Goal: Information Seeking & Learning: Learn about a topic

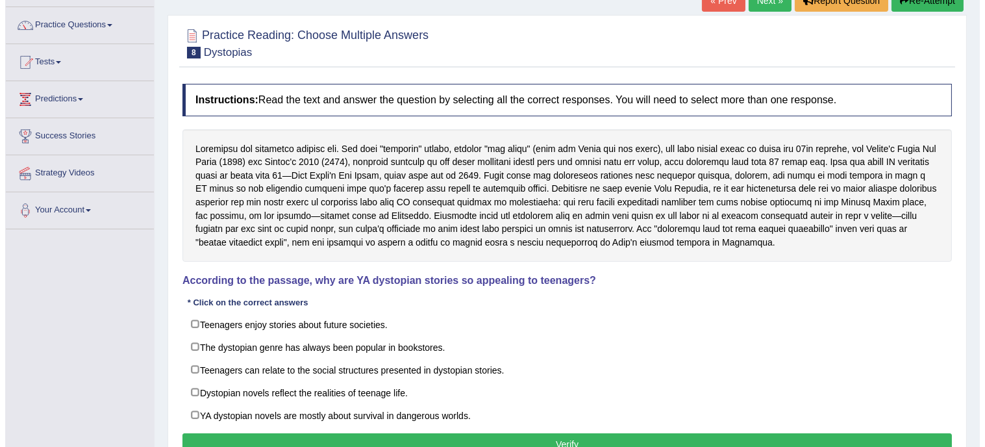
scroll to position [86, 0]
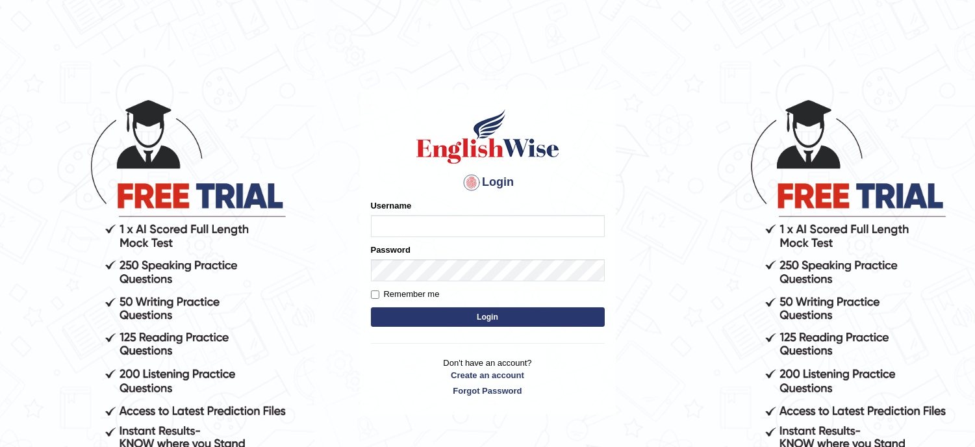
type input "lambertayeligiliga_Englishwise"
click at [453, 313] on button "Login" at bounding box center [488, 316] width 234 height 19
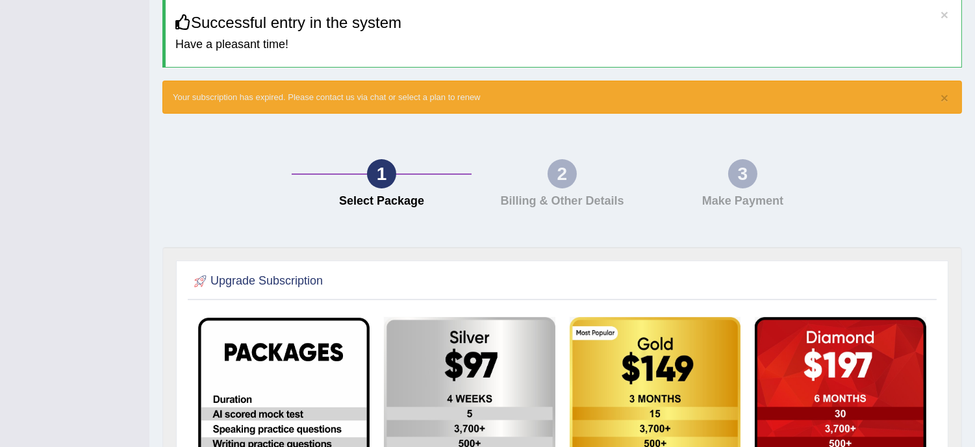
scroll to position [18, 0]
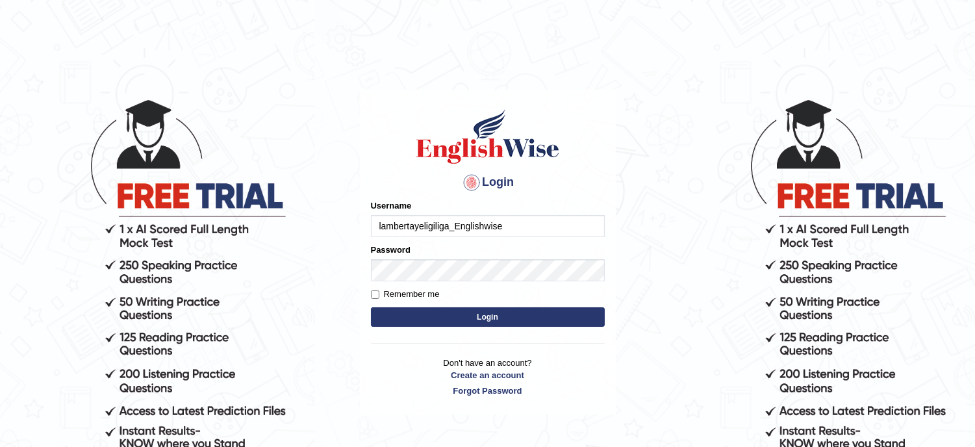
click at [505, 218] on input "lambertayeligiliga_Englishwise" at bounding box center [488, 226] width 234 height 22
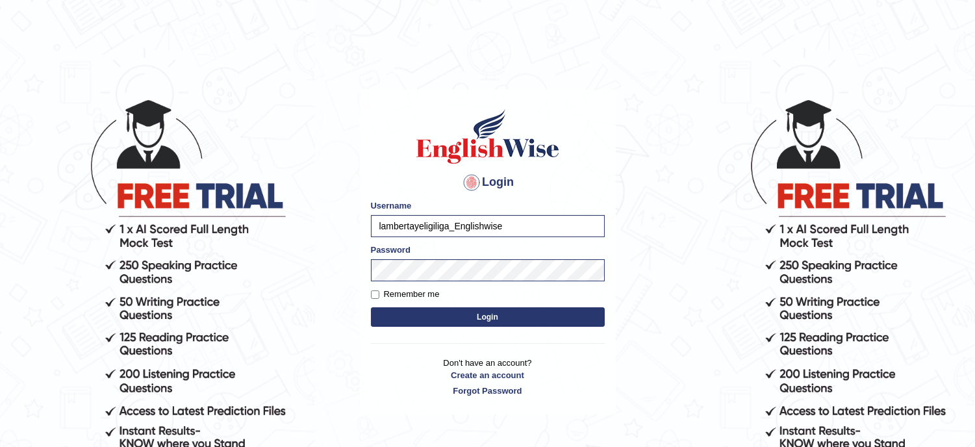
type input "musukwaluis1"
click at [516, 321] on button "Login" at bounding box center [488, 316] width 234 height 19
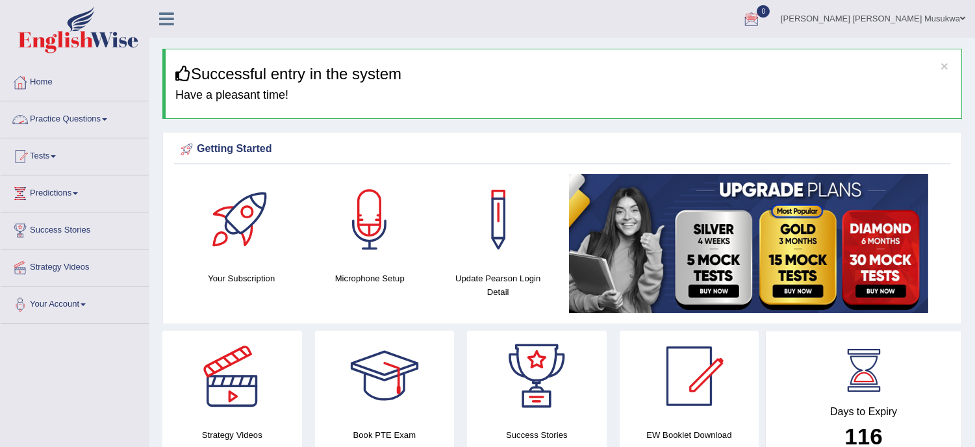
click at [81, 117] on link "Practice Questions" at bounding box center [75, 117] width 148 height 32
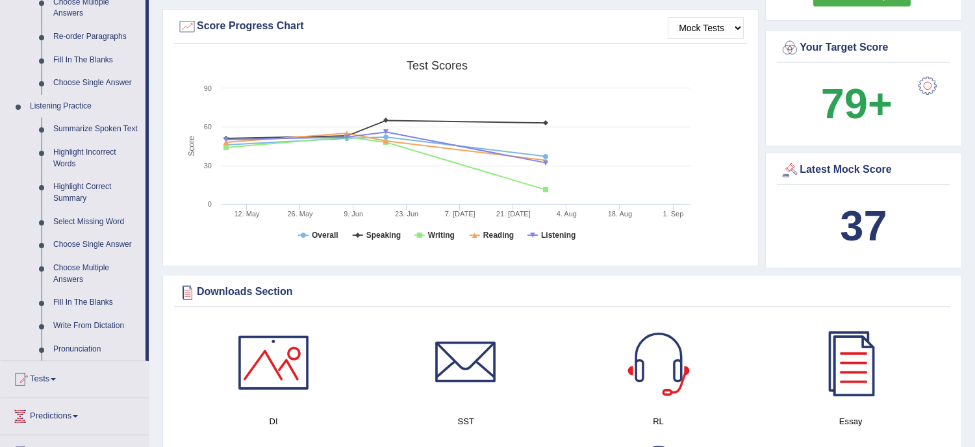
scroll to position [462, 0]
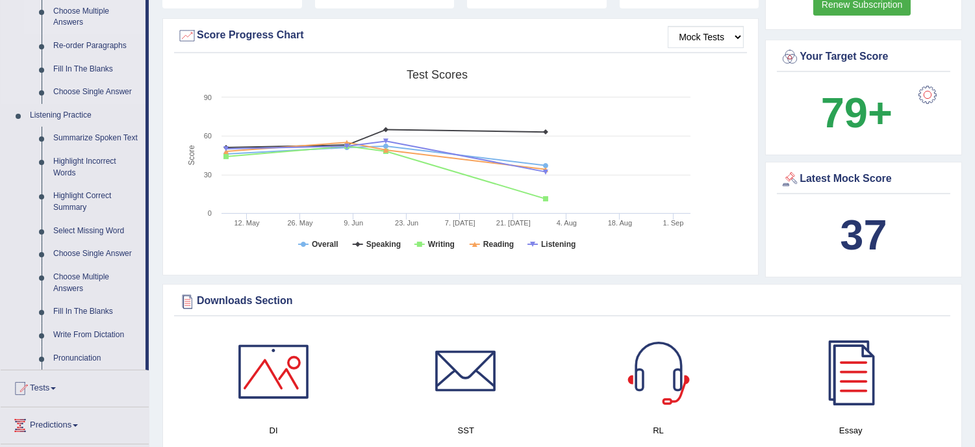
click at [95, 4] on link "Choose Multiple Answers" at bounding box center [96, 17] width 98 height 34
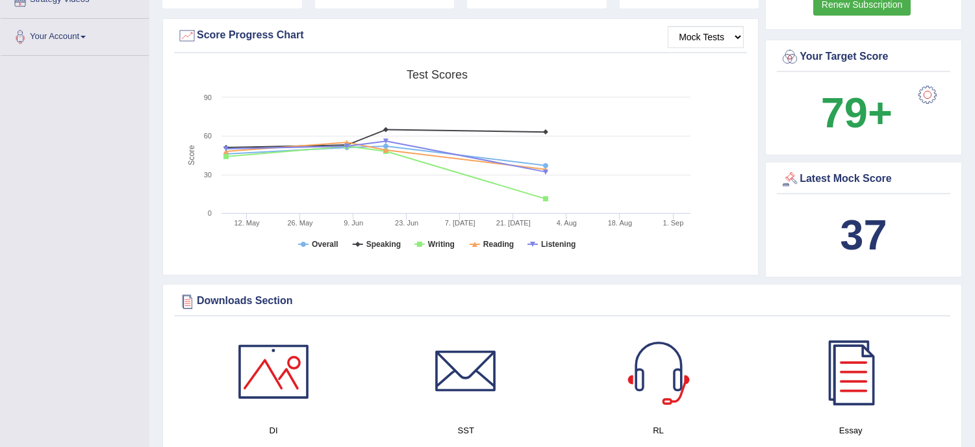
scroll to position [265, 0]
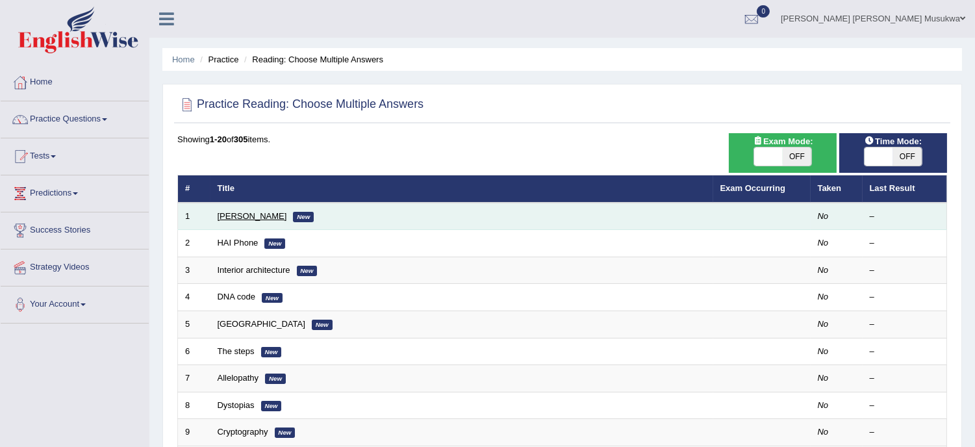
click at [232, 213] on link "Damian Scarf" at bounding box center [252, 216] width 69 height 10
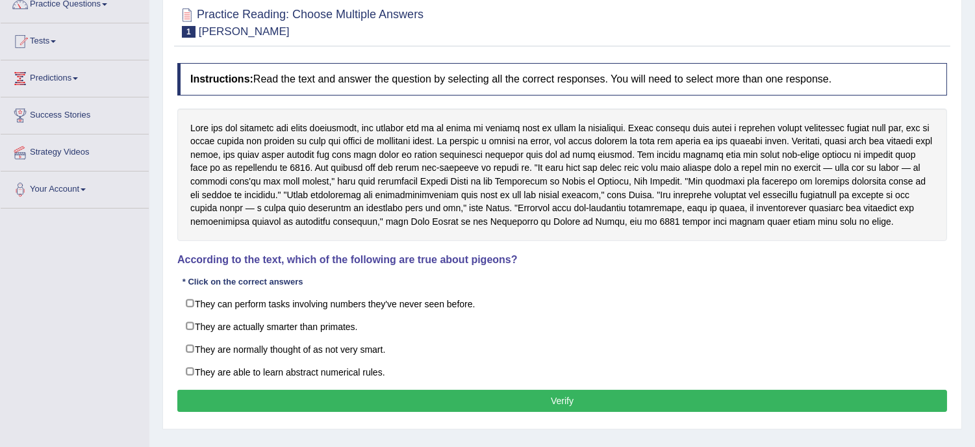
scroll to position [61, 0]
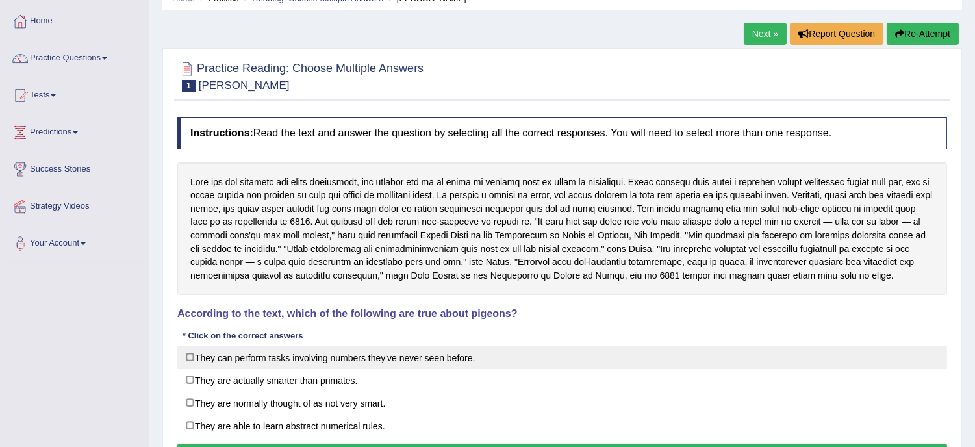
click at [264, 369] on label "They can perform tasks involving numbers they've never seen before." at bounding box center [561, 356] width 769 height 23
checkbox input "true"
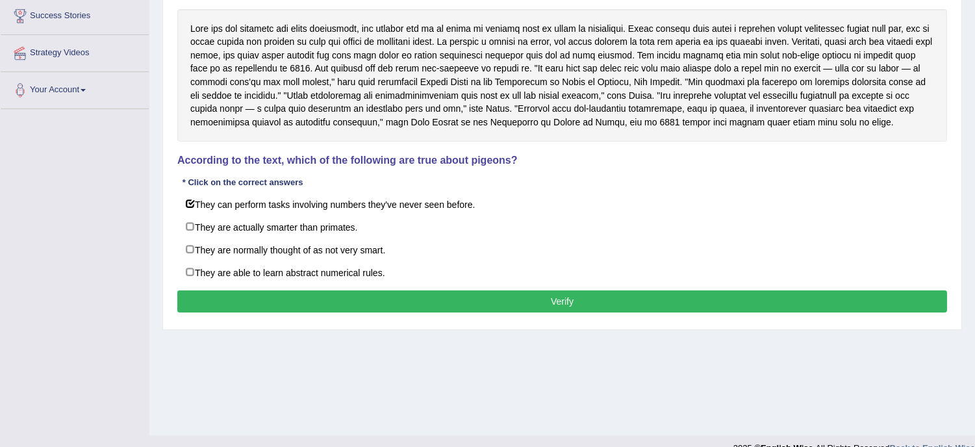
scroll to position [234, 0]
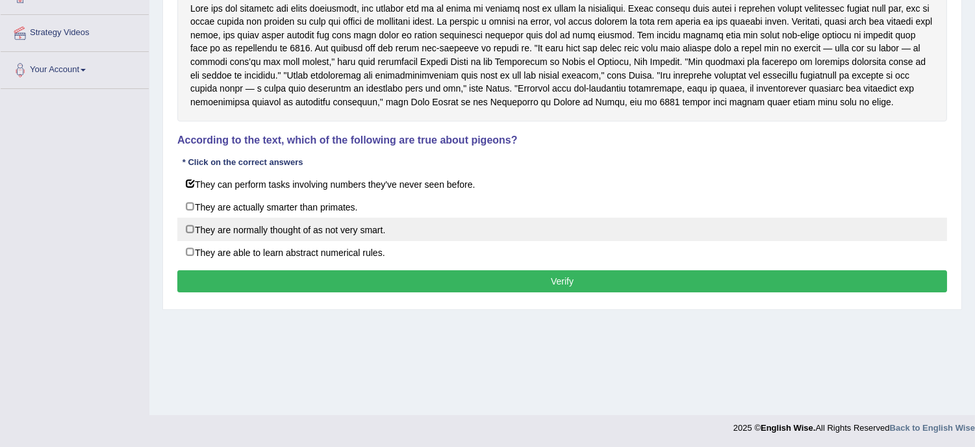
click at [205, 241] on label "They are normally thought of as not very smart." at bounding box center [561, 229] width 769 height 23
checkbox input "true"
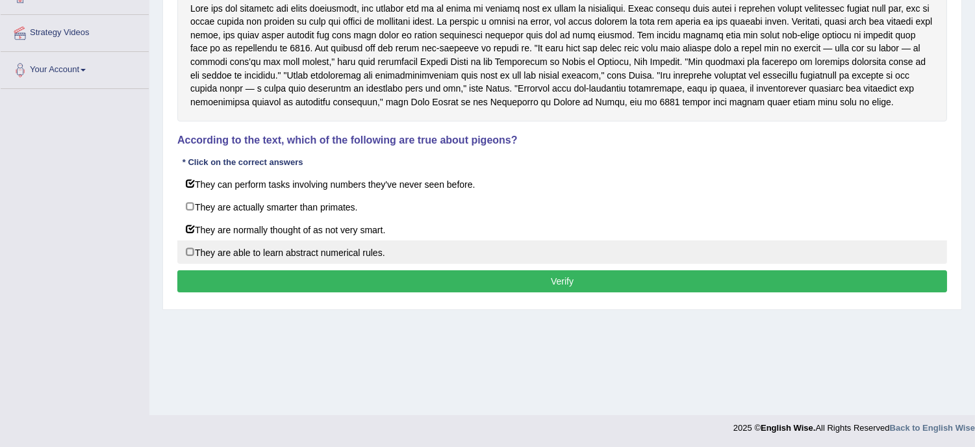
click at [260, 264] on label "They are able to learn abstract numerical rules." at bounding box center [561, 251] width 769 height 23
checkbox input "true"
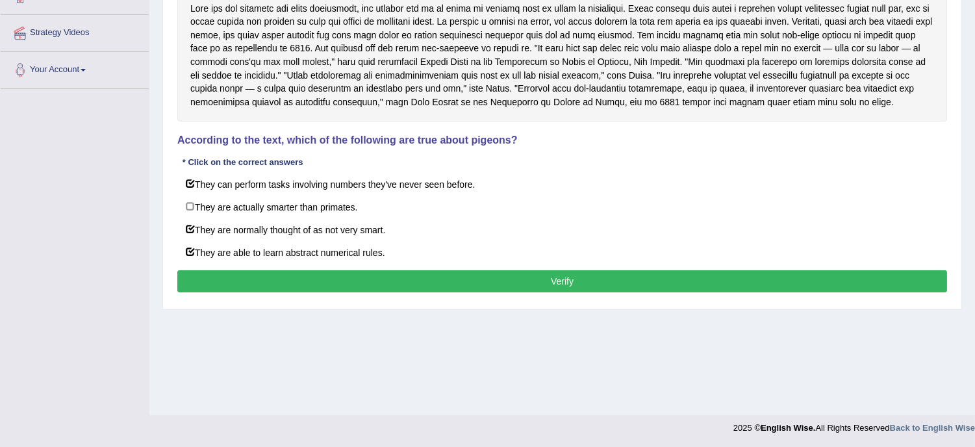
click at [484, 292] on button "Verify" at bounding box center [561, 281] width 769 height 22
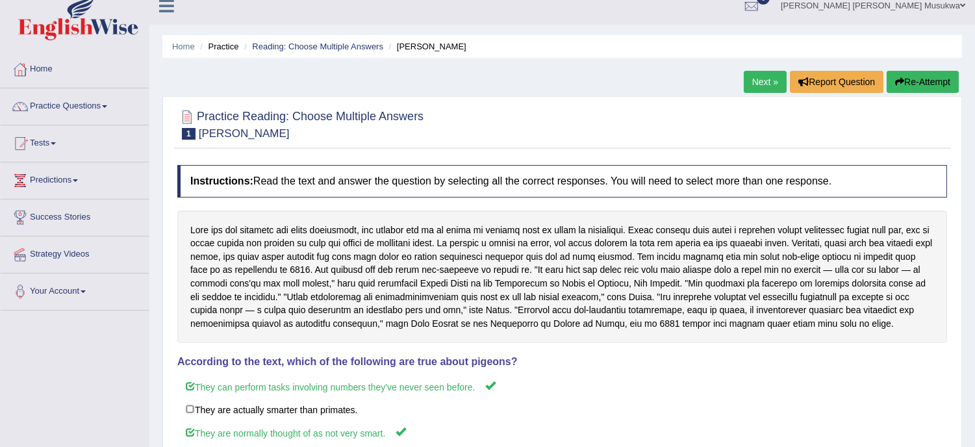
scroll to position [0, 0]
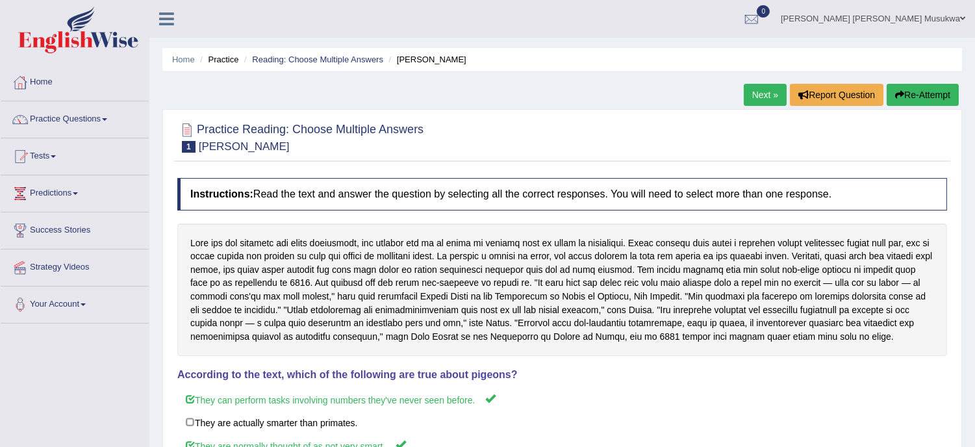
click at [756, 99] on link "Next »" at bounding box center [764, 95] width 43 height 22
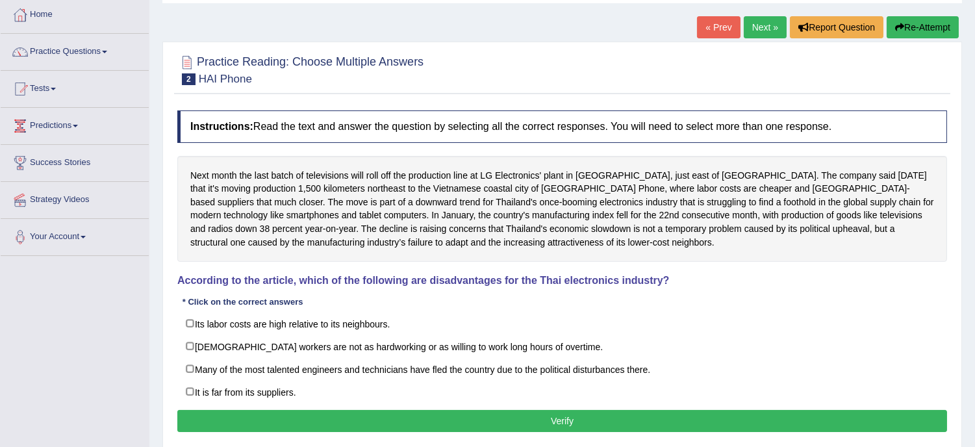
scroll to position [86, 0]
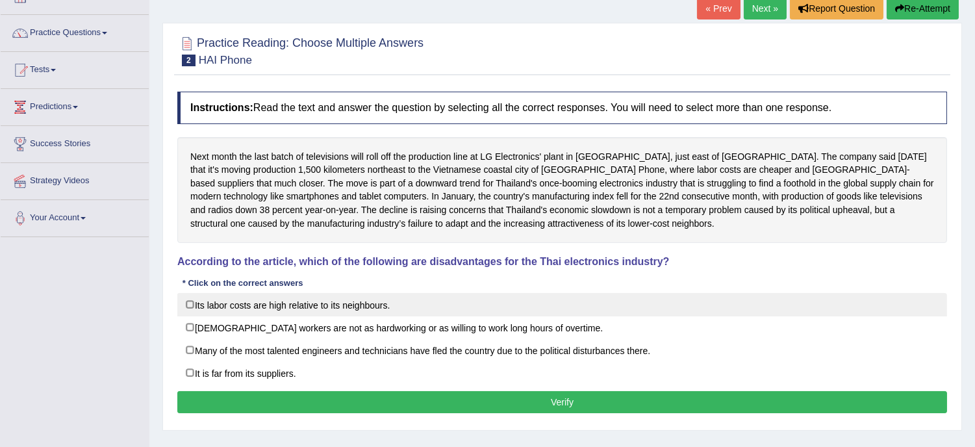
click at [329, 300] on label "Its labor costs are high relative to its neighbours." at bounding box center [561, 304] width 769 height 23
checkbox input "true"
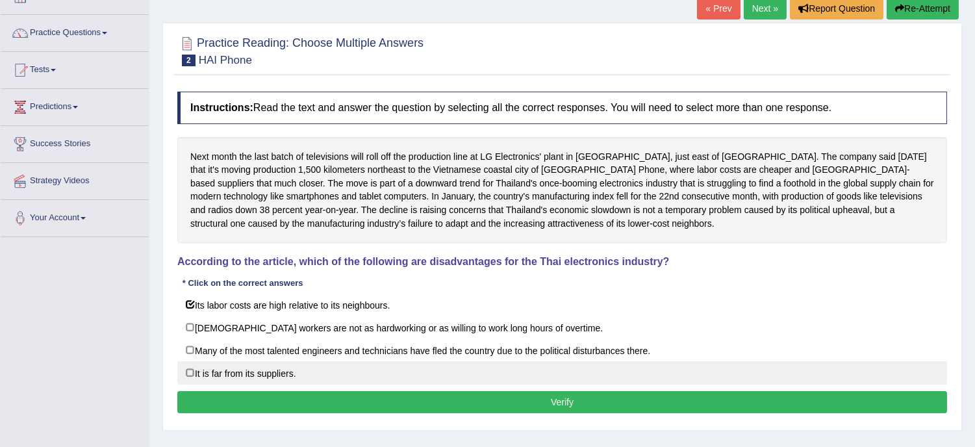
click at [329, 383] on label "It is far from its suppliers." at bounding box center [561, 372] width 769 height 23
checkbox input "true"
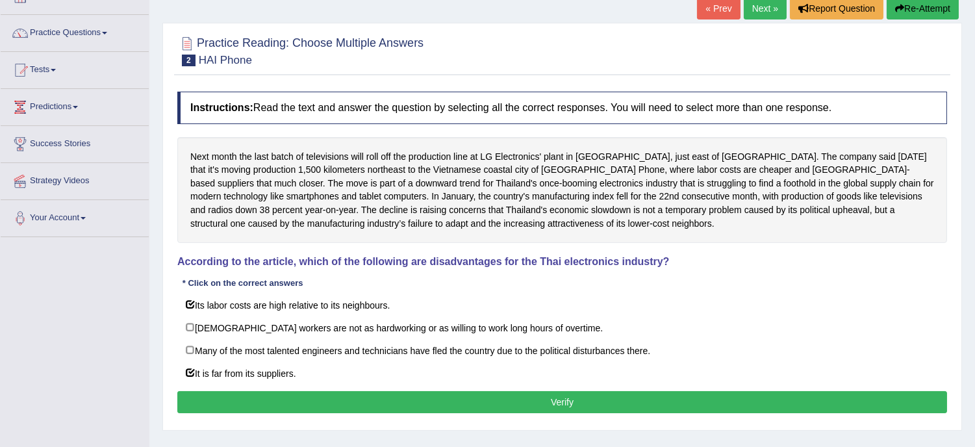
click at [516, 397] on button "Verify" at bounding box center [561, 402] width 769 height 22
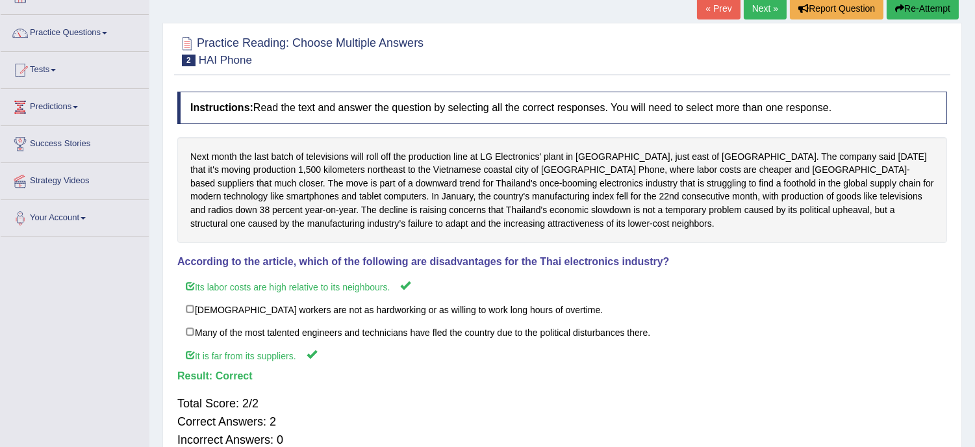
click at [754, 7] on link "Next »" at bounding box center [764, 8] width 43 height 22
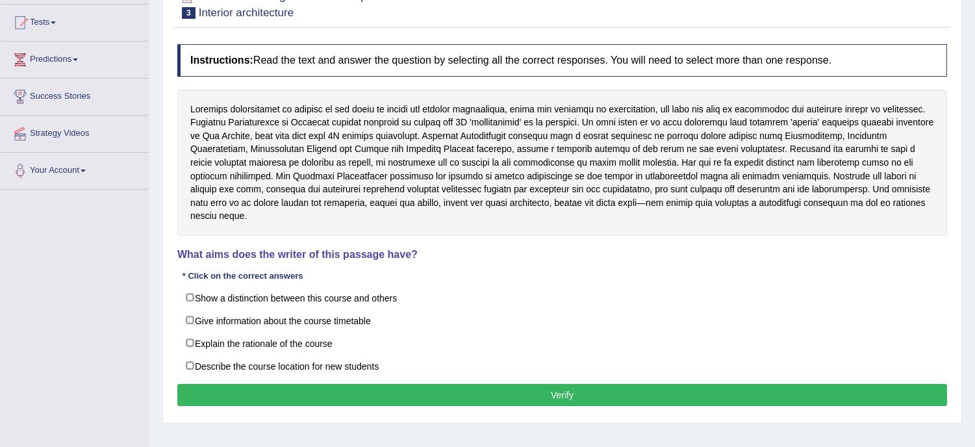
scroll to position [144, 0]
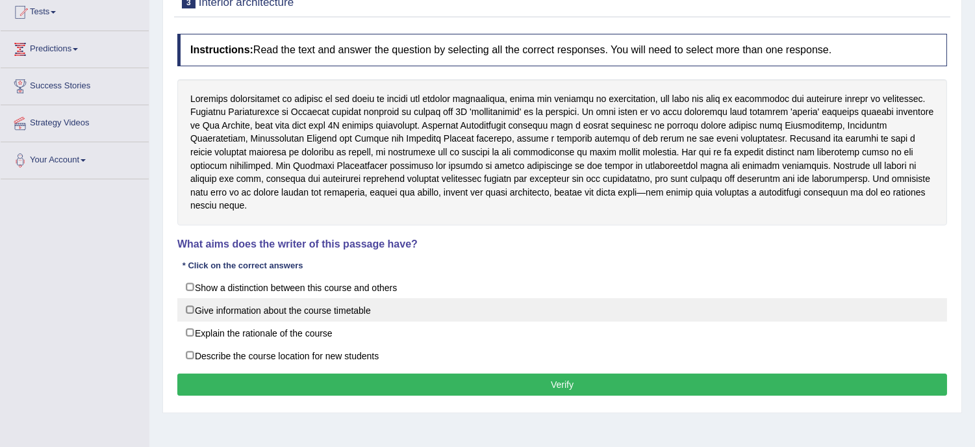
click at [392, 303] on label "Give information about the course timetable" at bounding box center [561, 309] width 769 height 23
checkbox input "true"
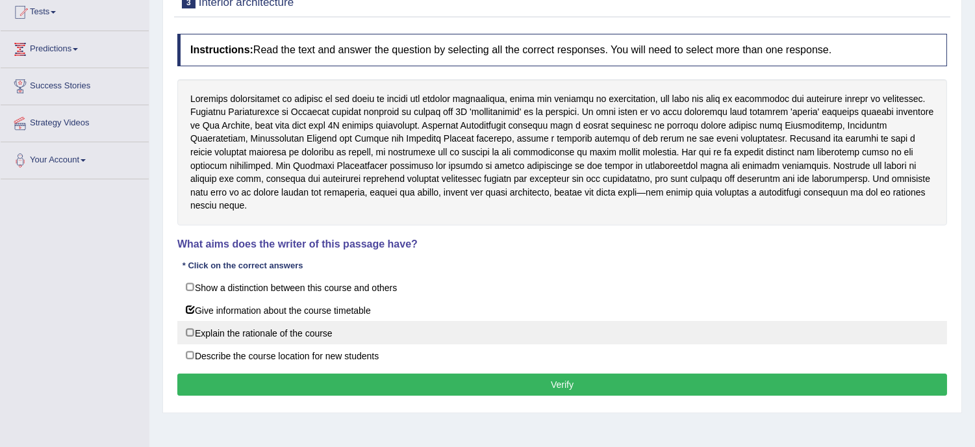
click at [373, 321] on label "Explain the rationale of the course" at bounding box center [561, 332] width 769 height 23
checkbox input "true"
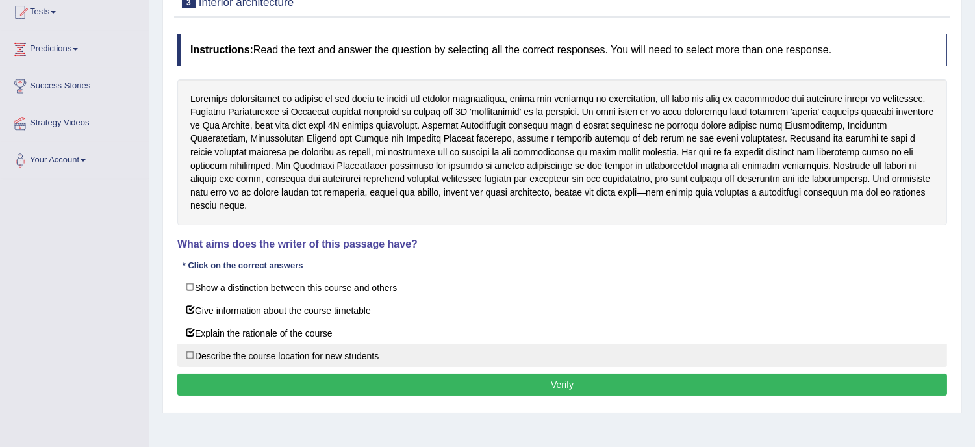
click at [366, 351] on label "Describe the course location for new students" at bounding box center [561, 354] width 769 height 23
checkbox input "false"
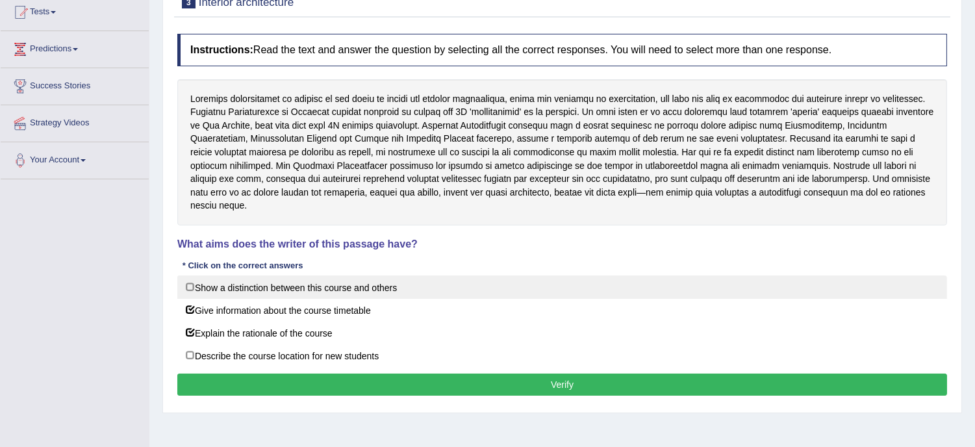
click at [308, 280] on label "Show a distinction between this course and others" at bounding box center [561, 286] width 769 height 23
checkbox input "true"
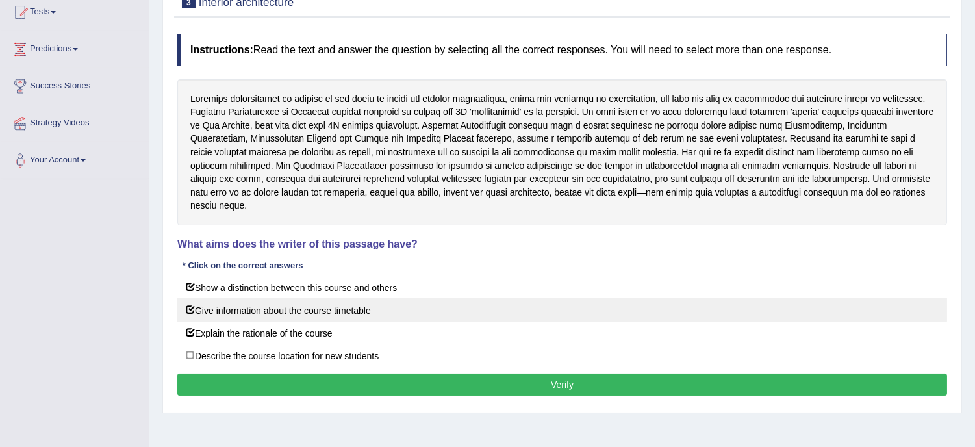
click at [445, 298] on label "Give information about the course timetable" at bounding box center [561, 309] width 769 height 23
checkbox input "false"
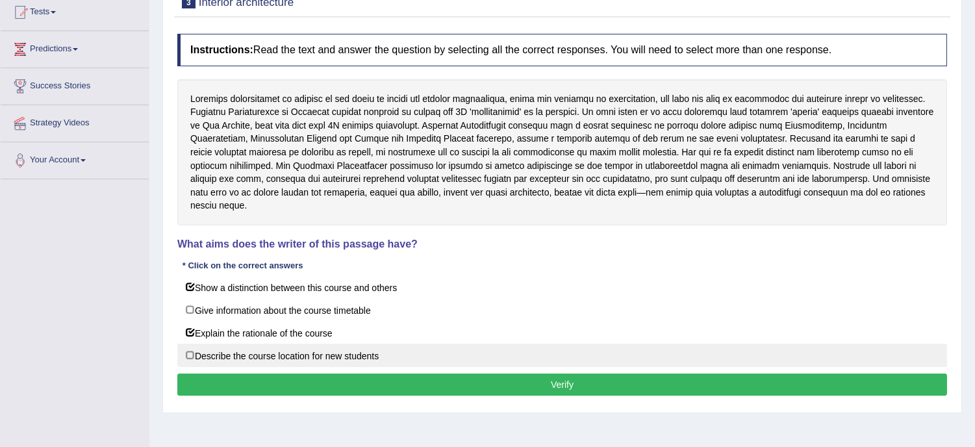
click at [398, 343] on label "Describe the course location for new students" at bounding box center [561, 354] width 769 height 23
checkbox input "true"
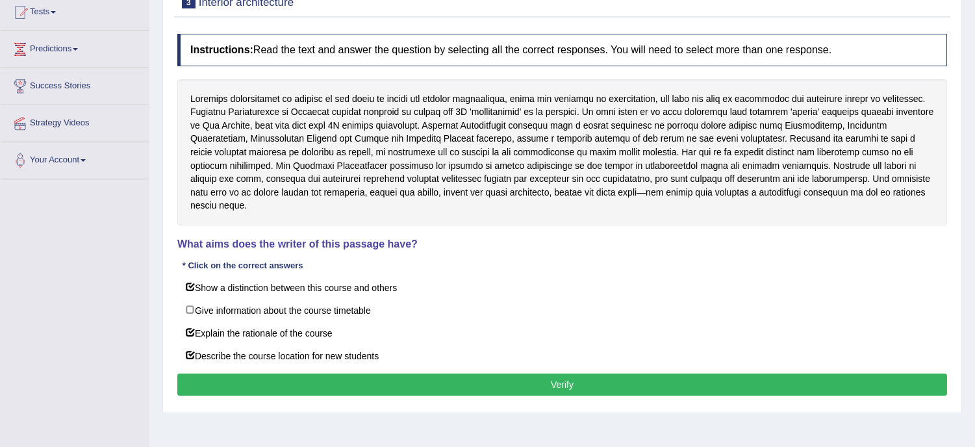
click at [541, 373] on button "Verify" at bounding box center [561, 384] width 769 height 22
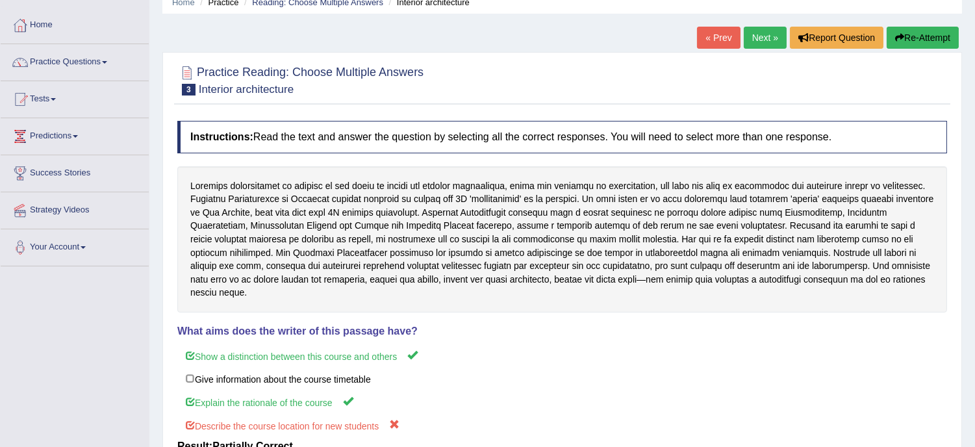
scroll to position [0, 0]
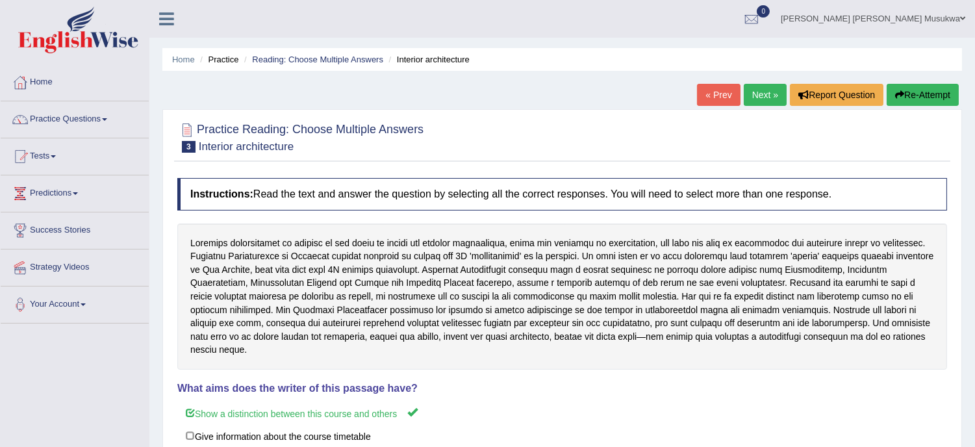
click at [920, 88] on button "Re-Attempt" at bounding box center [922, 95] width 72 height 22
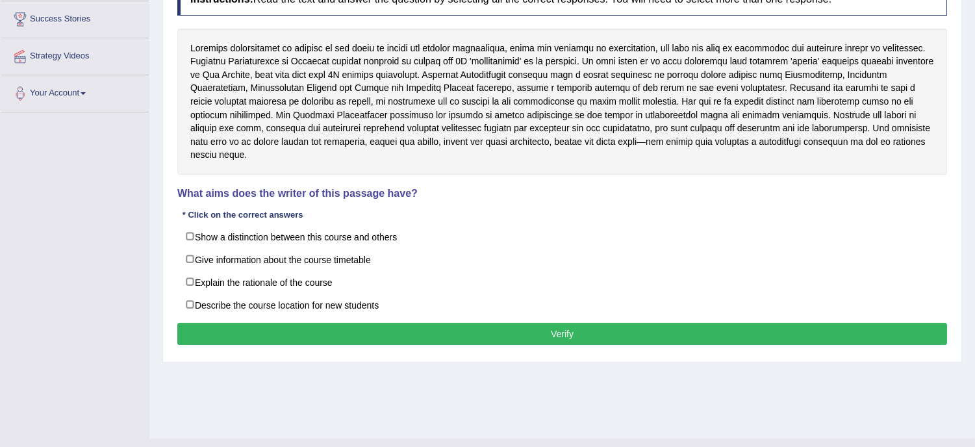
scroll to position [234, 0]
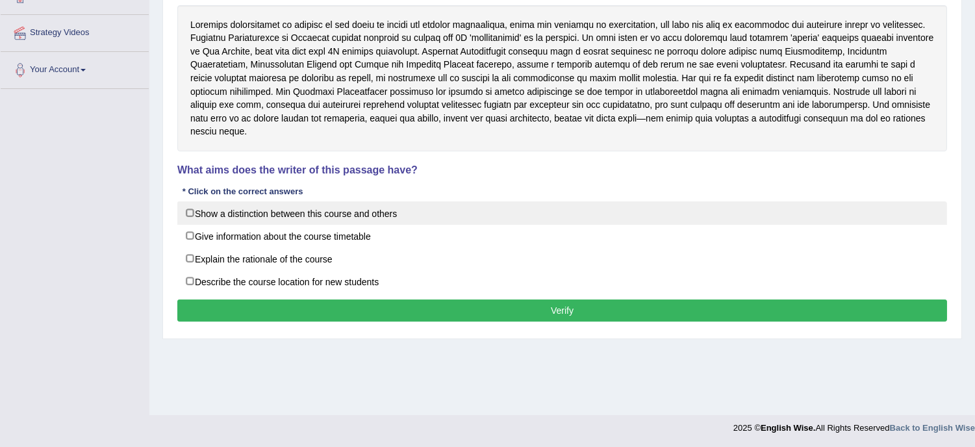
click at [279, 205] on label "Show a distinction between this course and others" at bounding box center [561, 212] width 769 height 23
checkbox input "true"
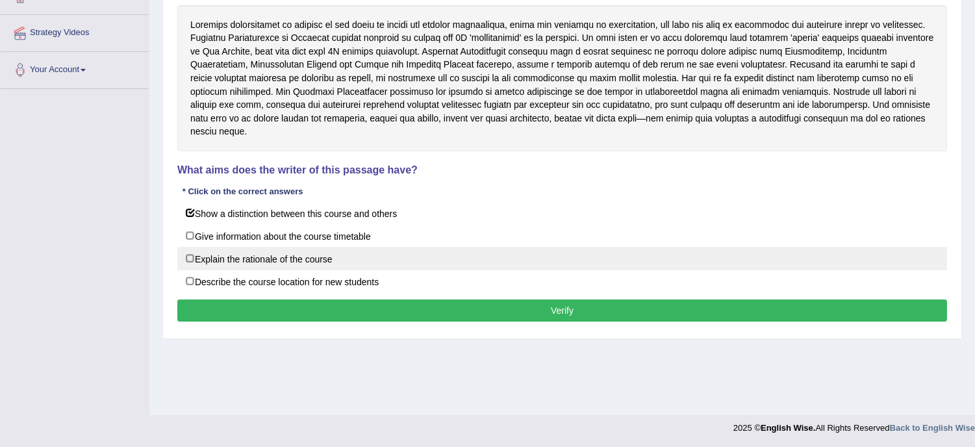
click at [286, 249] on label "Explain the rationale of the course" at bounding box center [561, 258] width 769 height 23
checkbox input "true"
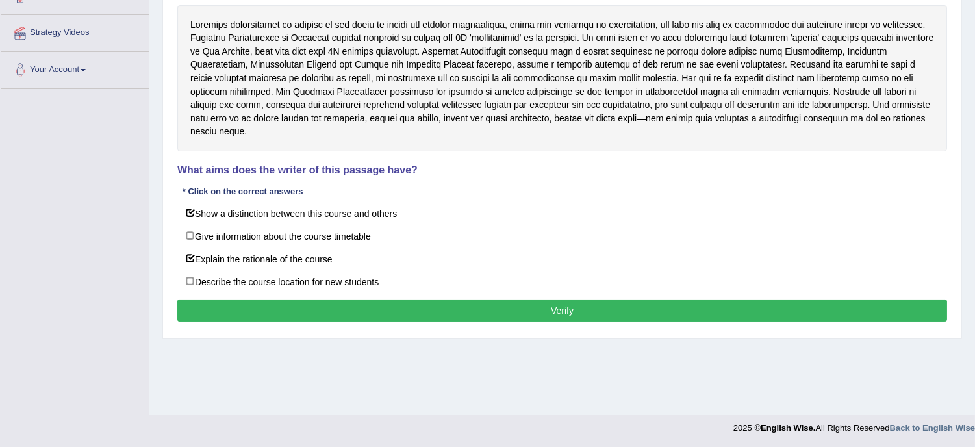
click at [455, 299] on button "Verify" at bounding box center [561, 310] width 769 height 22
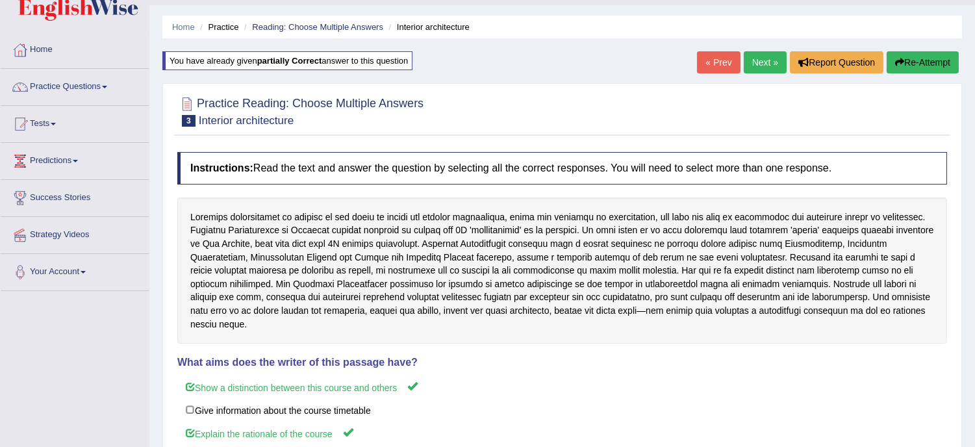
scroll to position [3, 0]
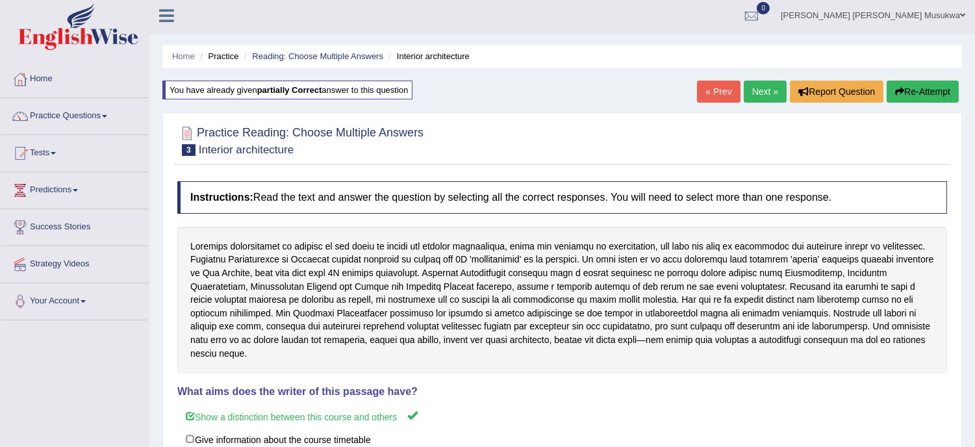
click at [766, 79] on div "Home Practice Reading: Choose Multiple Answers Interior architecture You have a…" at bounding box center [561, 321] width 825 height 649
click at [762, 88] on link "Next »" at bounding box center [764, 92] width 43 height 22
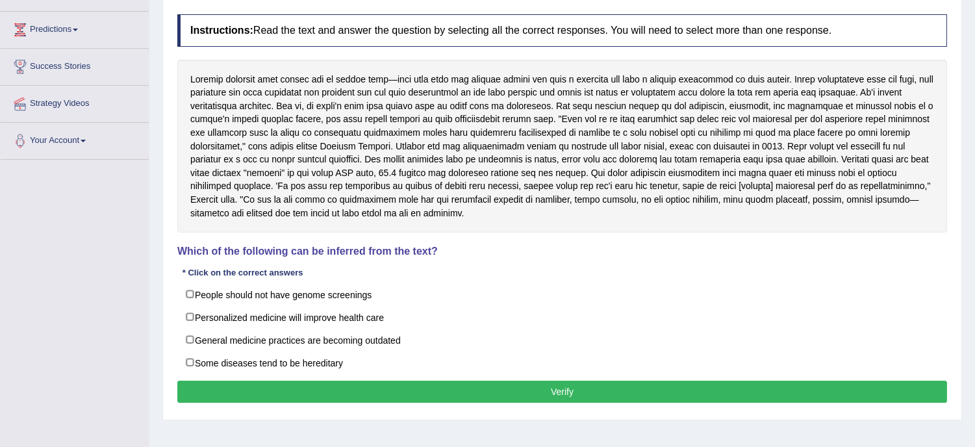
scroll to position [221, 0]
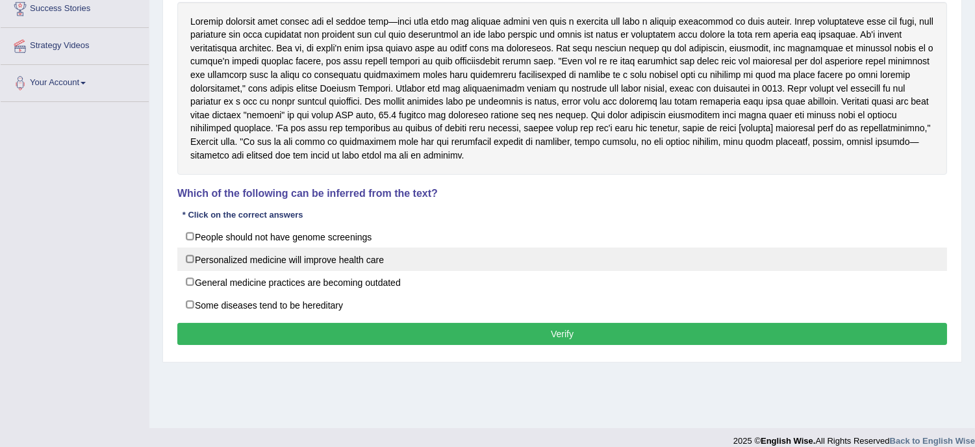
click at [274, 264] on label "Personalized medicine will improve health care" at bounding box center [561, 258] width 769 height 23
checkbox input "true"
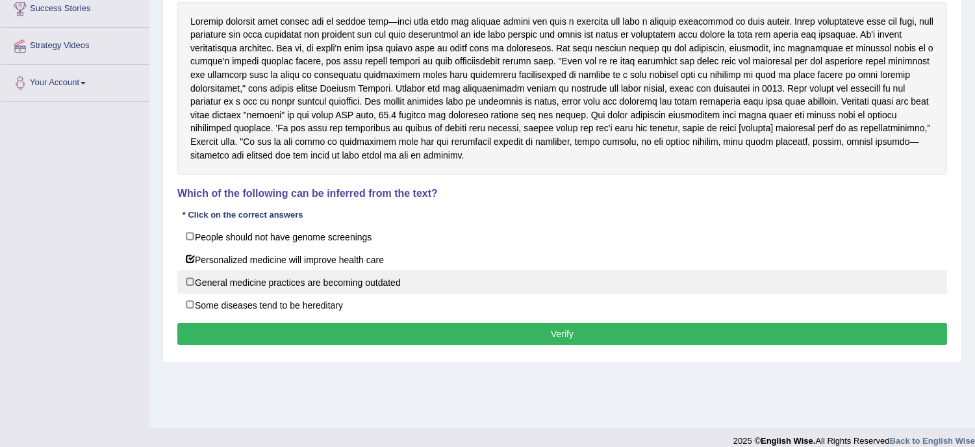
click at [318, 288] on label "General medicine practices are becoming outdated" at bounding box center [561, 281] width 769 height 23
checkbox input "true"
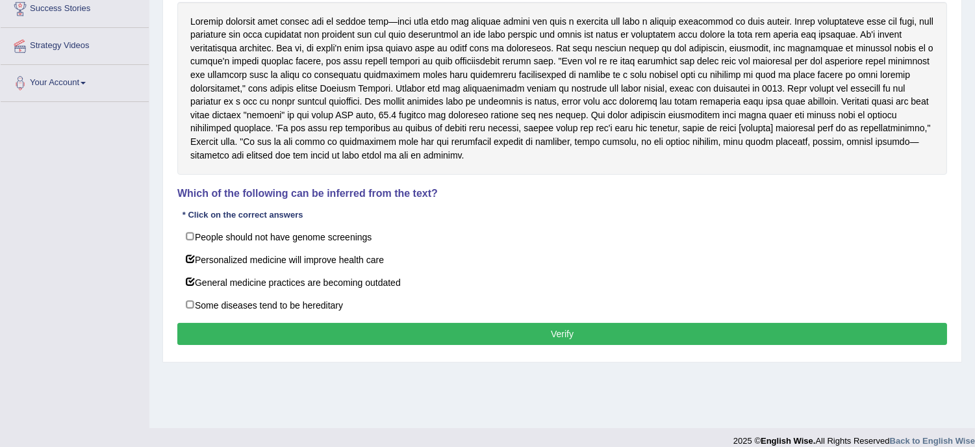
drag, startPoint x: 318, startPoint y: 288, endPoint x: 325, endPoint y: 331, distance: 43.3
click at [325, 331] on div "Instructions: Read the text and answer the question by selecting all the correc…" at bounding box center [562, 152] width 776 height 405
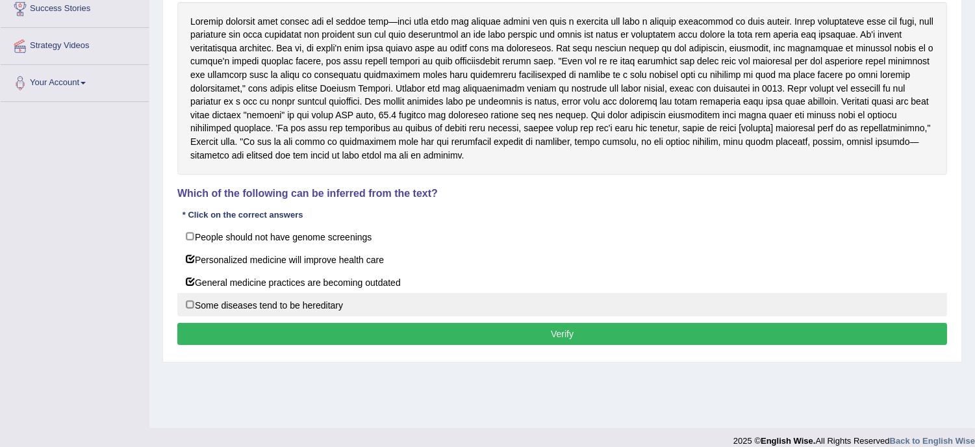
click at [309, 306] on label "Some diseases tend to be hereditary" at bounding box center [561, 304] width 769 height 23
checkbox input "true"
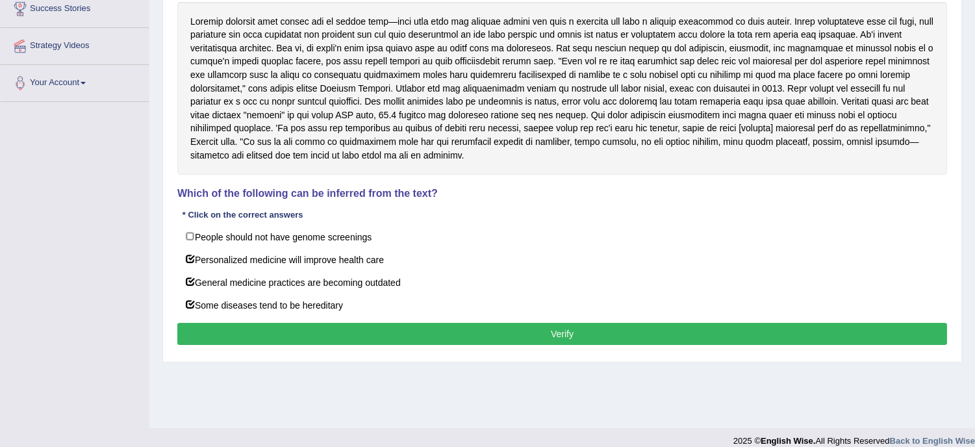
click at [603, 328] on button "Verify" at bounding box center [561, 334] width 769 height 22
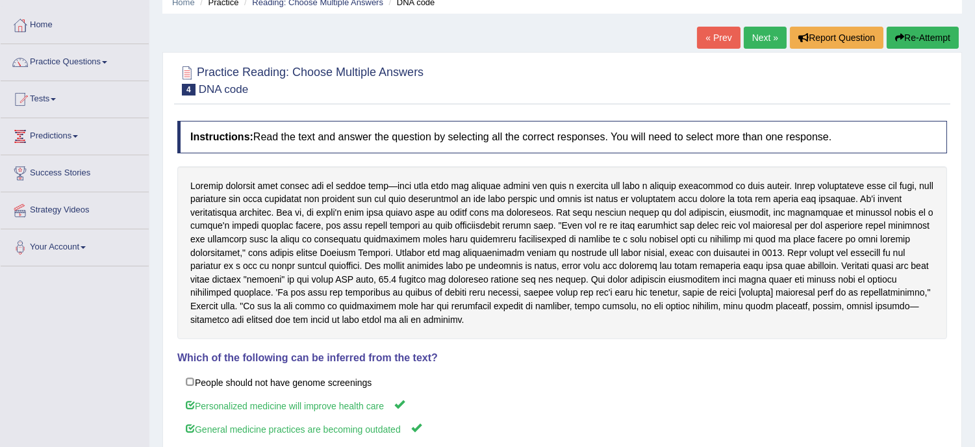
scroll to position [0, 0]
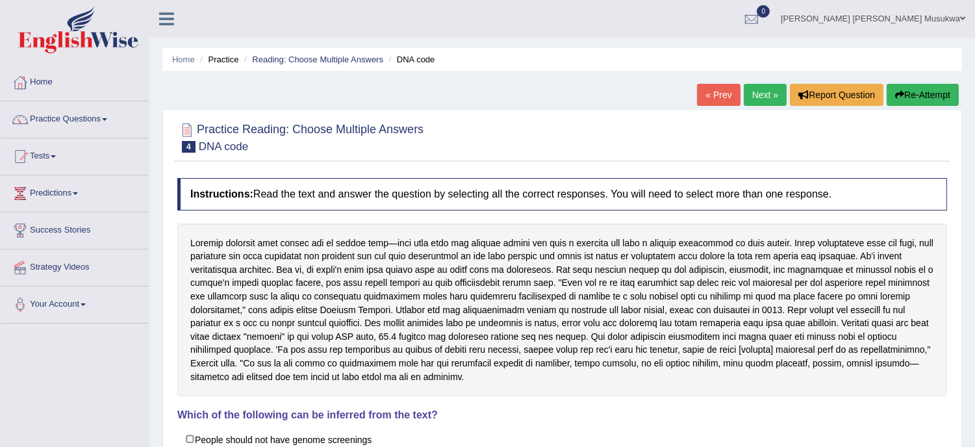
click at [748, 92] on link "Next »" at bounding box center [764, 95] width 43 height 22
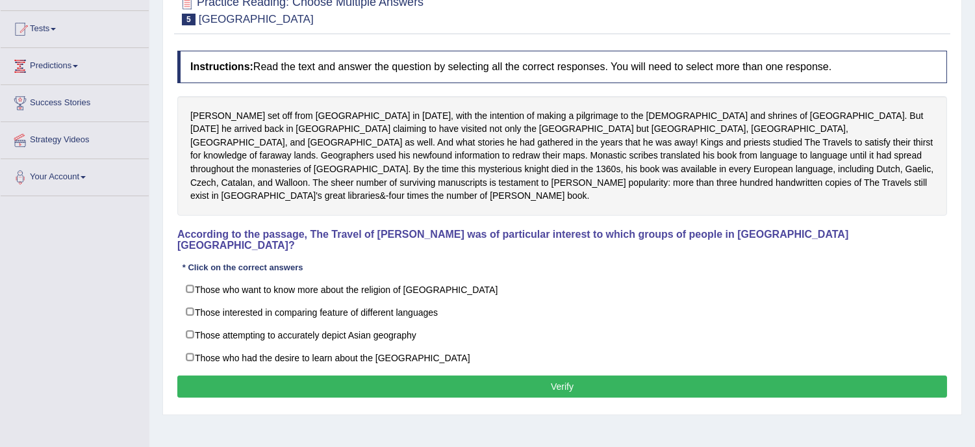
scroll to position [144, 0]
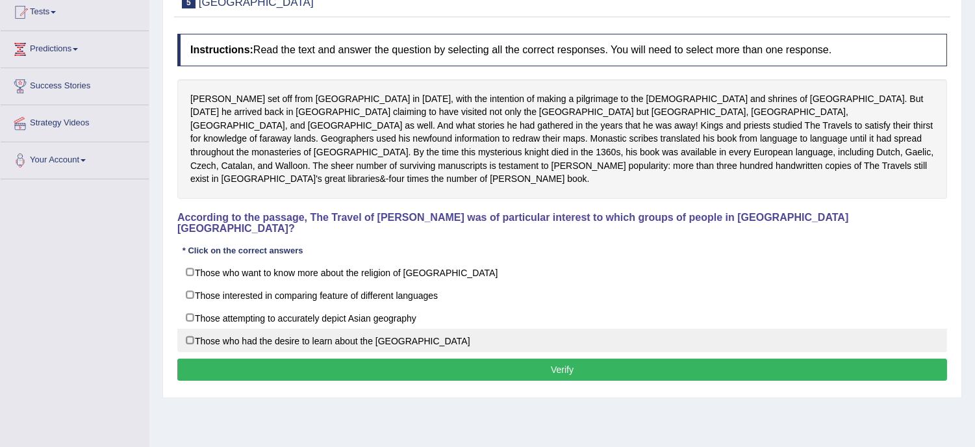
click at [290, 329] on label "Those who had the desire to learn about the [GEOGRAPHIC_DATA]" at bounding box center [561, 340] width 769 height 23
checkbox input "true"
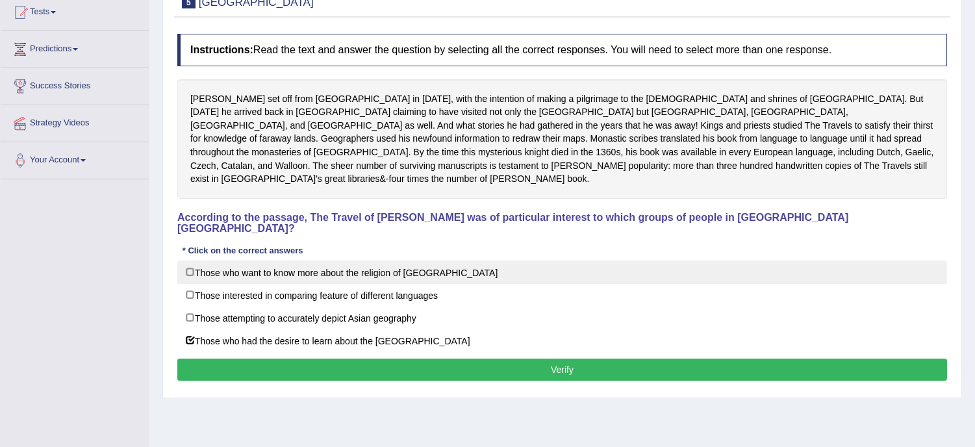
click at [290, 260] on label "Those who want to know more about the religion of [GEOGRAPHIC_DATA]" at bounding box center [561, 271] width 769 height 23
checkbox input "true"
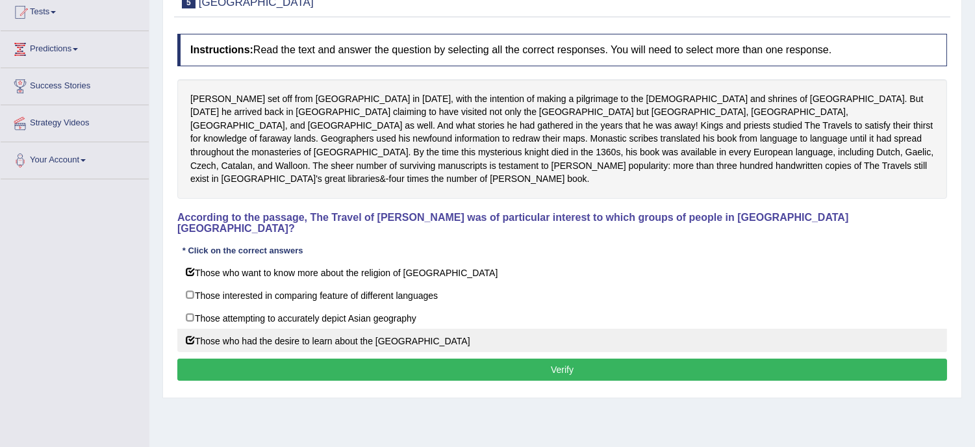
drag, startPoint x: 411, startPoint y: 319, endPoint x: 414, endPoint y: 328, distance: 9.5
click at [414, 329] on label "Those who had the desire to learn about the [GEOGRAPHIC_DATA]" at bounding box center [561, 340] width 769 height 23
checkbox input "true"
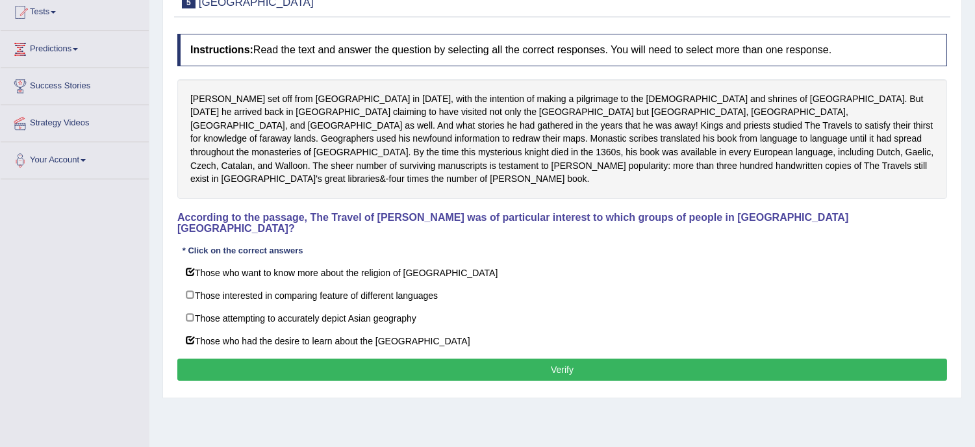
click at [447, 358] on button "Verify" at bounding box center [561, 369] width 769 height 22
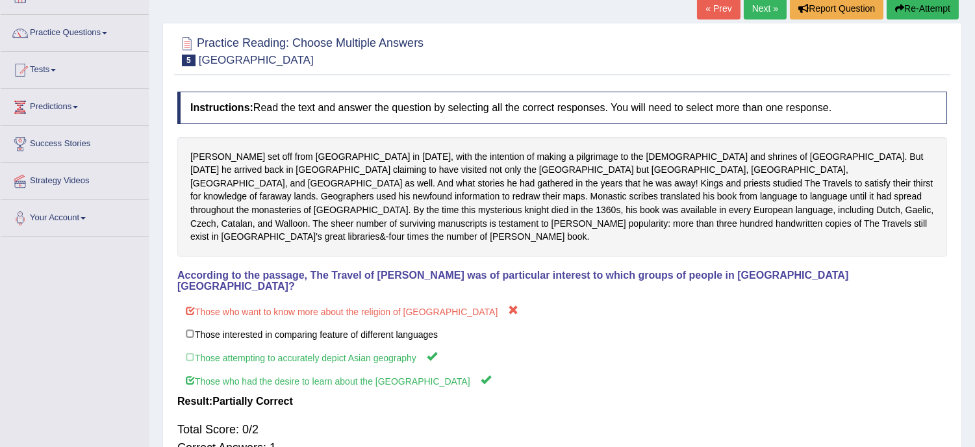
scroll to position [57, 0]
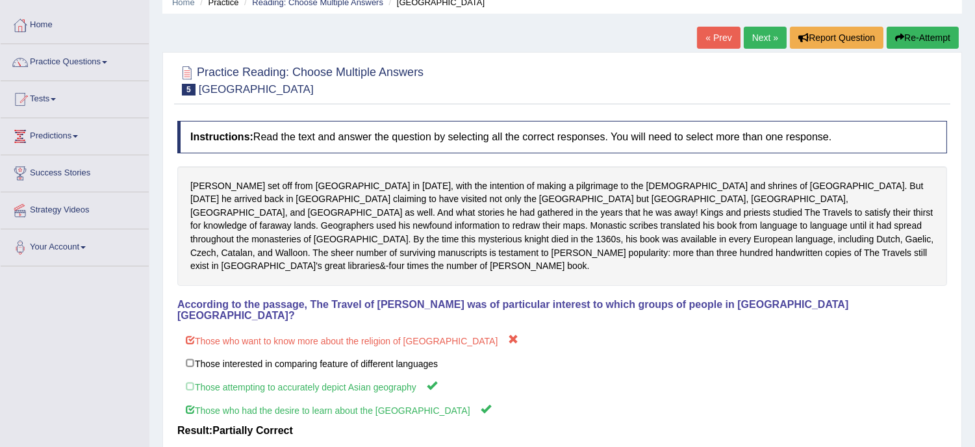
click at [940, 40] on button "Re-Attempt" at bounding box center [922, 38] width 72 height 22
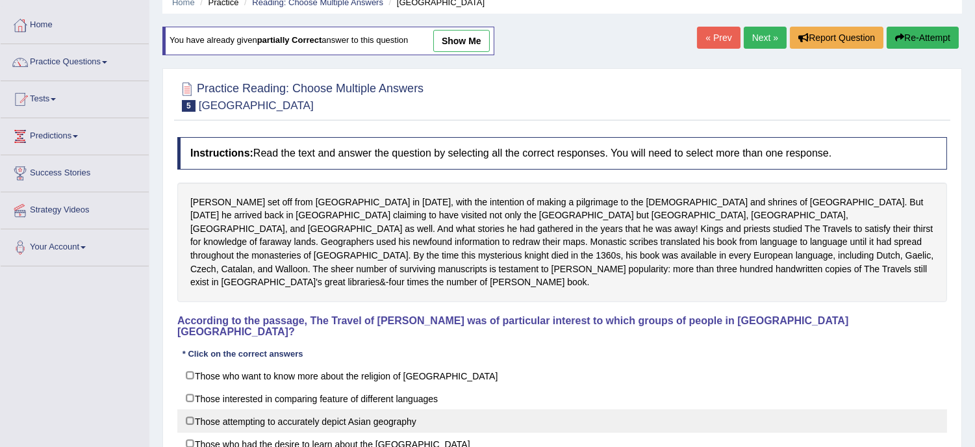
click at [435, 409] on label "Those attempting to accurately depict Asian geography" at bounding box center [561, 420] width 769 height 23
checkbox input "true"
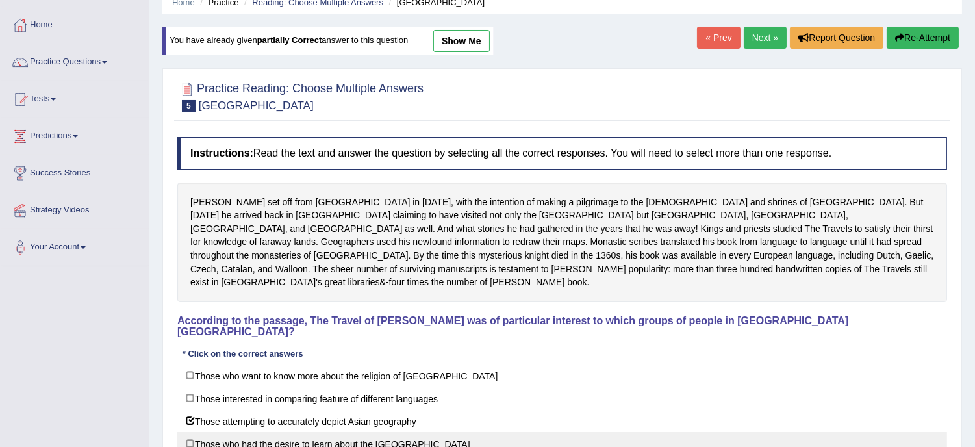
click at [431, 432] on label "Those who had the desire to learn about the [GEOGRAPHIC_DATA]" at bounding box center [561, 443] width 769 height 23
checkbox input "true"
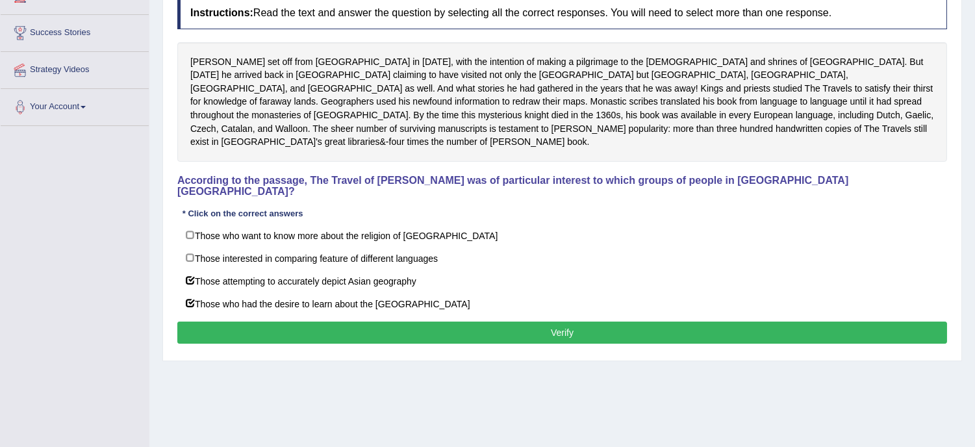
scroll to position [202, 0]
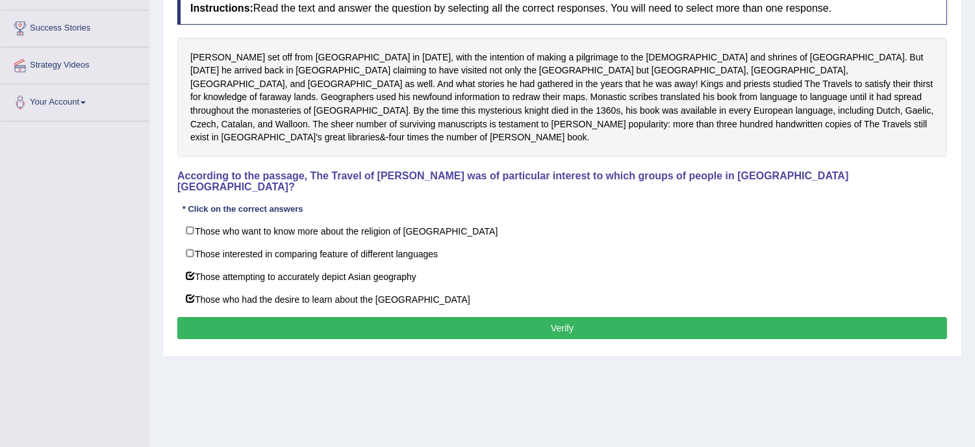
click at [636, 317] on button "Verify" at bounding box center [561, 328] width 769 height 22
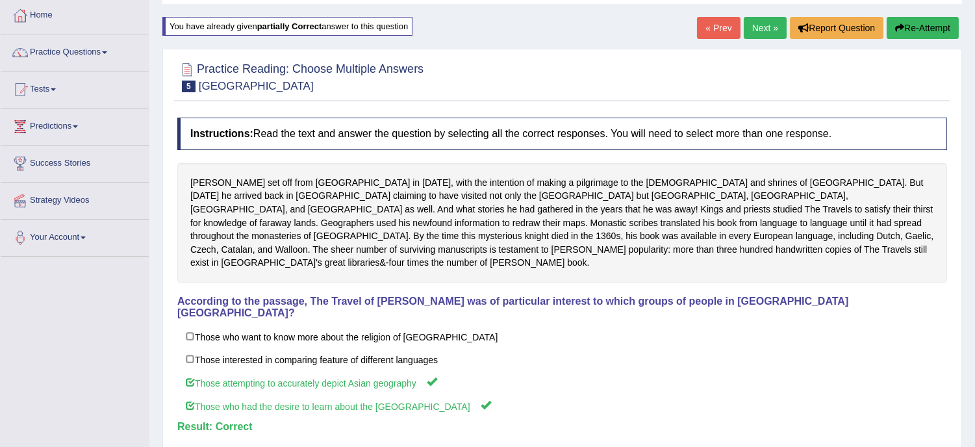
scroll to position [9, 0]
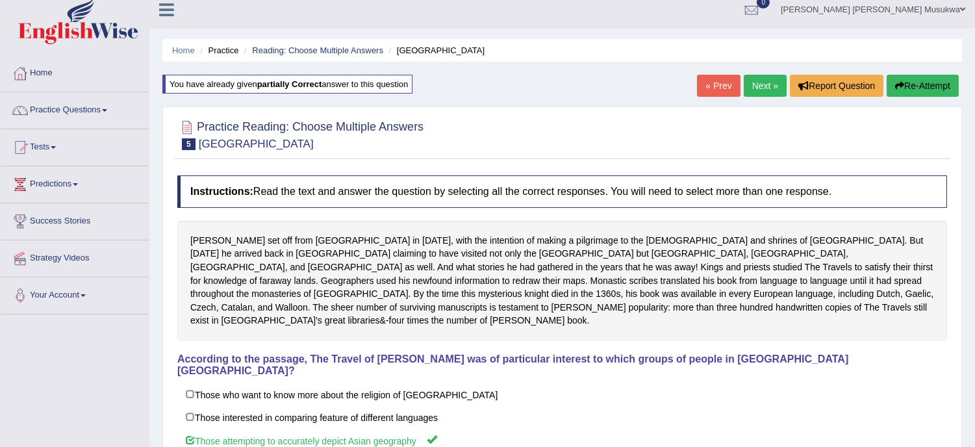
click at [765, 93] on link "Next »" at bounding box center [764, 86] width 43 height 22
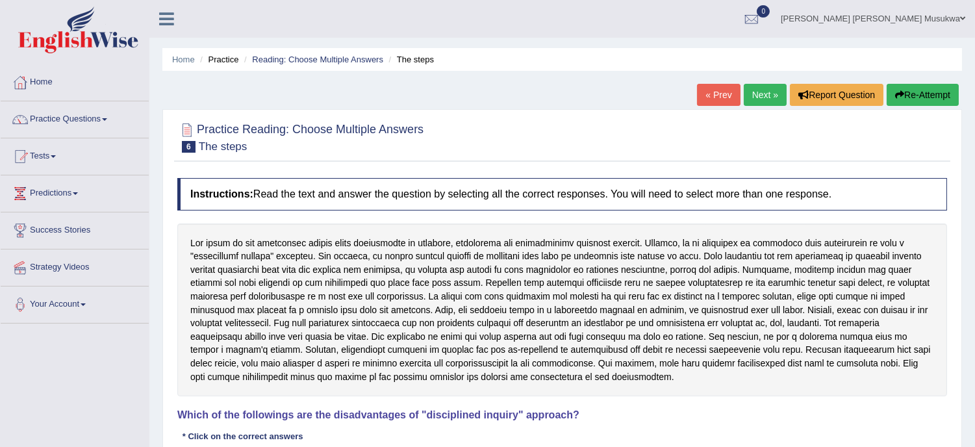
click at [765, 93] on link "Next »" at bounding box center [764, 95] width 43 height 22
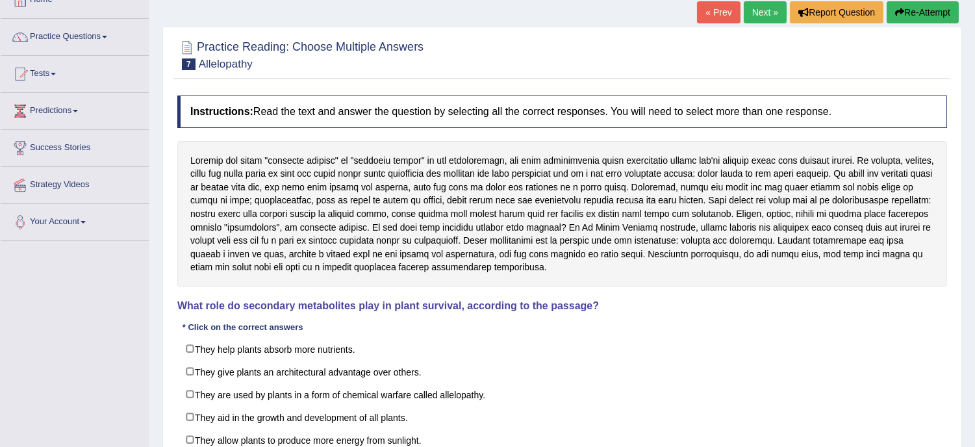
scroll to position [86, 0]
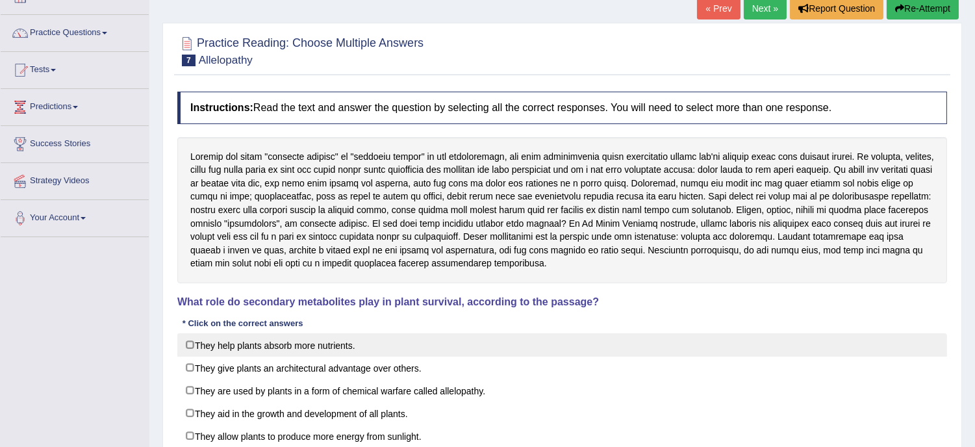
click at [555, 334] on label "They help plants absorb more nutrients." at bounding box center [561, 344] width 769 height 23
checkbox input "true"
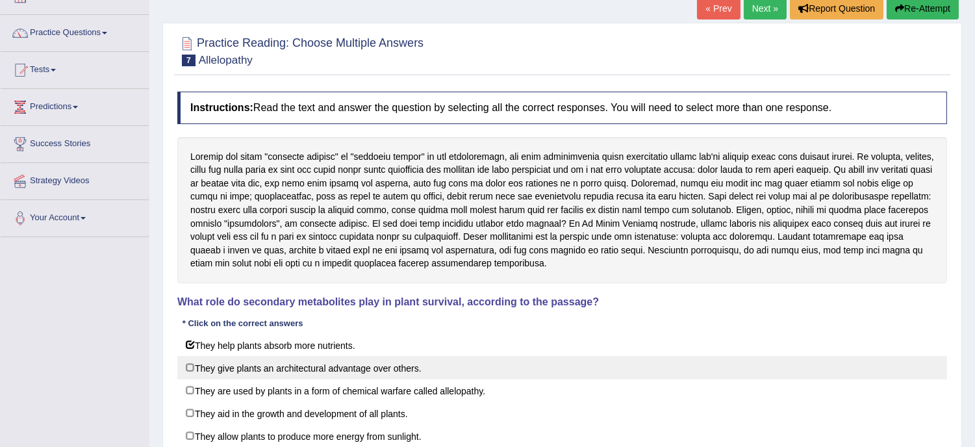
click at [434, 367] on label "They give plants an architectural advantage over others." at bounding box center [561, 367] width 769 height 23
checkbox input "true"
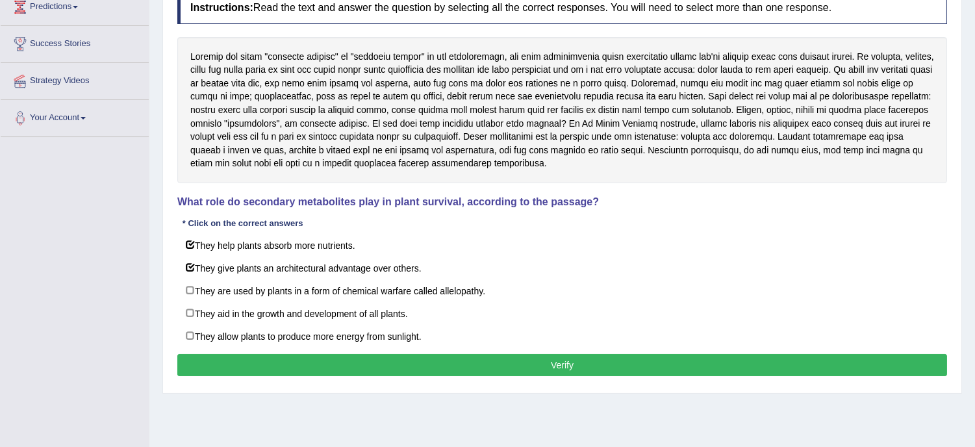
scroll to position [202, 0]
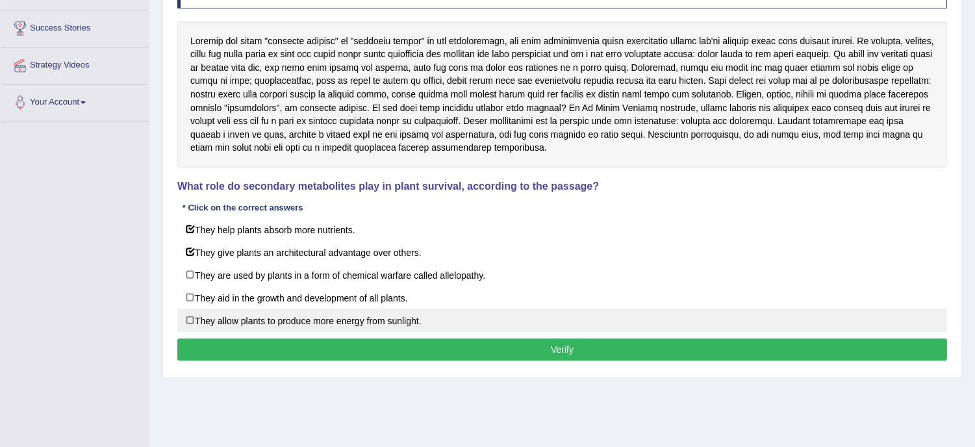
click at [225, 322] on label "They allow plants to produce more energy from sunlight." at bounding box center [561, 319] width 769 height 23
checkbox input "false"
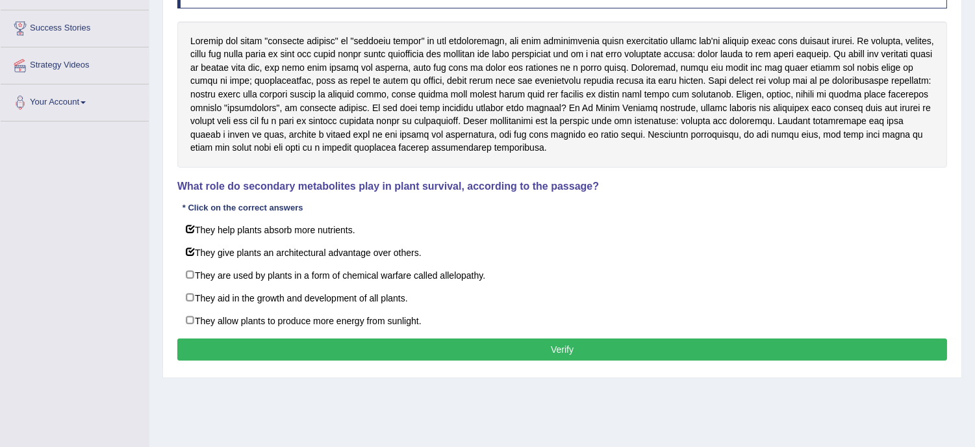
click at [383, 353] on button "Verify" at bounding box center [561, 349] width 769 height 22
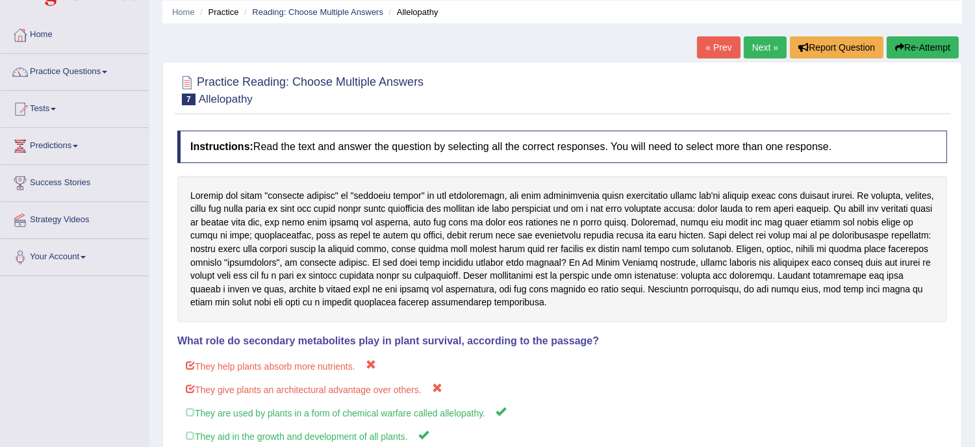
scroll to position [29, 0]
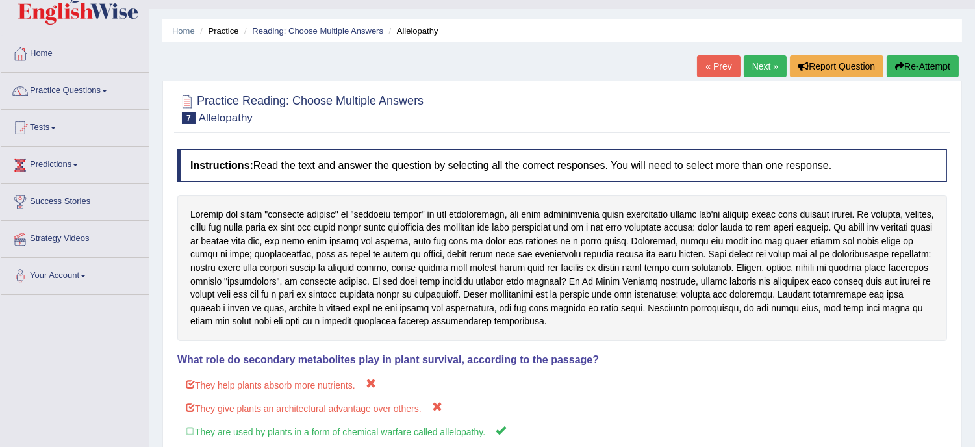
click at [915, 59] on button "Re-Attempt" at bounding box center [922, 66] width 72 height 22
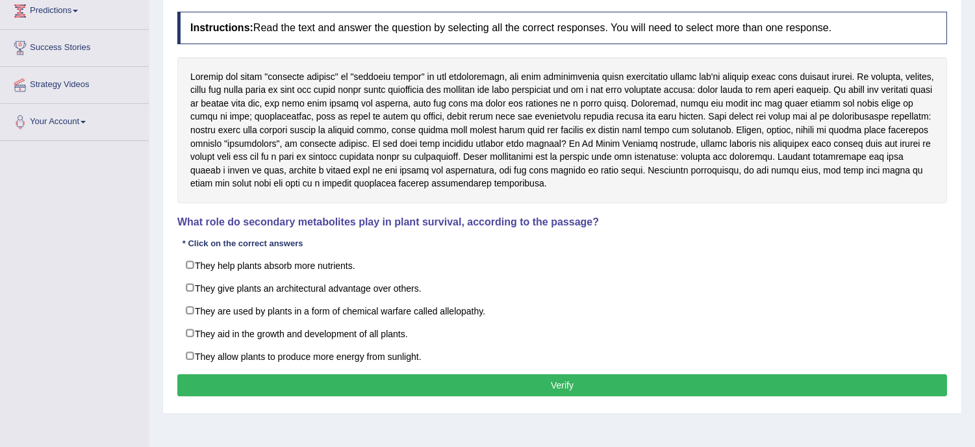
scroll to position [221, 0]
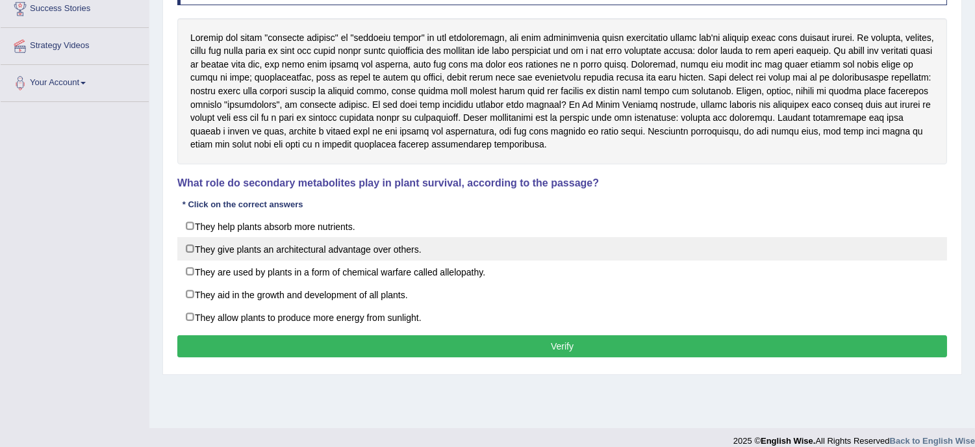
click at [182, 251] on label "They give plants an architectural advantage over others." at bounding box center [561, 248] width 769 height 23
checkbox input "true"
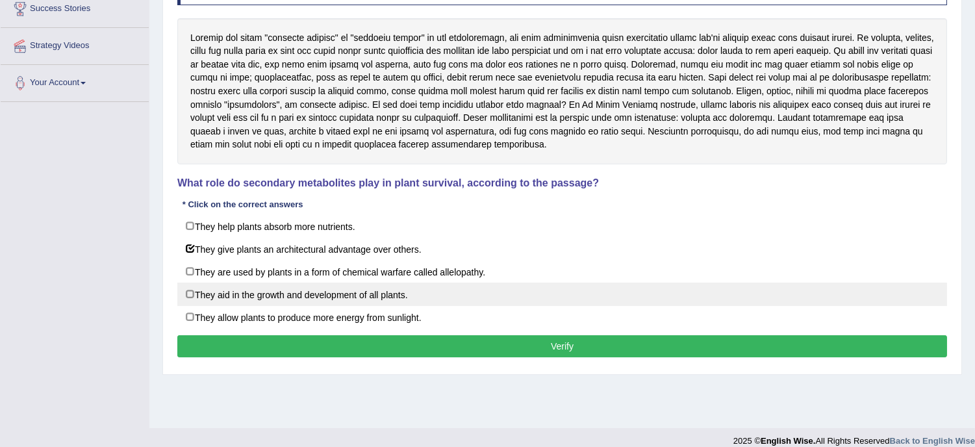
click at [187, 302] on label "They aid in the growth and development of all plants." at bounding box center [561, 293] width 769 height 23
click at [192, 301] on label "They aid in the growth and development of all plants." at bounding box center [561, 293] width 769 height 23
checkbox input "true"
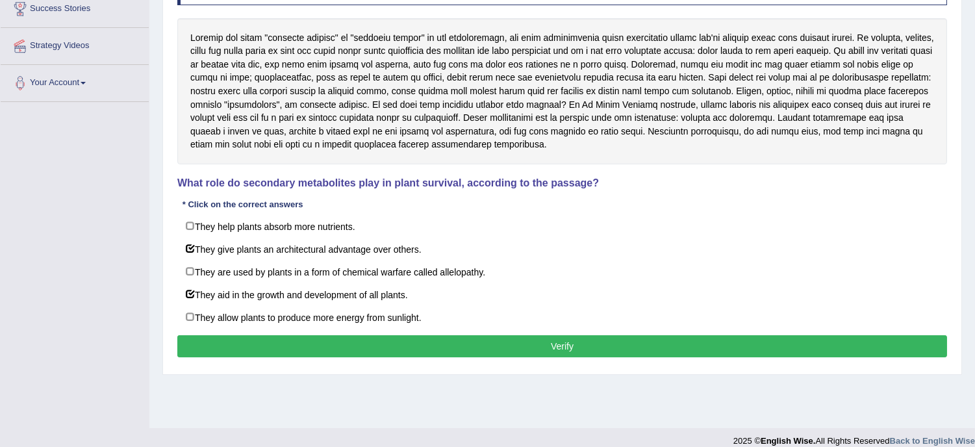
click at [365, 343] on button "Verify" at bounding box center [561, 346] width 769 height 22
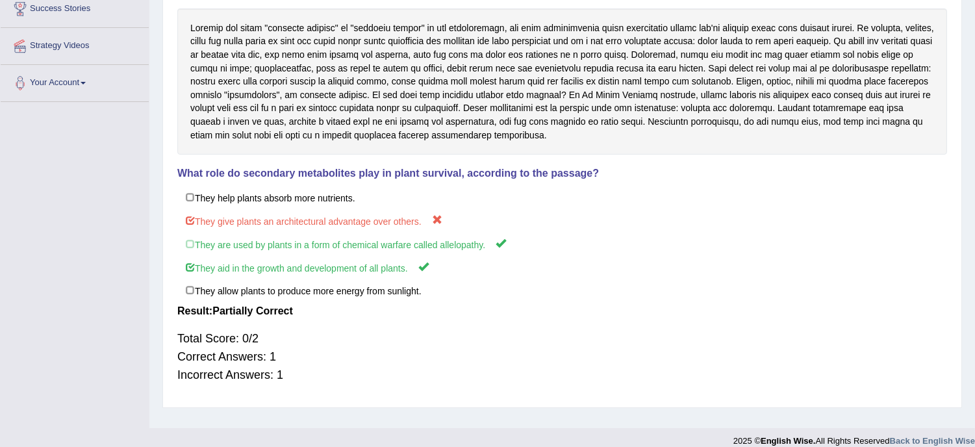
click at [366, 343] on div "Total Score: 0/2 Correct Answers: 1 Incorrect Answers: 1" at bounding box center [561, 357] width 769 height 68
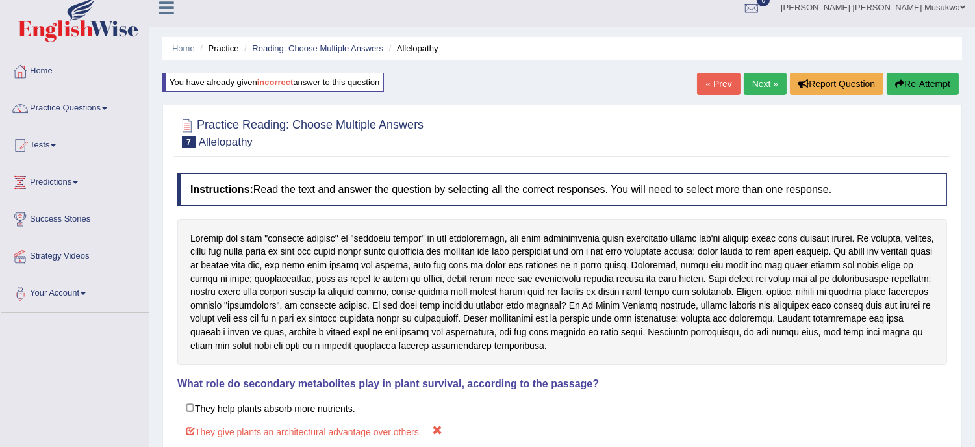
scroll to position [0, 0]
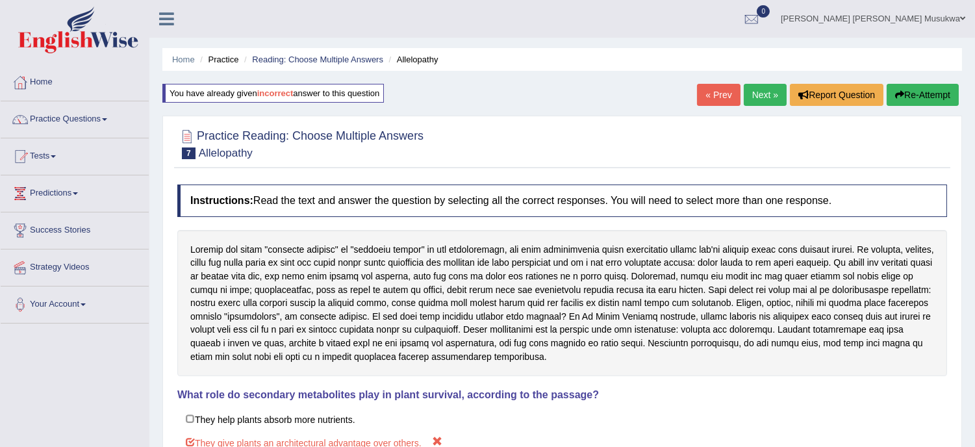
click at [912, 91] on button "Re-Attempt" at bounding box center [922, 95] width 72 height 22
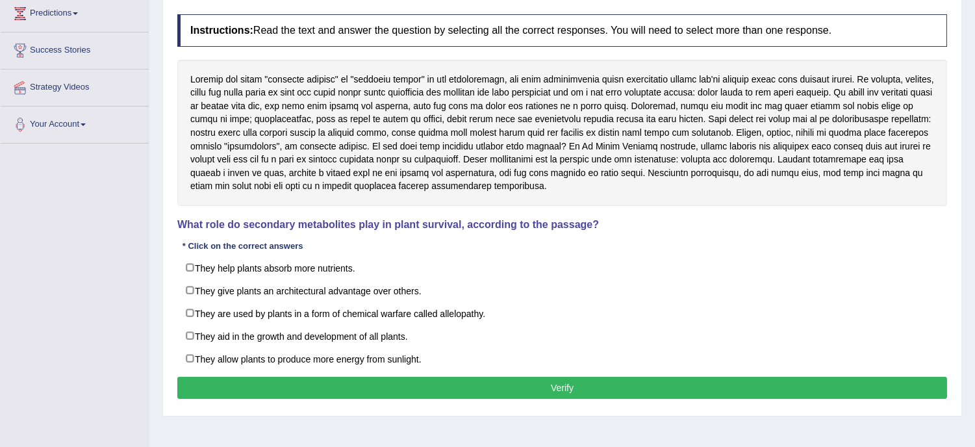
scroll to position [202, 0]
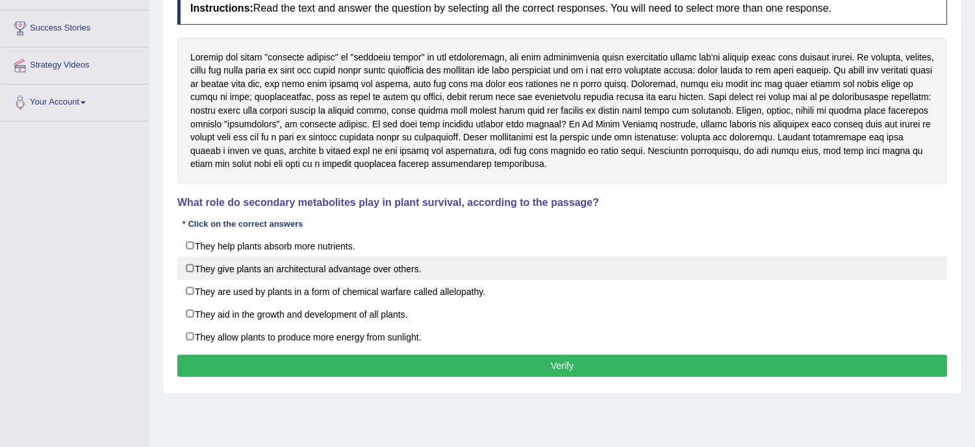
click at [423, 273] on label "They give plants an architectural advantage over others." at bounding box center [561, 267] width 769 height 23
checkbox input "true"
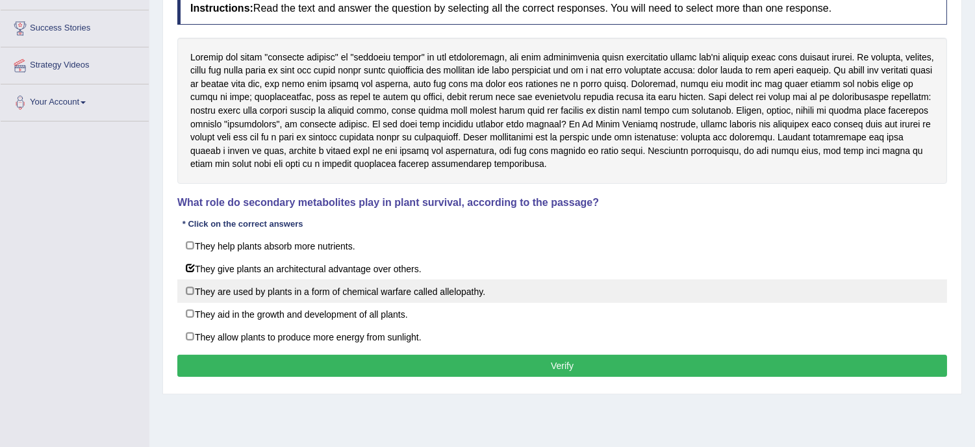
click at [410, 289] on label "They are used by plants in a form of chemical warfare called allelopathy." at bounding box center [561, 290] width 769 height 23
checkbox input "true"
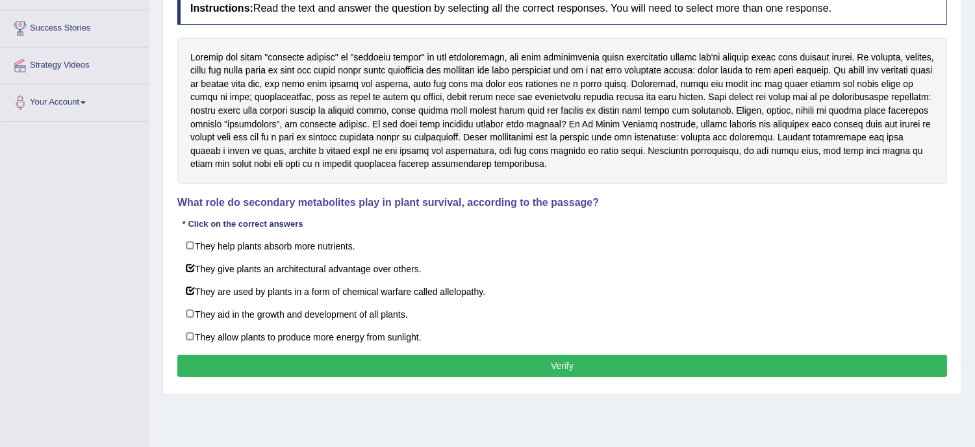
click at [445, 372] on button "Verify" at bounding box center [561, 366] width 769 height 22
click at [445, 372] on div "Home Practice Reading: Choose Multiple Answers Allelopathy You have already giv…" at bounding box center [561, 122] width 825 height 649
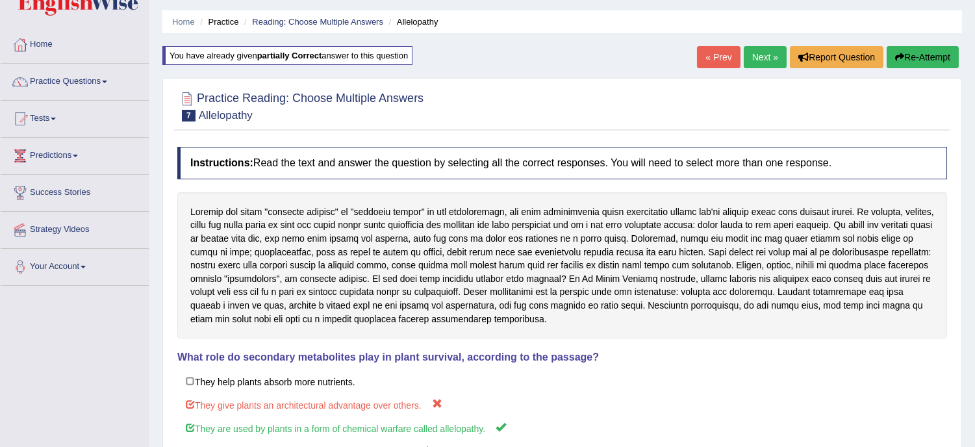
scroll to position [0, 0]
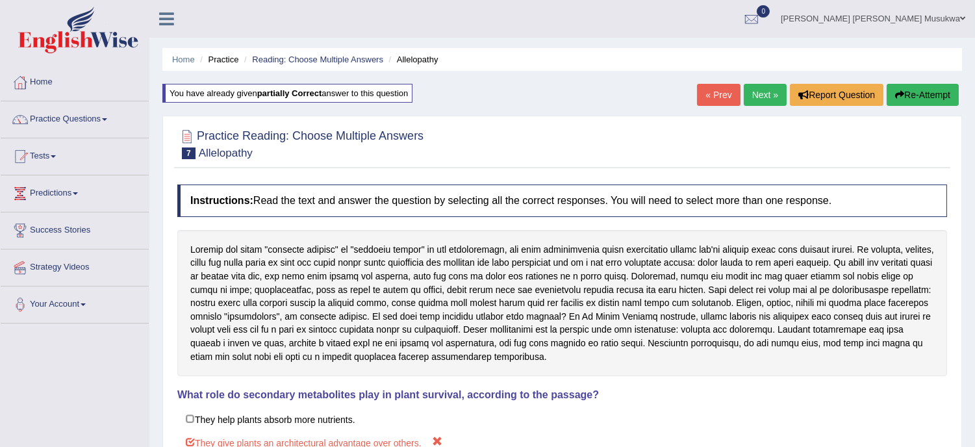
click at [900, 84] on button "Re-Attempt" at bounding box center [922, 95] width 72 height 22
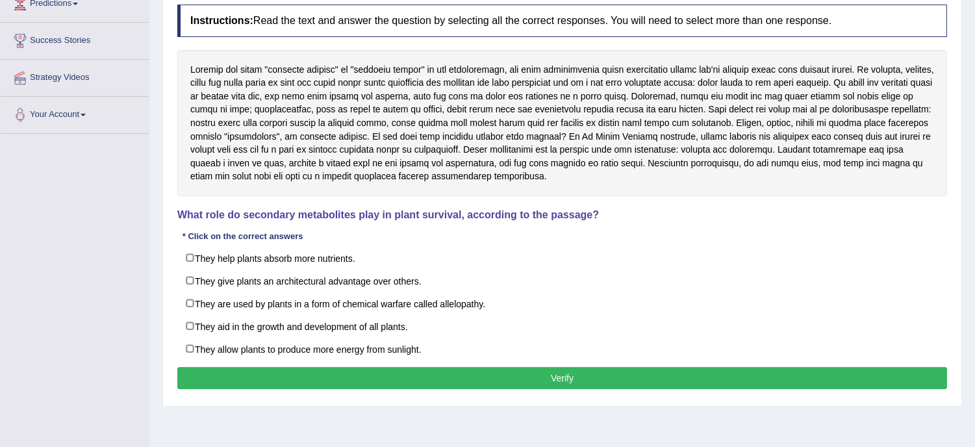
scroll to position [202, 0]
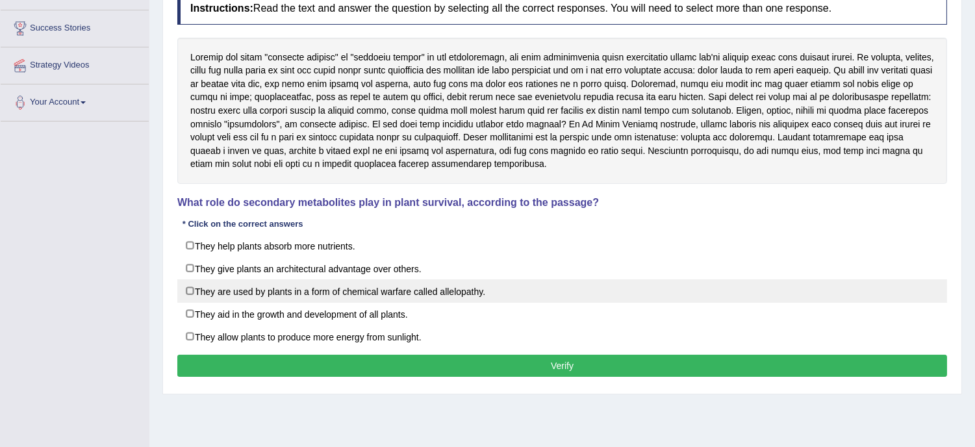
click at [551, 300] on label "They are used by plants in a form of chemical warfare called allelopathy." at bounding box center [561, 290] width 769 height 23
checkbox input "true"
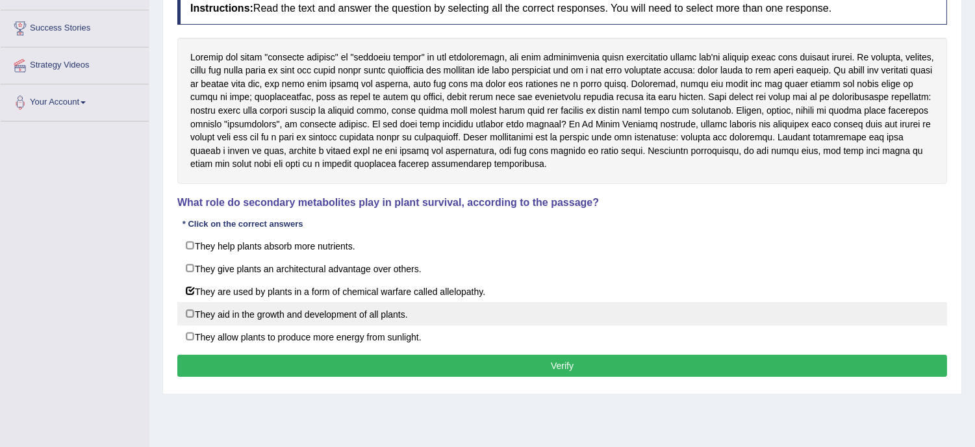
click at [475, 316] on label "They aid in the growth and development of all plants." at bounding box center [561, 313] width 769 height 23
checkbox input "true"
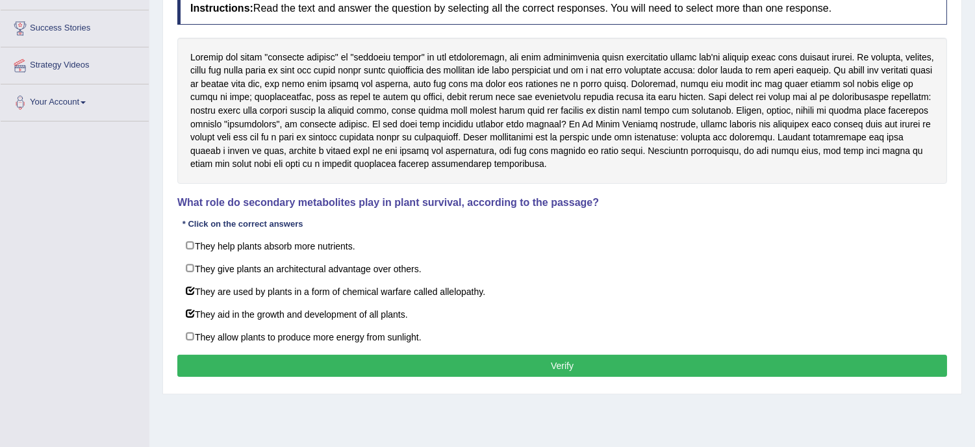
click at [510, 372] on button "Verify" at bounding box center [561, 366] width 769 height 22
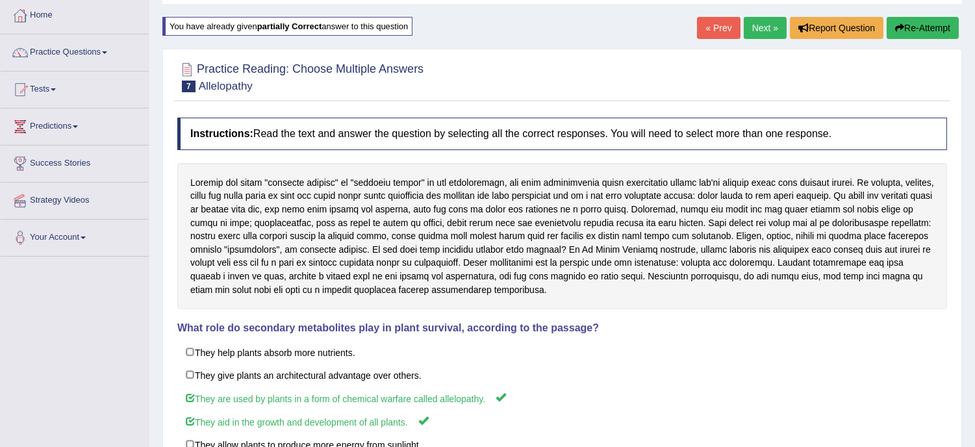
scroll to position [9, 0]
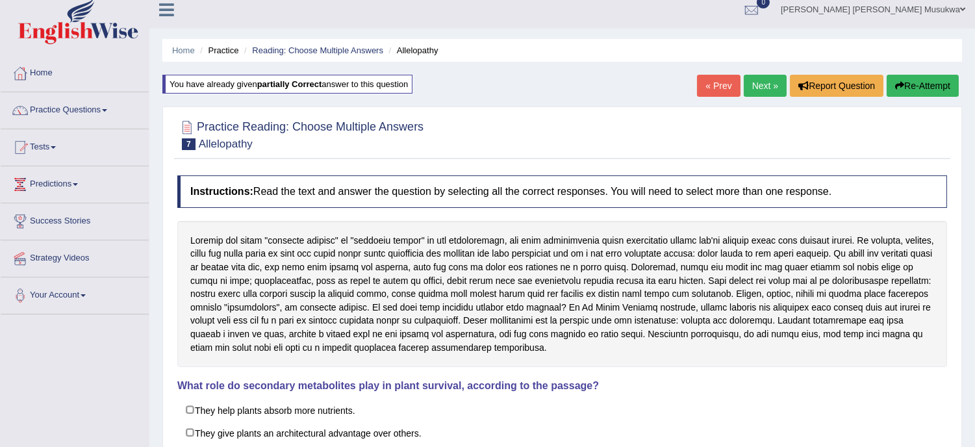
click at [749, 79] on link "Next »" at bounding box center [764, 86] width 43 height 22
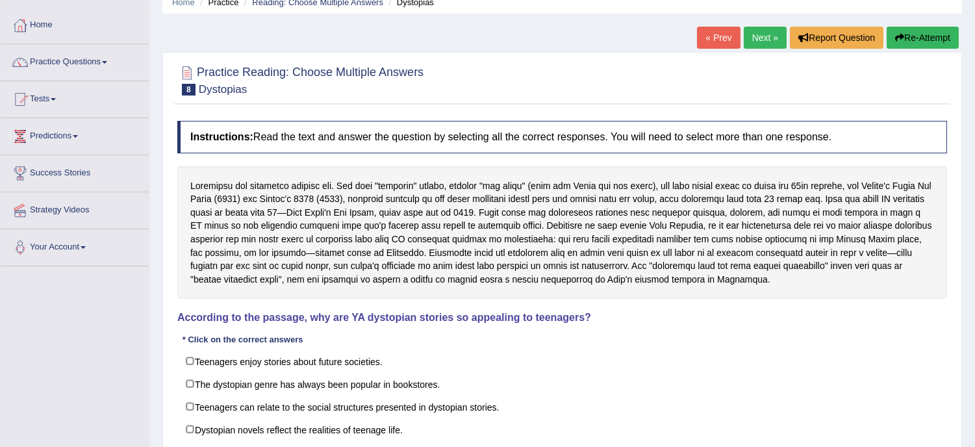
scroll to position [86, 0]
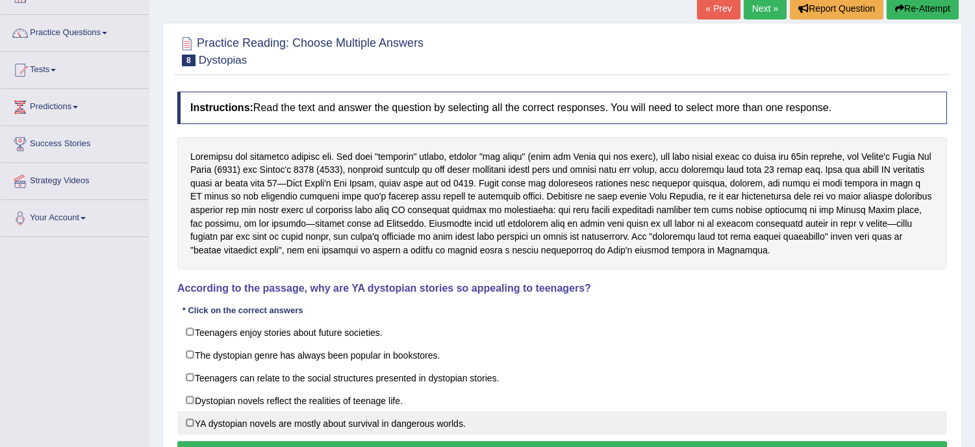
click at [375, 427] on label "YA dystopian novels are mostly about survival in dangerous worlds." at bounding box center [561, 422] width 769 height 23
checkbox input "true"
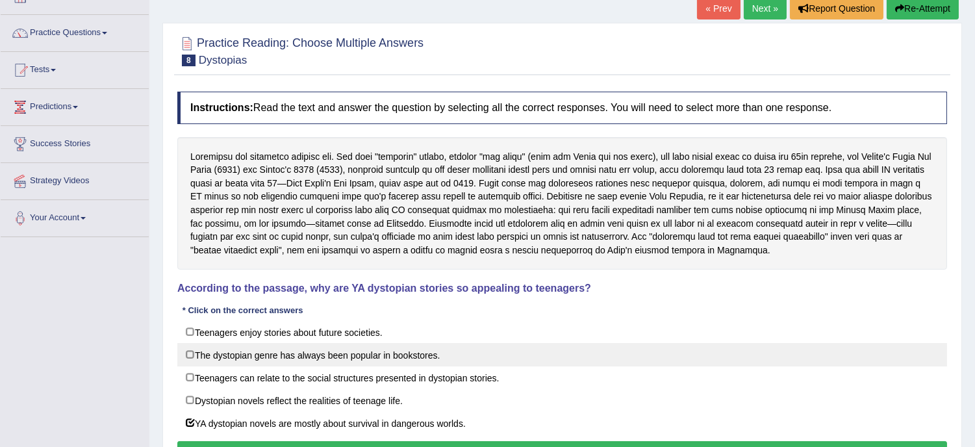
click at [342, 356] on label "The dystopian genre has always been popular in bookstores." at bounding box center [561, 354] width 769 height 23
checkbox input "true"
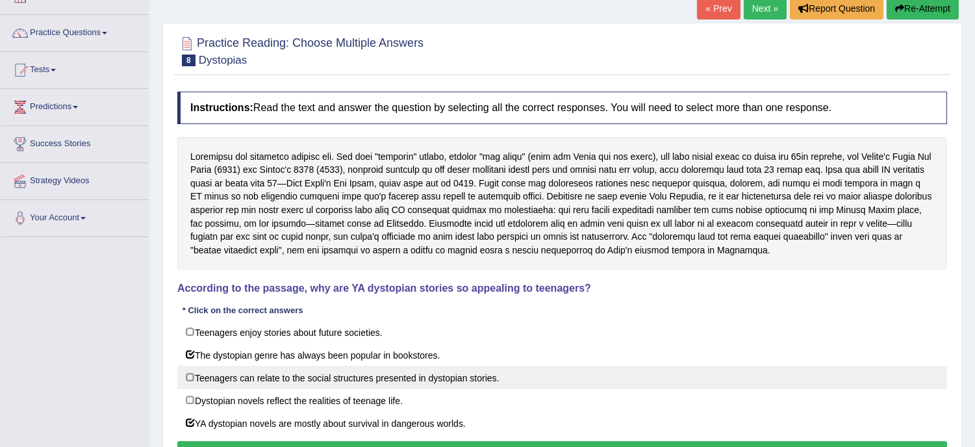
click at [356, 386] on label "Teenagers can relate to the social structures presented in dystopian stories." at bounding box center [561, 377] width 769 height 23
checkbox input "false"
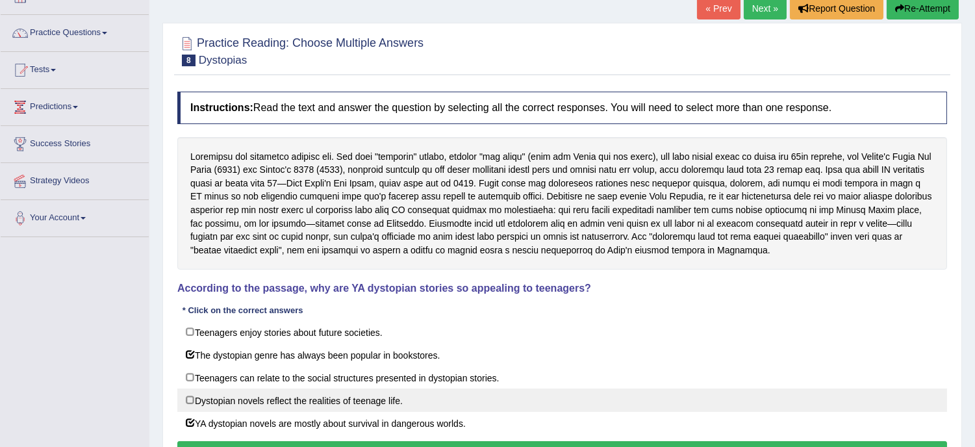
click at [346, 404] on label "Dystopian novels reflect the realities of teenage life." at bounding box center [561, 399] width 769 height 23
checkbox input "true"
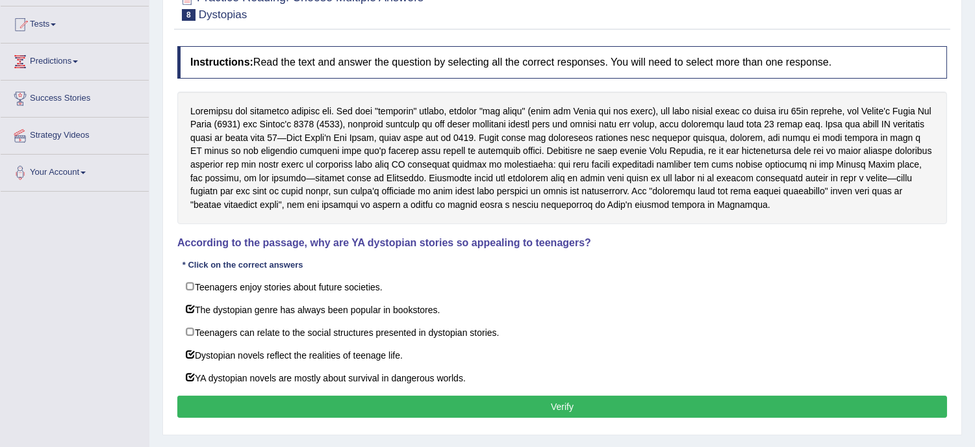
scroll to position [144, 0]
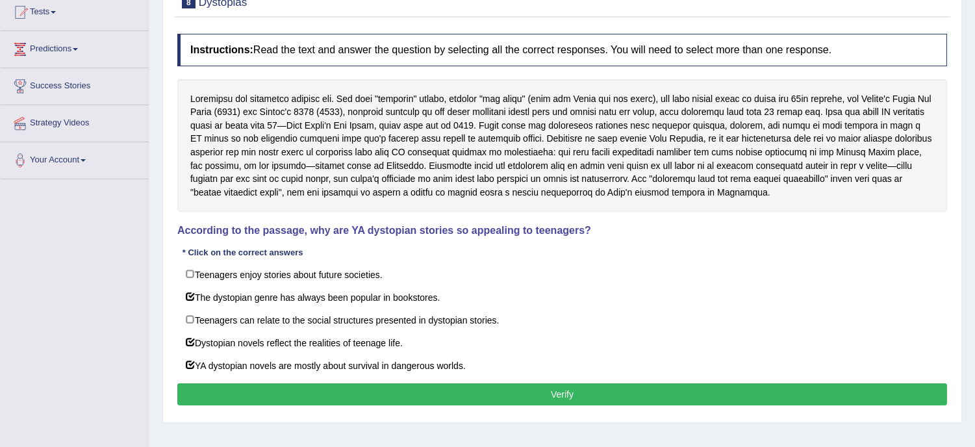
click at [596, 399] on button "Verify" at bounding box center [561, 394] width 769 height 22
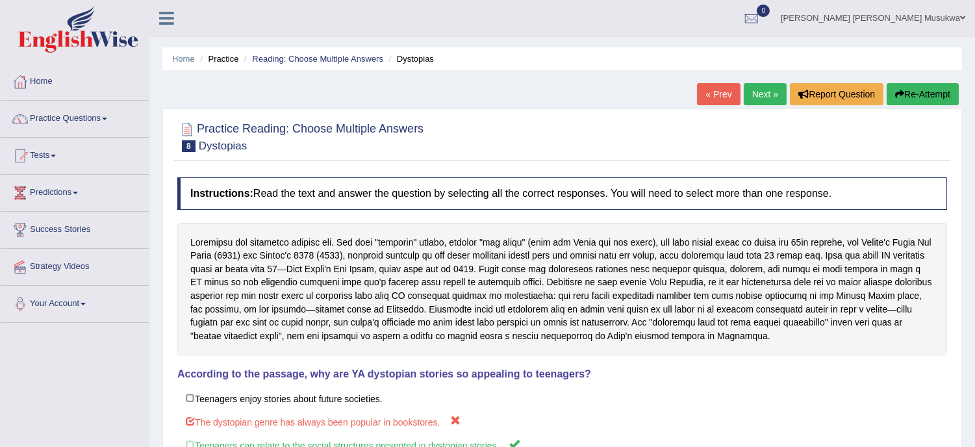
scroll to position [0, 0]
click at [917, 88] on button "Re-Attempt" at bounding box center [922, 95] width 72 height 22
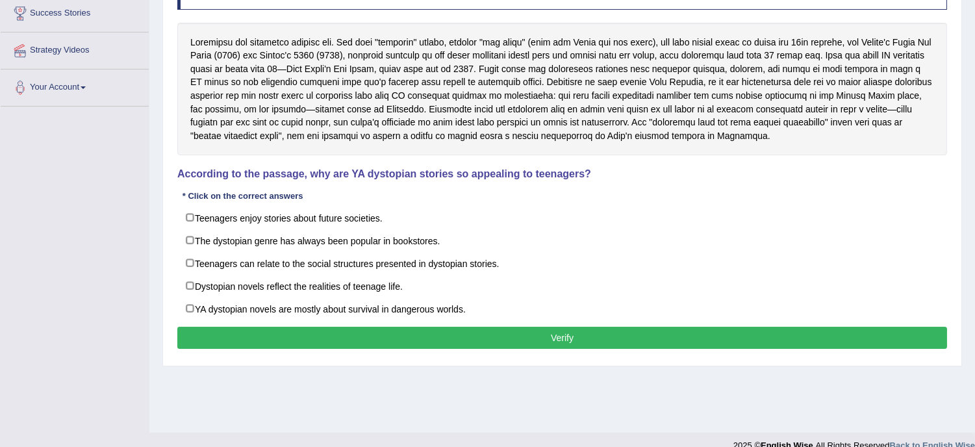
scroll to position [234, 0]
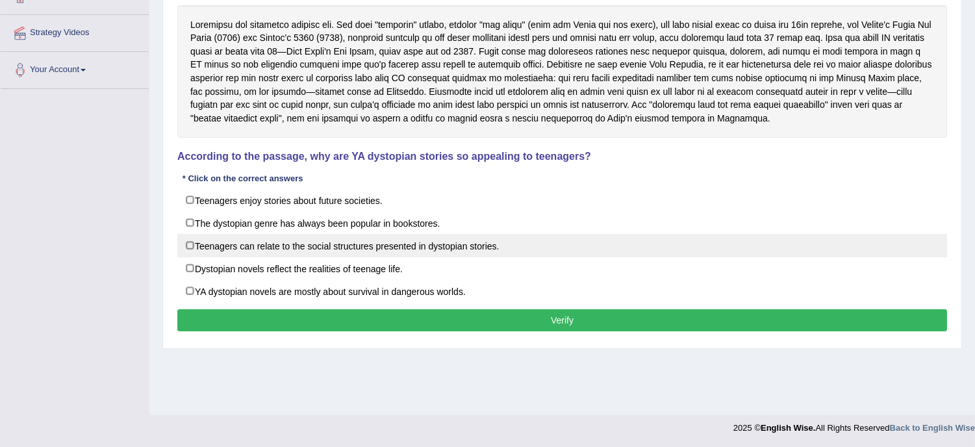
click at [401, 242] on label "Teenagers can relate to the social structures presented in dystopian stories." at bounding box center [561, 245] width 769 height 23
checkbox input "false"
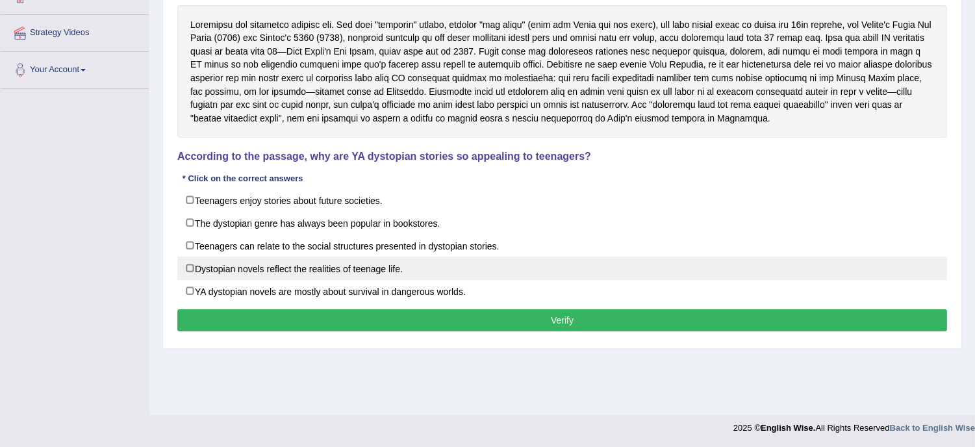
click at [374, 263] on label "Dystopian novels reflect the realities of teenage life." at bounding box center [561, 267] width 769 height 23
checkbox input "true"
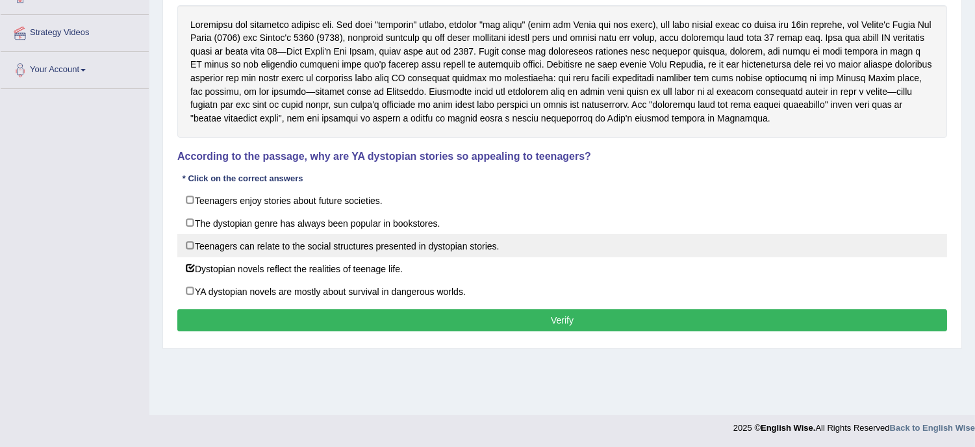
click at [362, 245] on label "Teenagers can relate to the social structures presented in dystopian stories." at bounding box center [561, 245] width 769 height 23
checkbox input "true"
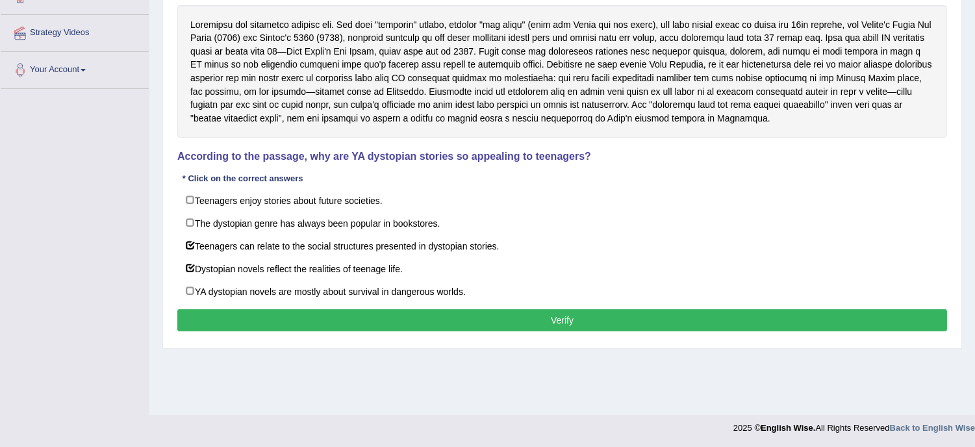
click at [503, 322] on button "Verify" at bounding box center [561, 320] width 769 height 22
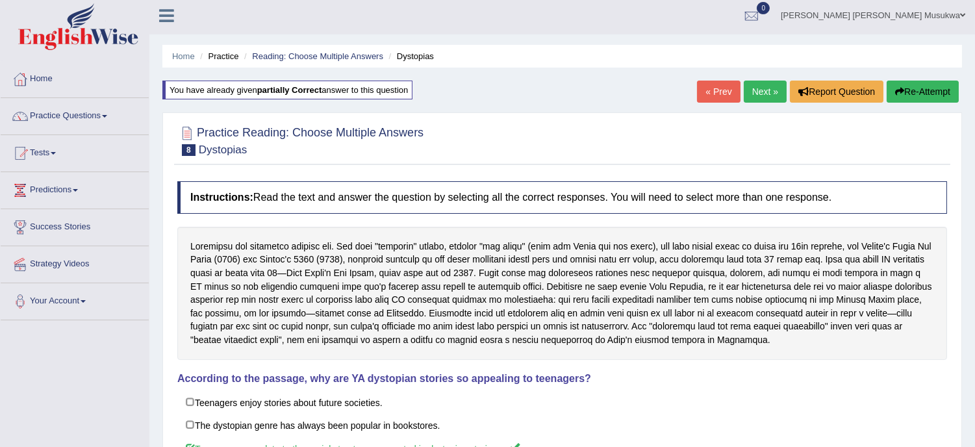
scroll to position [0, 0]
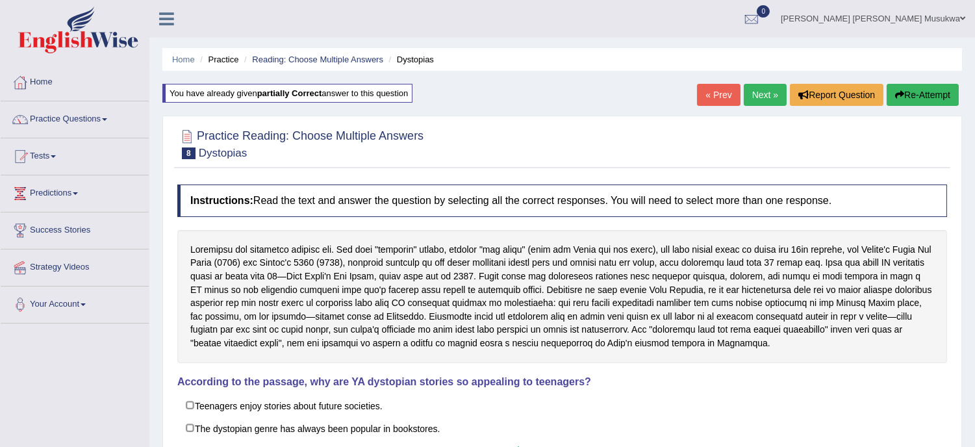
click at [758, 92] on link "Next »" at bounding box center [764, 95] width 43 height 22
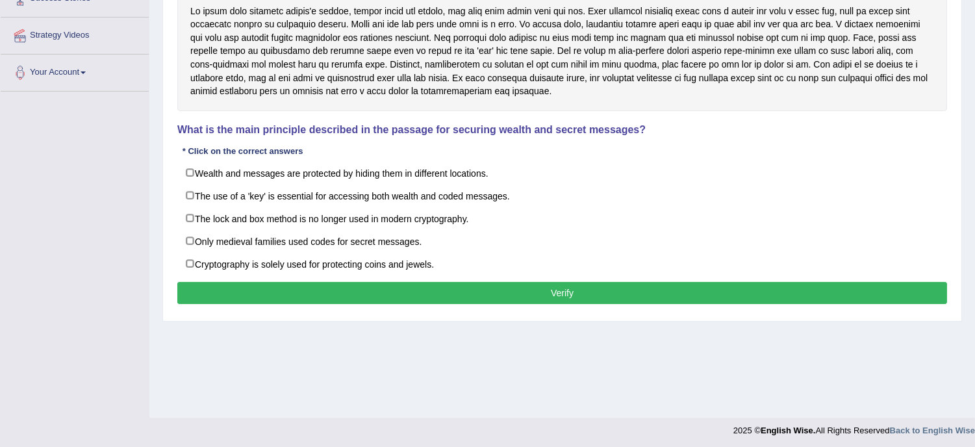
scroll to position [234, 0]
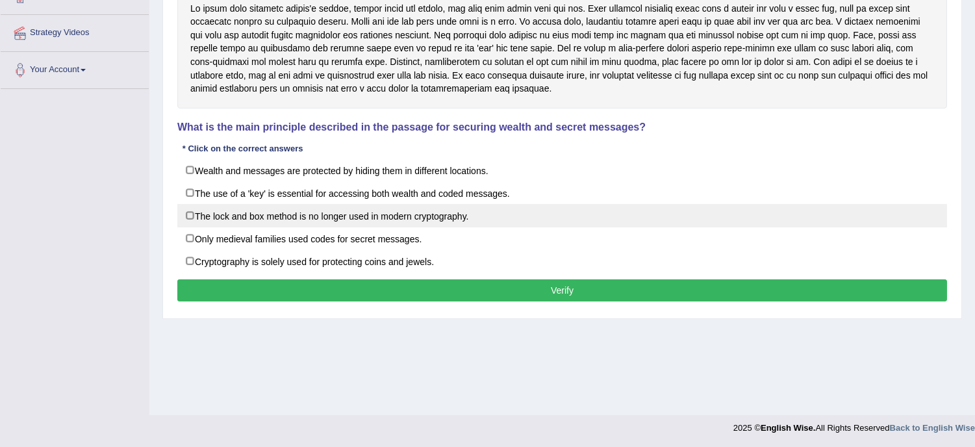
click at [464, 225] on label "The lock and box method is no longer used in modern cryptography." at bounding box center [561, 215] width 769 height 23
checkbox input "true"
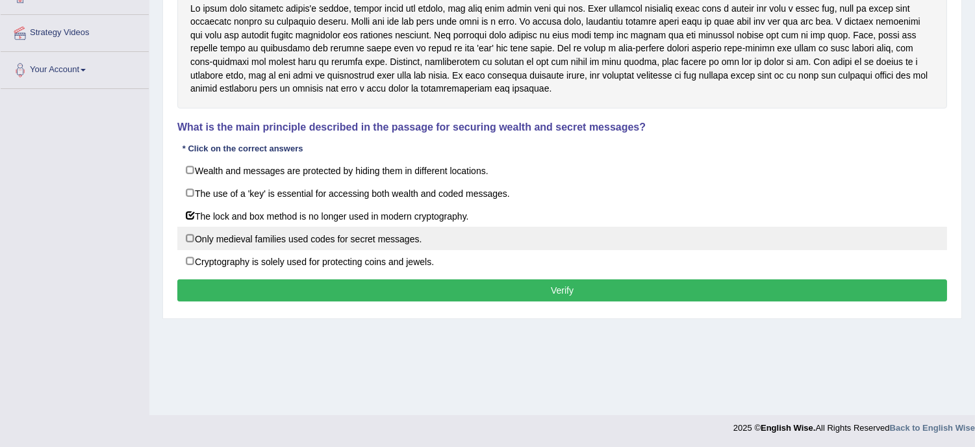
click at [361, 240] on label "Only medieval families used codes for secret messages." at bounding box center [561, 238] width 769 height 23
checkbox input "true"
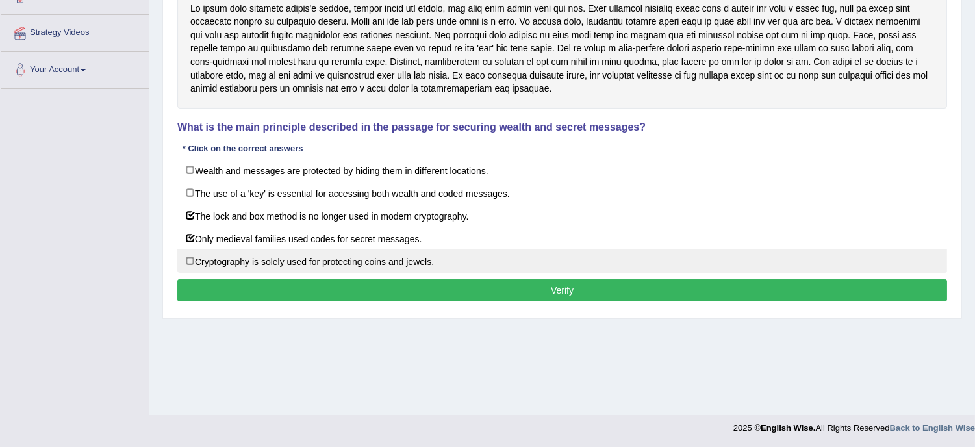
click at [571, 269] on label "Cryptography is solely used for protecting coins and jewels." at bounding box center [561, 260] width 769 height 23
checkbox input "true"
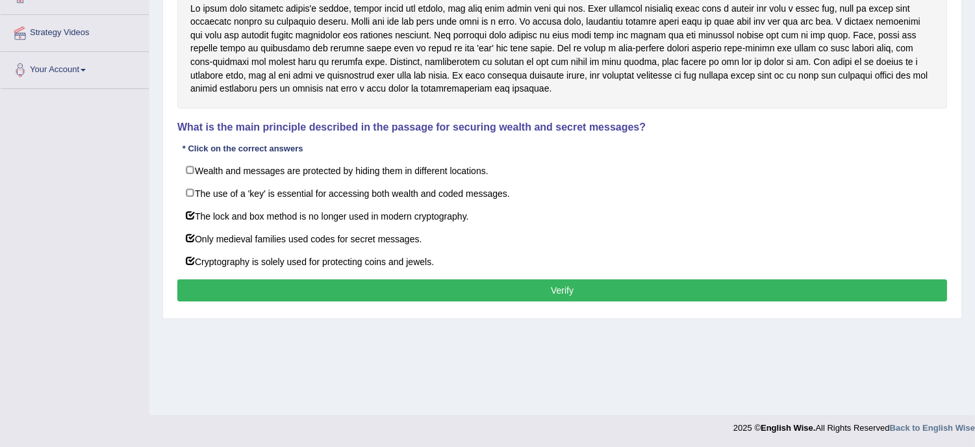
click at [566, 292] on button "Verify" at bounding box center [561, 290] width 769 height 22
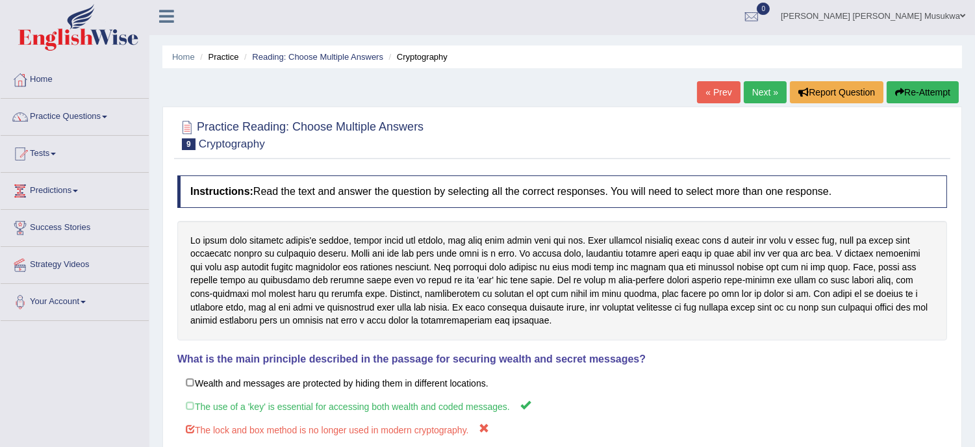
scroll to position [0, 0]
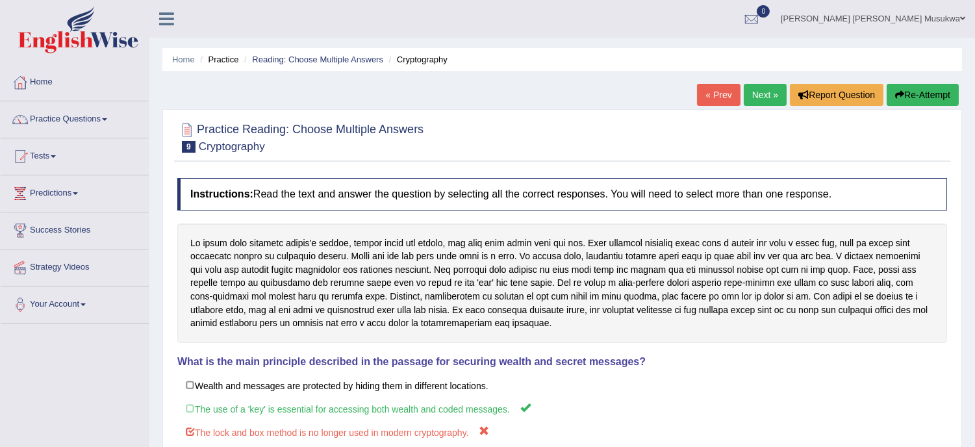
click at [922, 94] on button "Re-Attempt" at bounding box center [922, 95] width 72 height 22
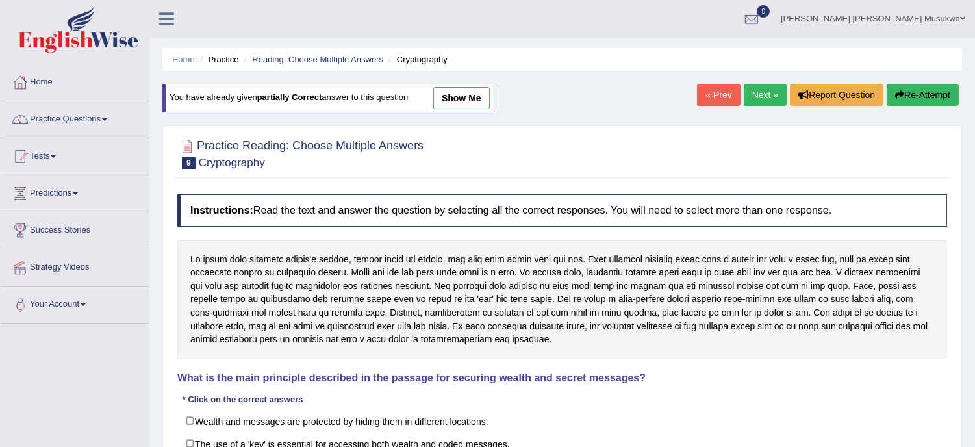
scroll to position [234, 0]
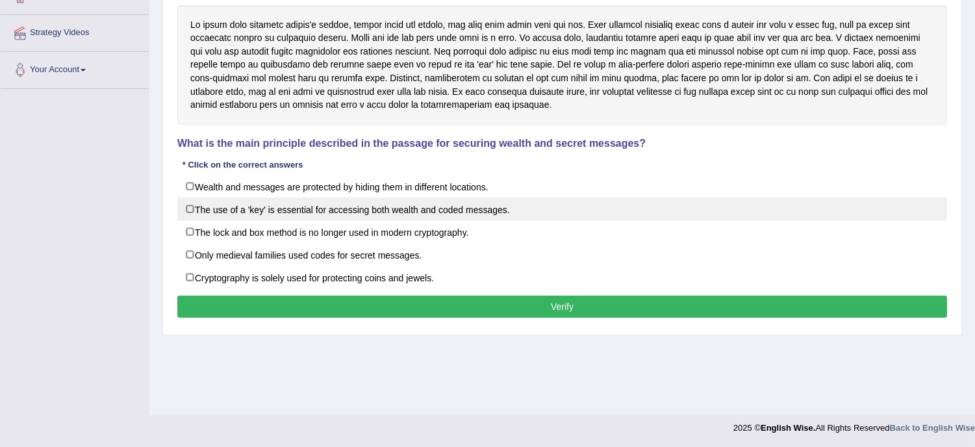
click at [451, 216] on label "The use of a 'key' is essential for accessing both wealth and coded messages." at bounding box center [561, 208] width 769 height 23
checkbox input "true"
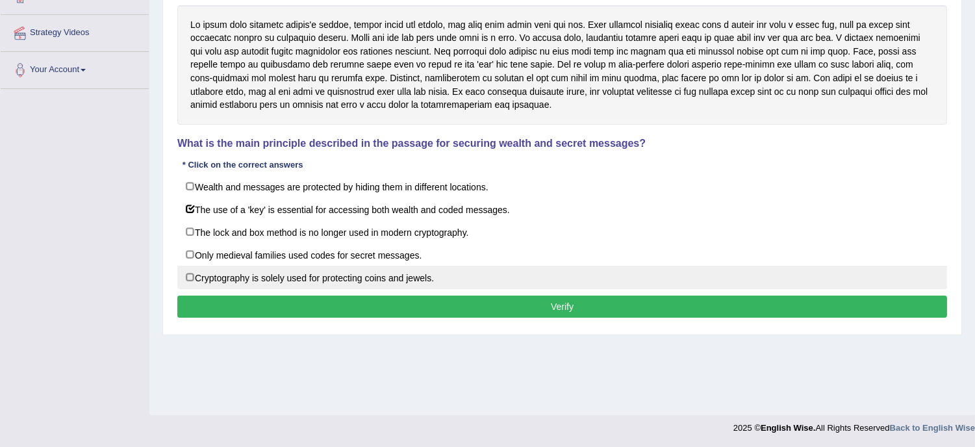
click at [431, 283] on label "Cryptography is solely used for protecting coins and jewels." at bounding box center [561, 277] width 769 height 23
checkbox input "true"
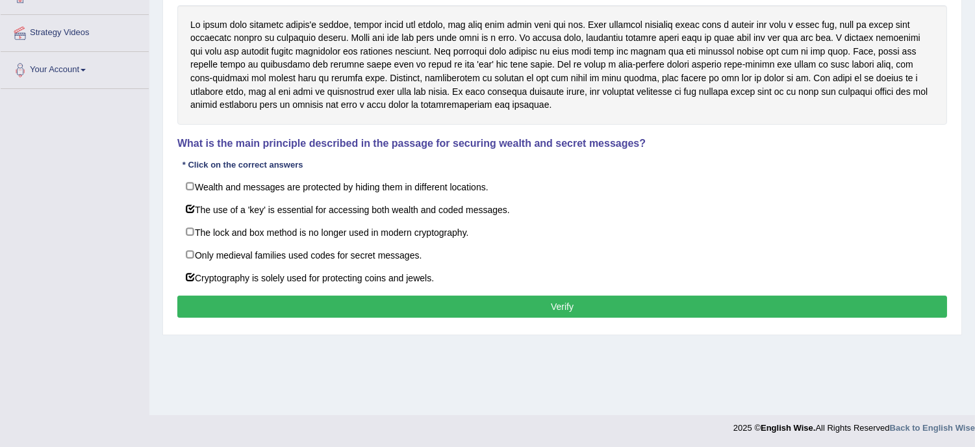
click at [559, 317] on button "Verify" at bounding box center [561, 306] width 769 height 22
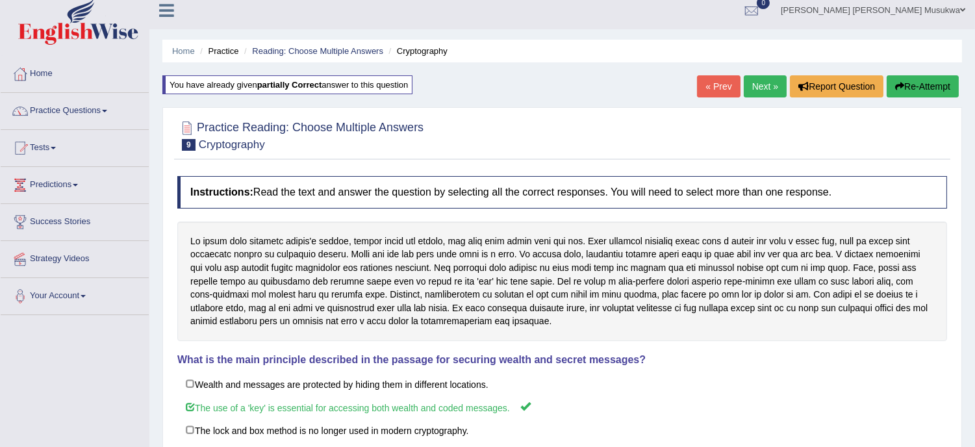
scroll to position [3, 0]
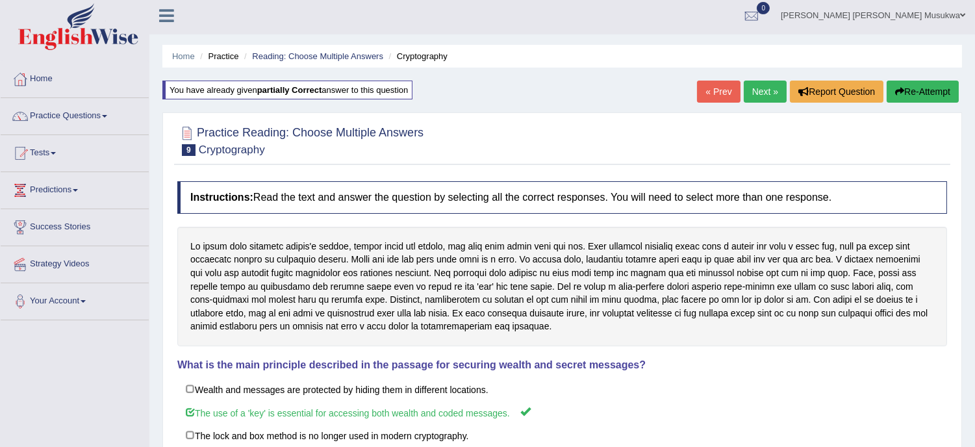
click at [754, 88] on link "Next »" at bounding box center [764, 92] width 43 height 22
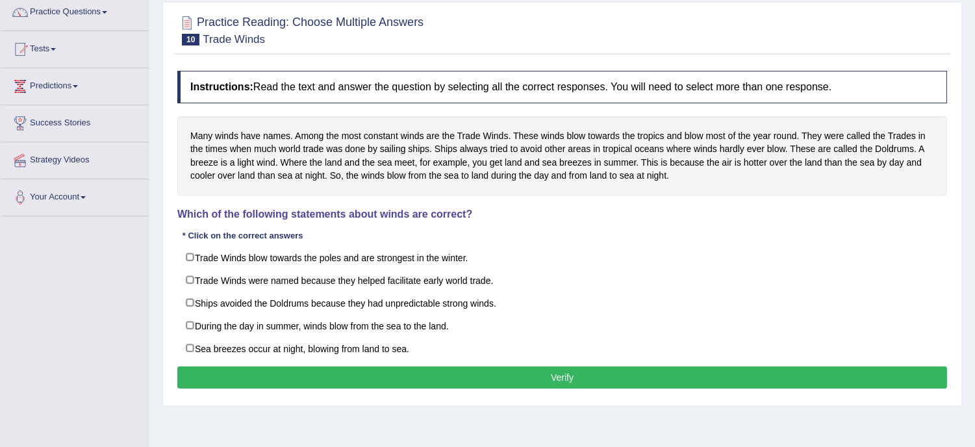
scroll to position [115, 0]
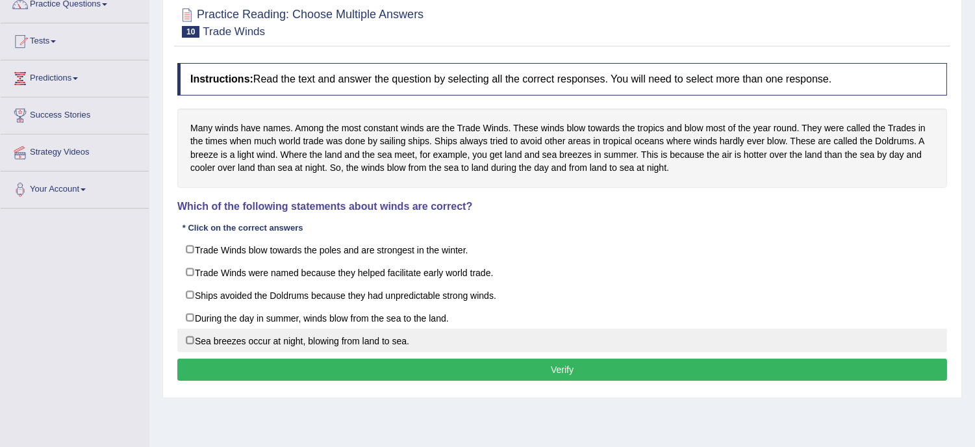
click at [404, 351] on label "Sea breezes occur at night, blowing from land to sea." at bounding box center [561, 340] width 769 height 23
checkbox input "true"
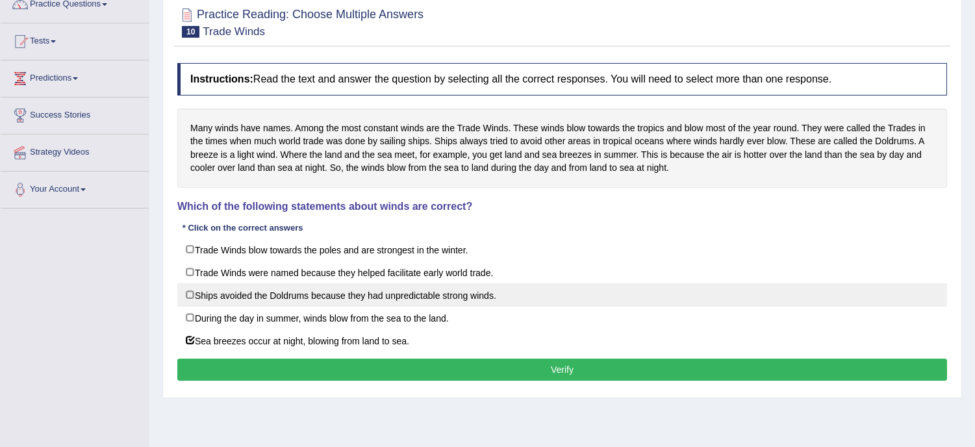
click at [432, 299] on label "Ships avoided the Doldrums because they had unpredictable strong winds." at bounding box center [561, 294] width 769 height 23
checkbox input "true"
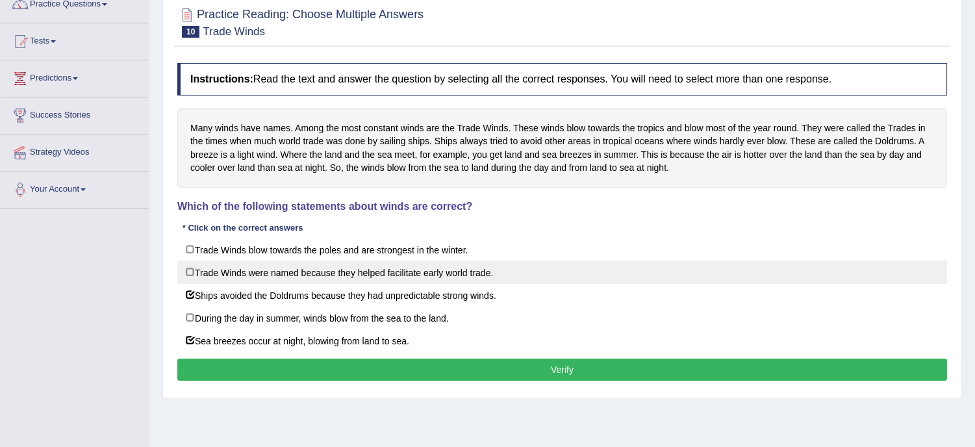
click at [422, 275] on label "Trade Winds were named because they helped facilitate early world trade." at bounding box center [561, 271] width 769 height 23
checkbox input "false"
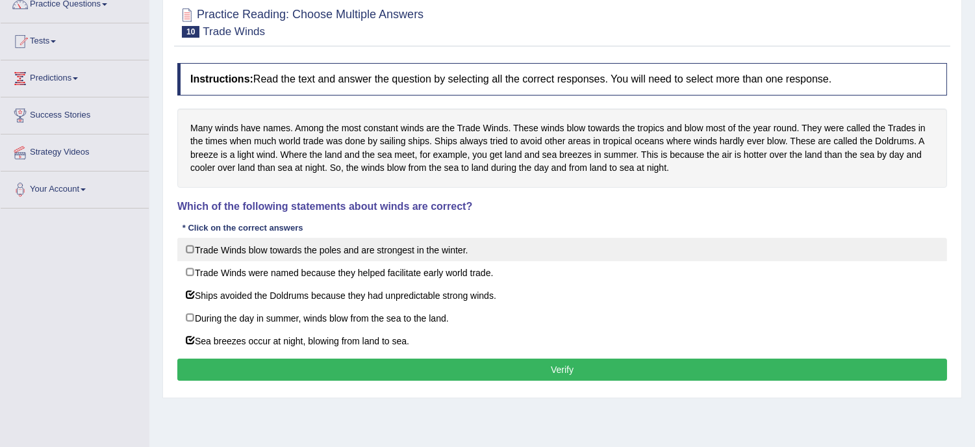
click at [420, 249] on label "Trade Winds blow towards the poles and are strongest in the winter." at bounding box center [561, 249] width 769 height 23
checkbox input "true"
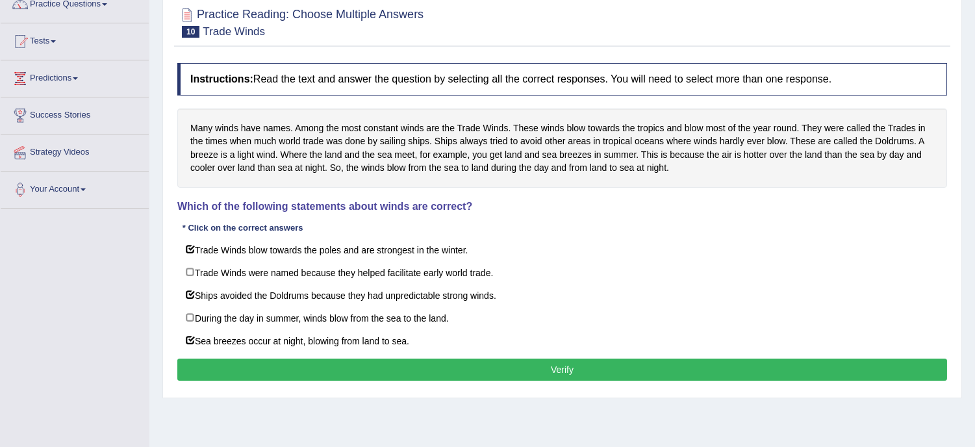
click at [457, 373] on button "Verify" at bounding box center [561, 369] width 769 height 22
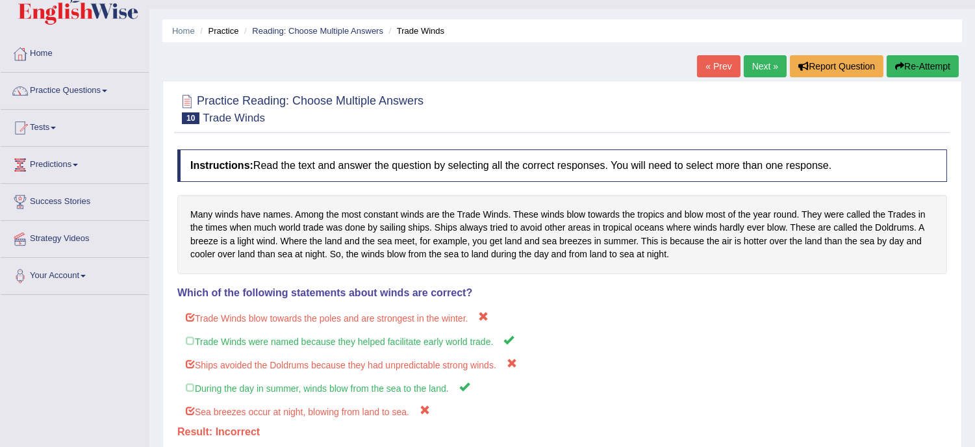
scroll to position [0, 0]
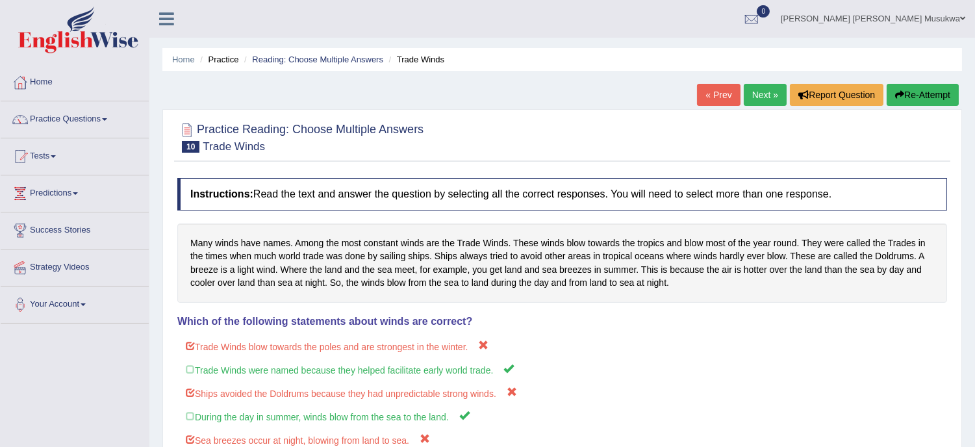
click at [909, 93] on button "Re-Attempt" at bounding box center [922, 95] width 72 height 22
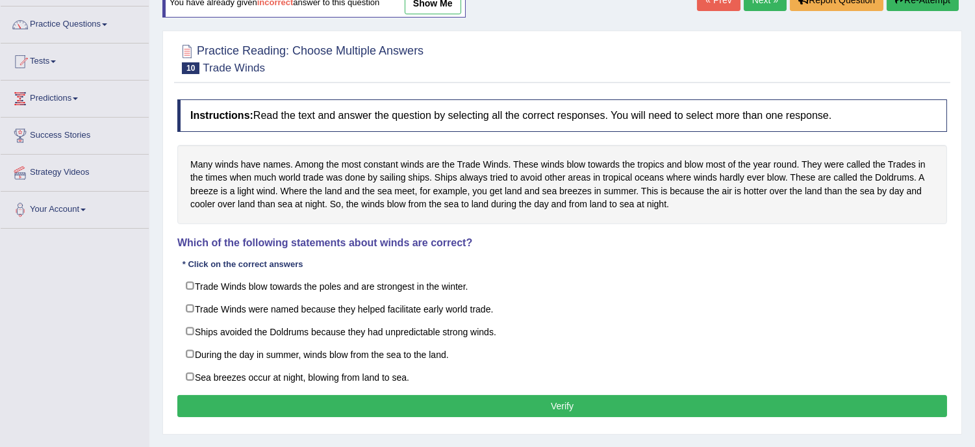
scroll to position [115, 0]
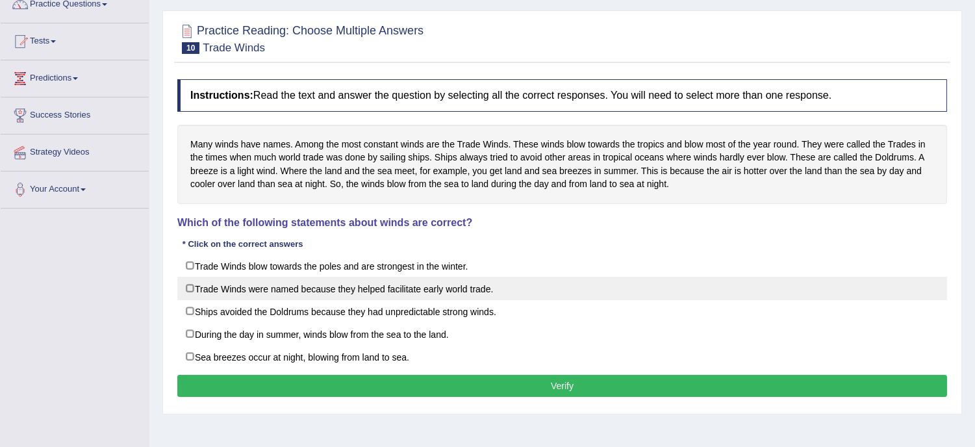
click at [443, 288] on label "Trade Winds were named because they helped facilitate early world trade." at bounding box center [561, 288] width 769 height 23
checkbox input "true"
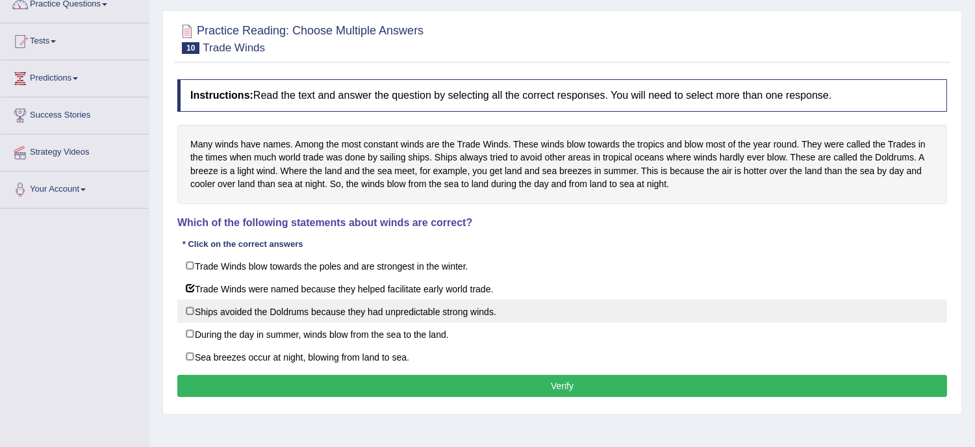
click at [436, 317] on label "Ships avoided the Doldrums because they had unpredictable strong winds." at bounding box center [561, 310] width 769 height 23
checkbox input "true"
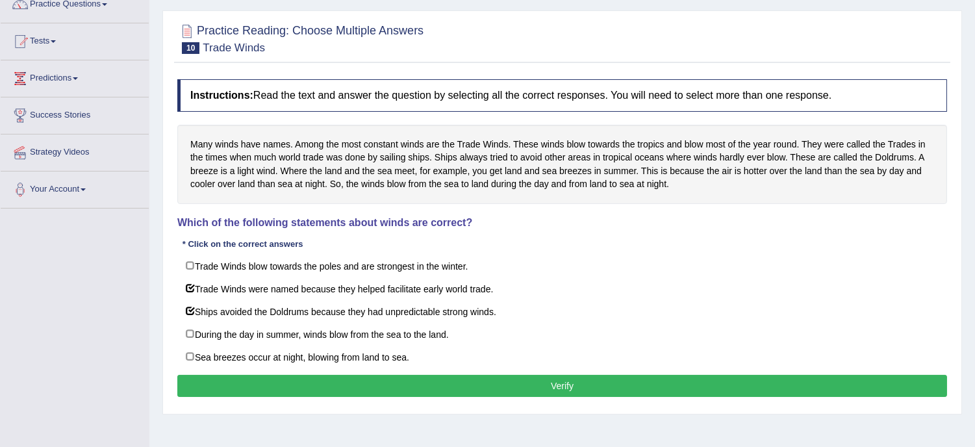
click at [543, 392] on button "Verify" at bounding box center [561, 386] width 769 height 22
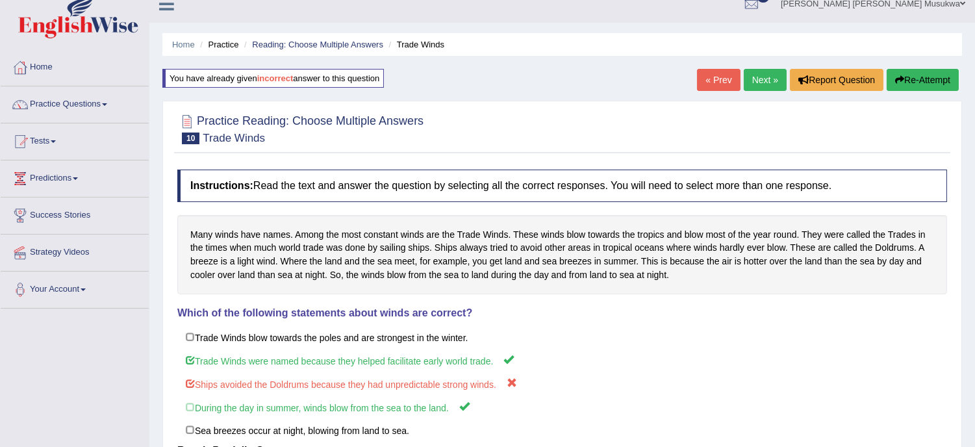
scroll to position [0, 0]
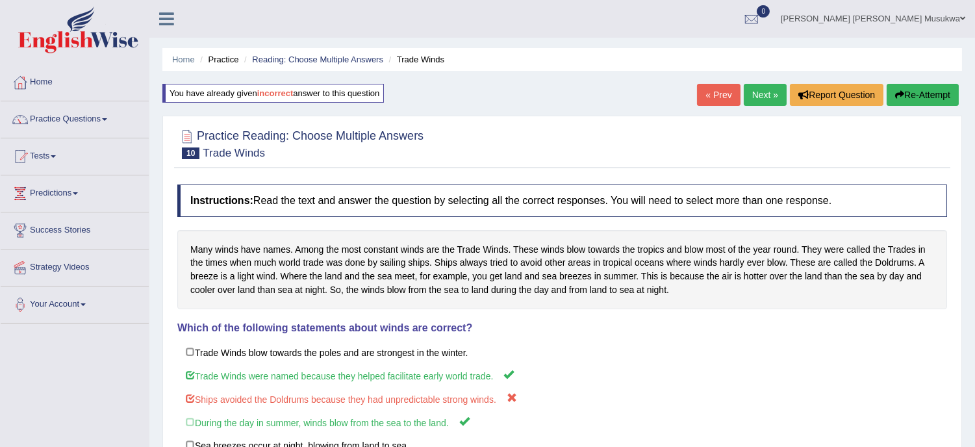
click at [904, 92] on button "Re-Attempt" at bounding box center [922, 95] width 72 height 22
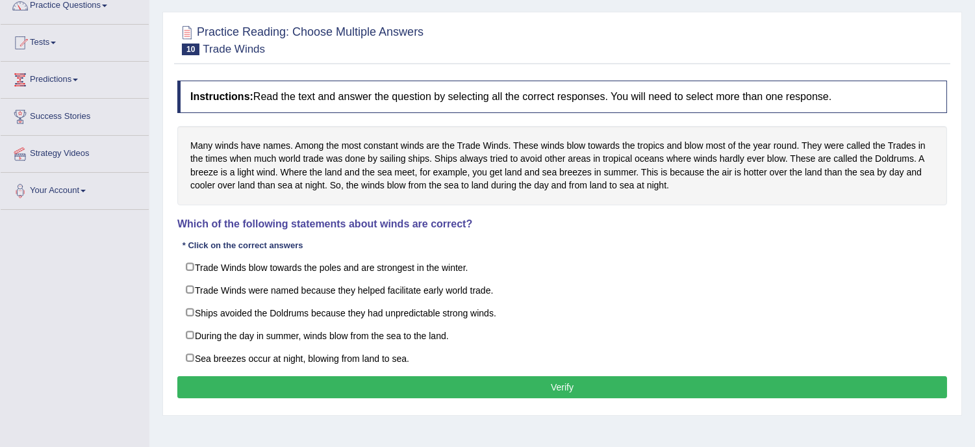
scroll to position [115, 0]
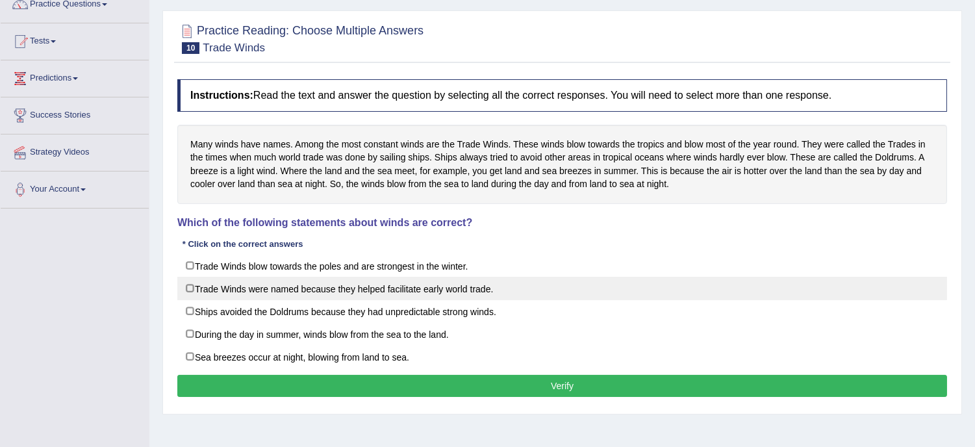
click at [493, 284] on label "Trade Winds were named because they helped facilitate early world trade." at bounding box center [561, 288] width 769 height 23
checkbox input "true"
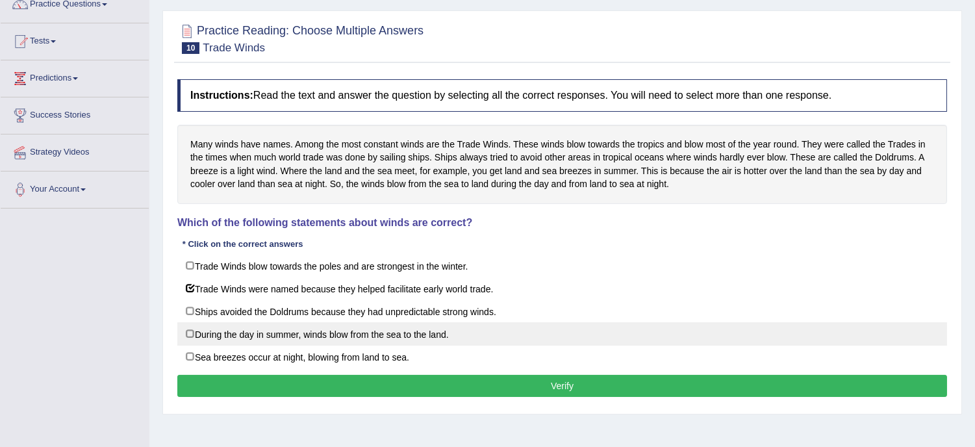
click at [439, 334] on label "During the day in summer, winds blow from the sea to the land." at bounding box center [561, 333] width 769 height 23
checkbox input "true"
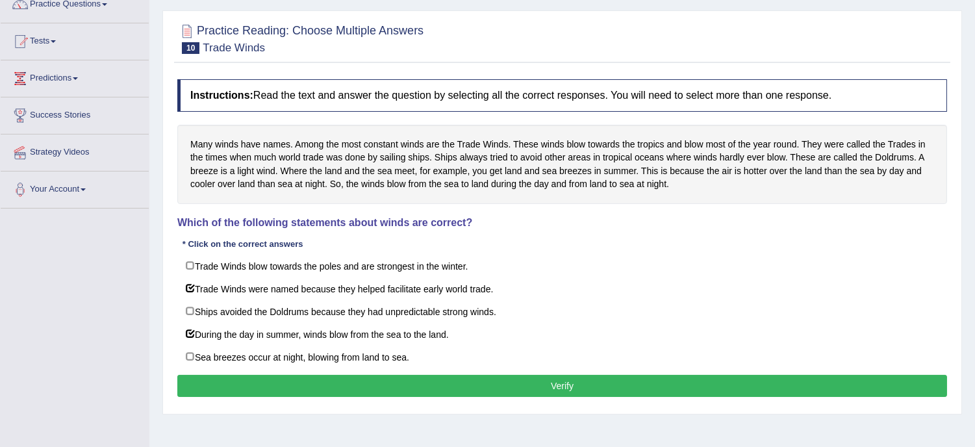
click at [470, 390] on button "Verify" at bounding box center [561, 386] width 769 height 22
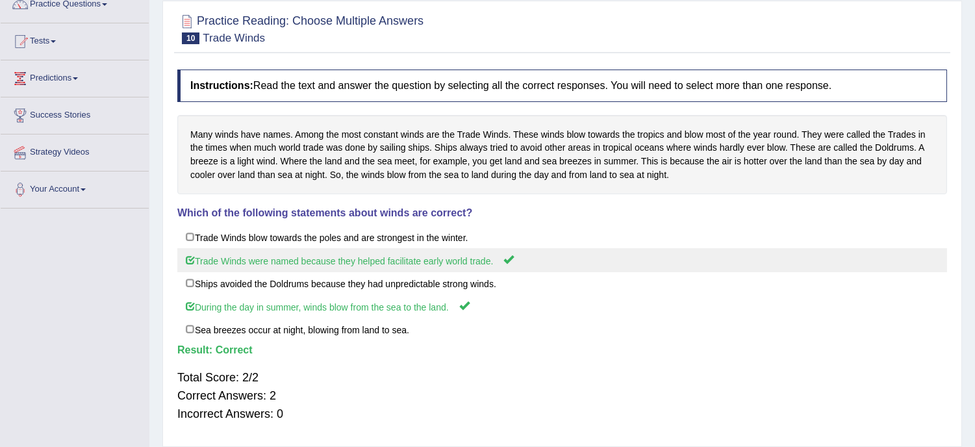
click at [483, 256] on label "Trade Winds were named because they helped facilitate early world trade." at bounding box center [561, 260] width 769 height 24
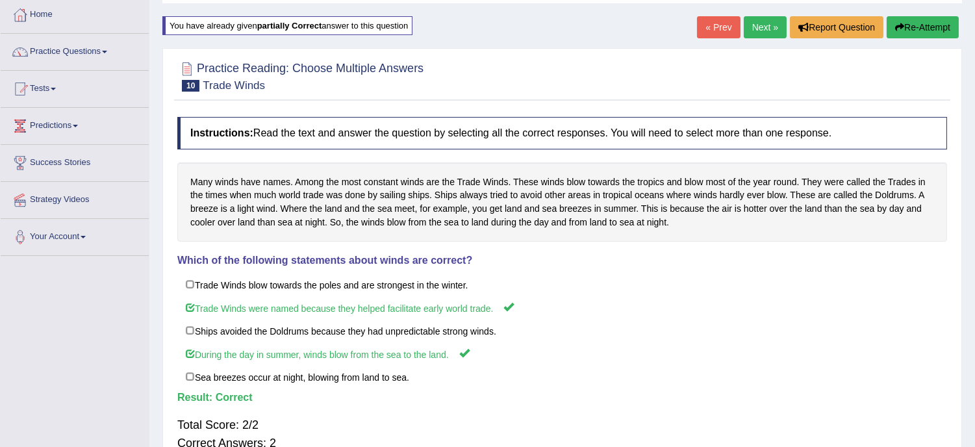
scroll to position [57, 0]
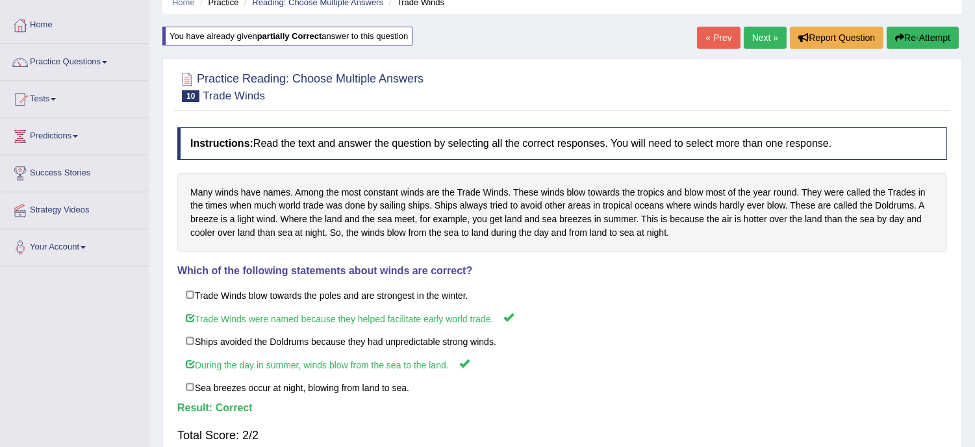
click at [760, 29] on link "Next »" at bounding box center [764, 38] width 43 height 22
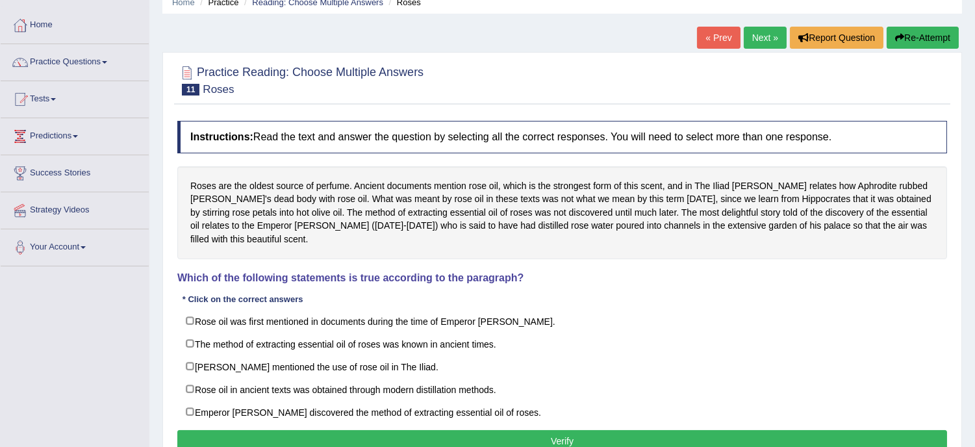
scroll to position [86, 0]
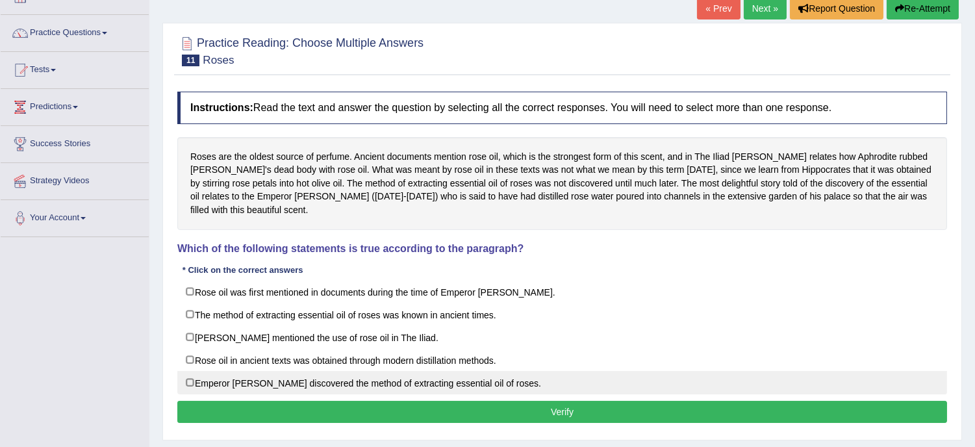
click at [381, 371] on label "Emperor Jihangir discovered the method of extracting essential oil of roses." at bounding box center [561, 382] width 769 height 23
checkbox input "true"
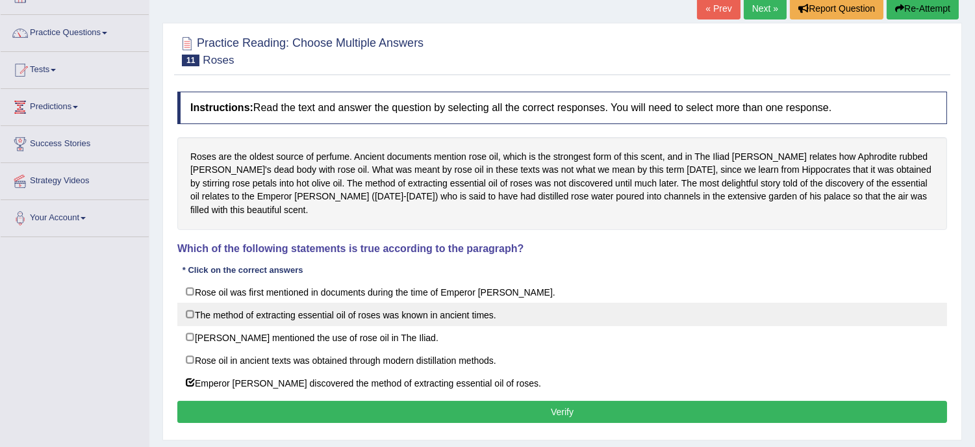
click at [367, 303] on label "The method of extracting essential oil of roses was known in ancient times." at bounding box center [561, 314] width 769 height 23
checkbox input "true"
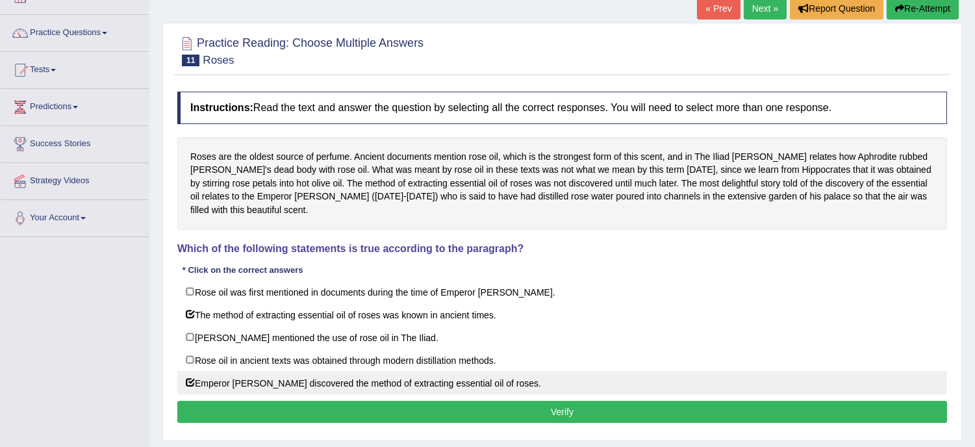
click at [442, 377] on label "Emperor Jihangir discovered the method of extracting essential oil of roses." at bounding box center [561, 382] width 769 height 23
checkbox input "false"
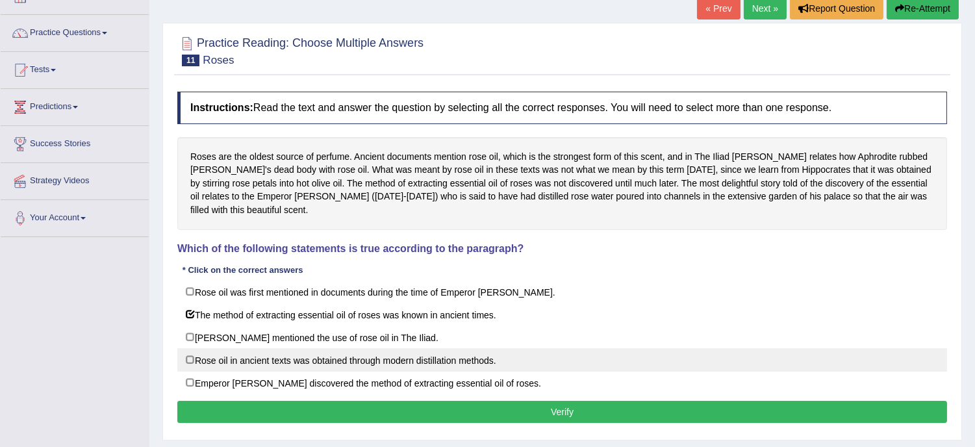
click at [435, 349] on label "Rose oil in ancient texts was obtained through modern distillation methods." at bounding box center [561, 359] width 769 height 23
checkbox input "true"
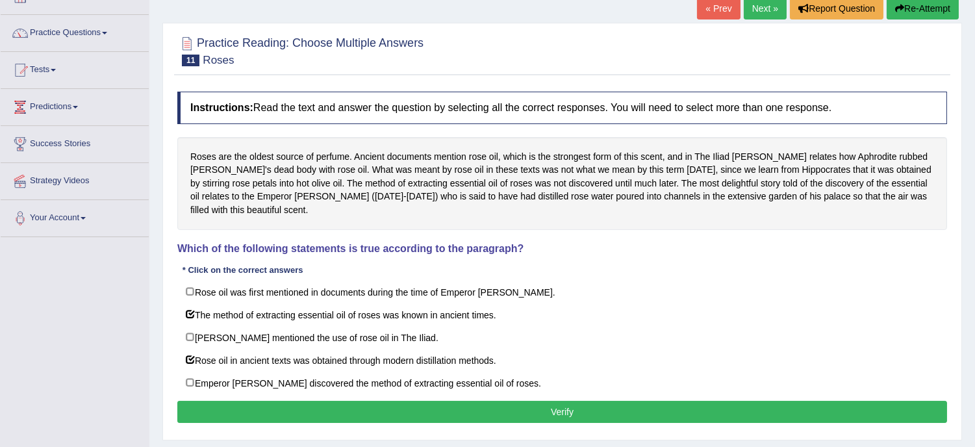
click at [564, 401] on button "Verify" at bounding box center [561, 412] width 769 height 22
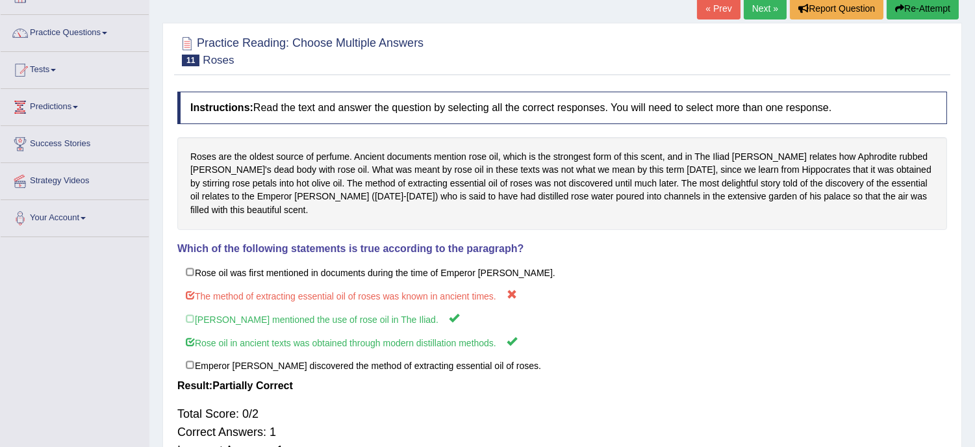
click at [903, 8] on button "Re-Attempt" at bounding box center [922, 8] width 72 height 22
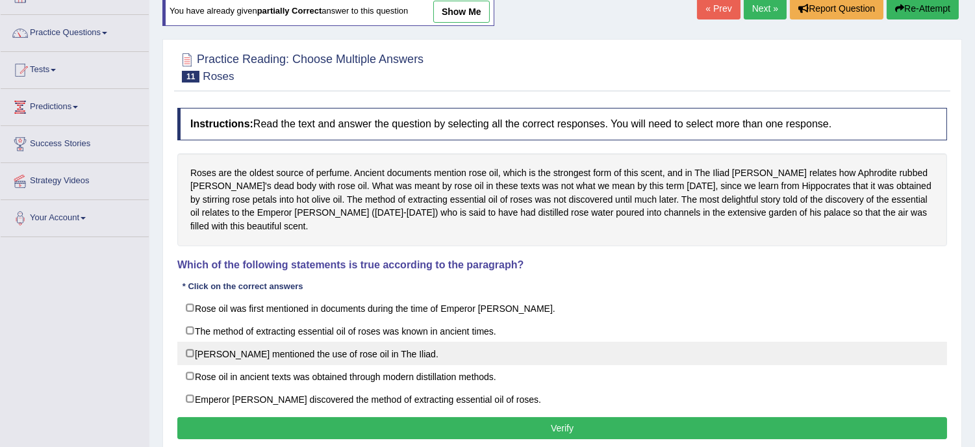
click at [405, 344] on label "Homer mentioned the use of rose oil in The Iliad." at bounding box center [561, 353] width 769 height 23
checkbox input "true"
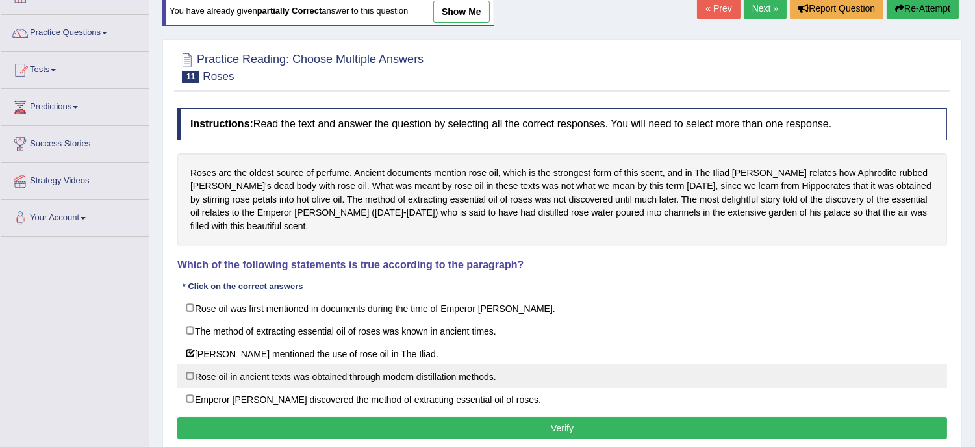
click at [399, 366] on label "Rose oil in ancient texts was obtained through modern distillation methods." at bounding box center [561, 375] width 769 height 23
checkbox input "true"
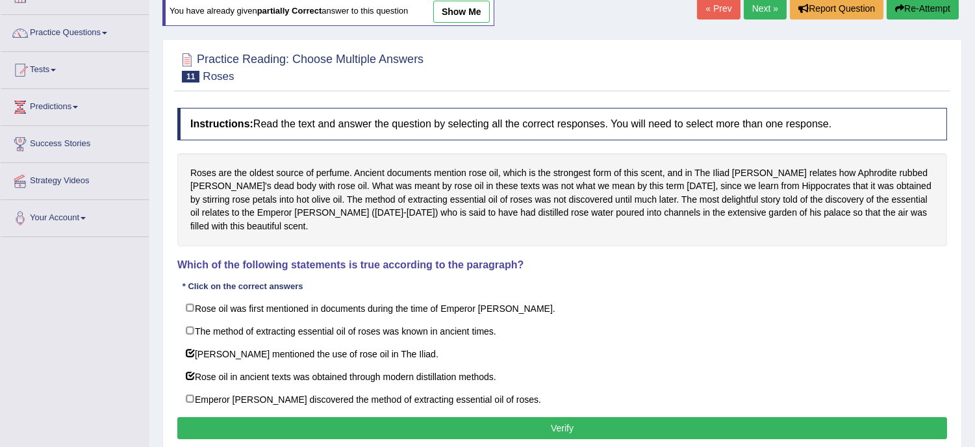
click at [539, 417] on button "Verify" at bounding box center [561, 428] width 769 height 22
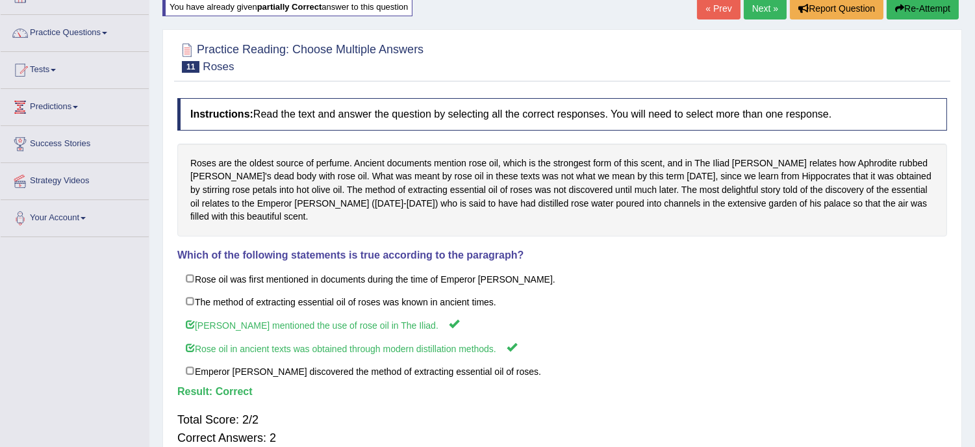
click at [766, 3] on link "Next »" at bounding box center [764, 8] width 43 height 22
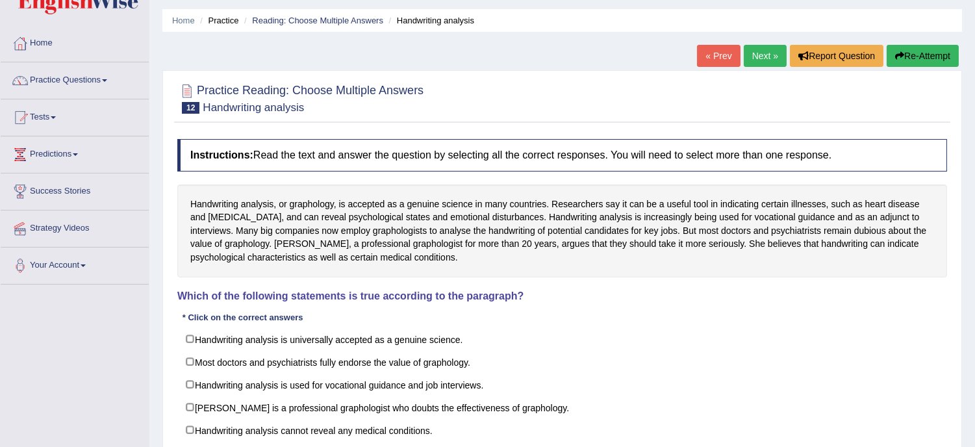
scroll to position [57, 0]
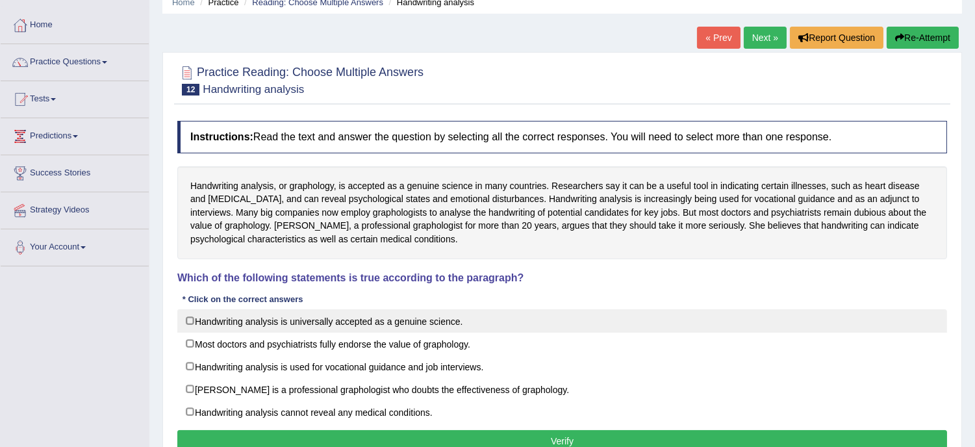
click at [553, 319] on label "Handwriting analysis is universally accepted as a genuine science." at bounding box center [561, 320] width 769 height 23
checkbox input "true"
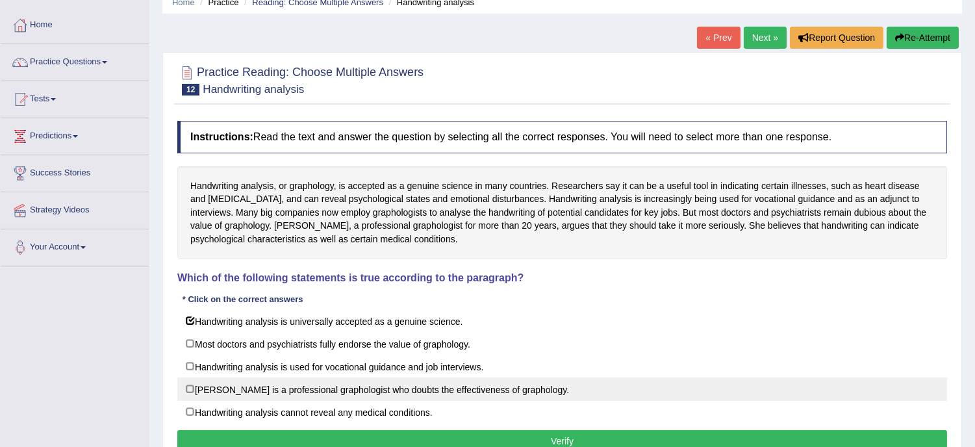
click at [521, 394] on label "[PERSON_NAME] is a professional graphologist who doubts the effectiveness of gr…" at bounding box center [561, 388] width 769 height 23
checkbox input "true"
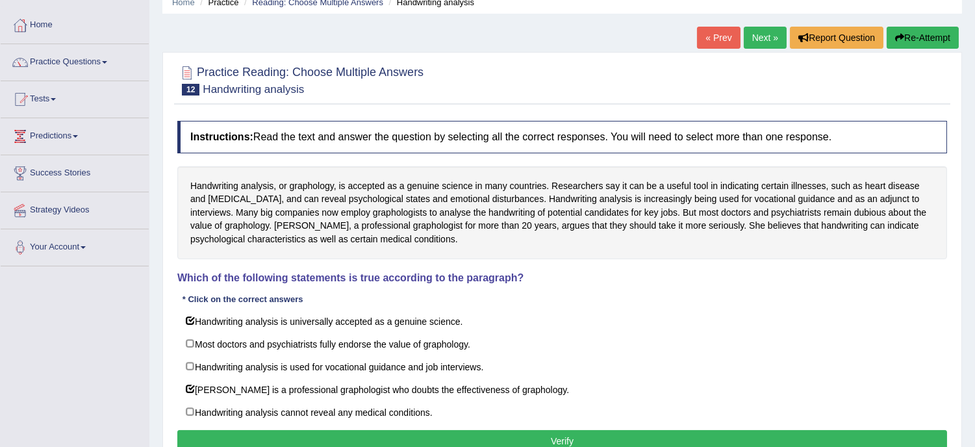
click at [626, 439] on button "Verify" at bounding box center [561, 441] width 769 height 22
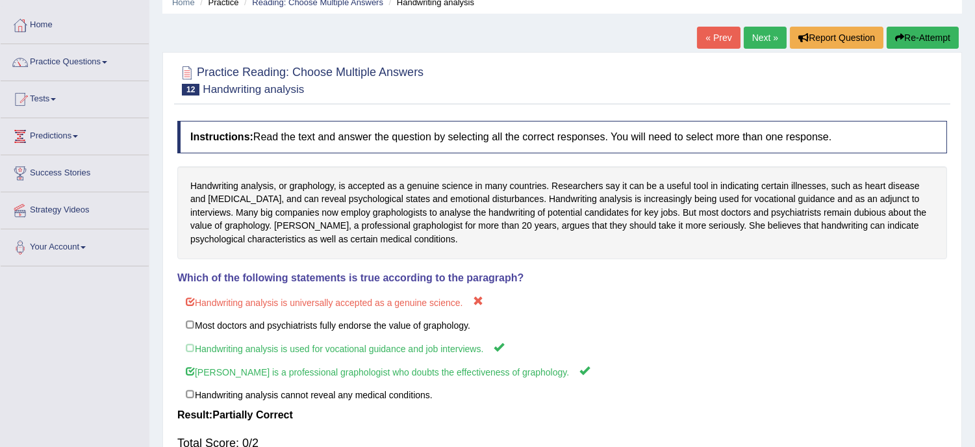
click at [940, 10] on ul "Home Practice Reading: Choose Multiple Answers Handwriting analysis" at bounding box center [561, 2] width 799 height 23
click at [938, 29] on button "Re-Attempt" at bounding box center [922, 38] width 72 height 22
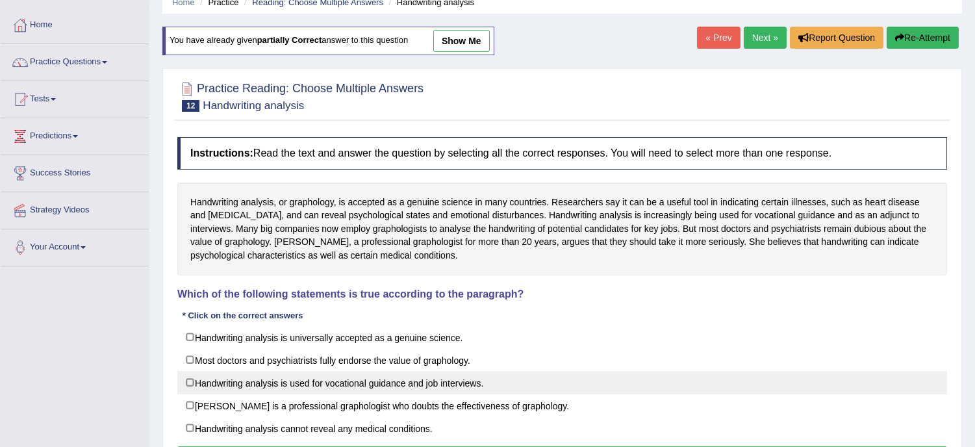
click at [506, 384] on label "Handwriting analysis is used for vocational guidance and job interviews." at bounding box center [561, 382] width 769 height 23
checkbox input "true"
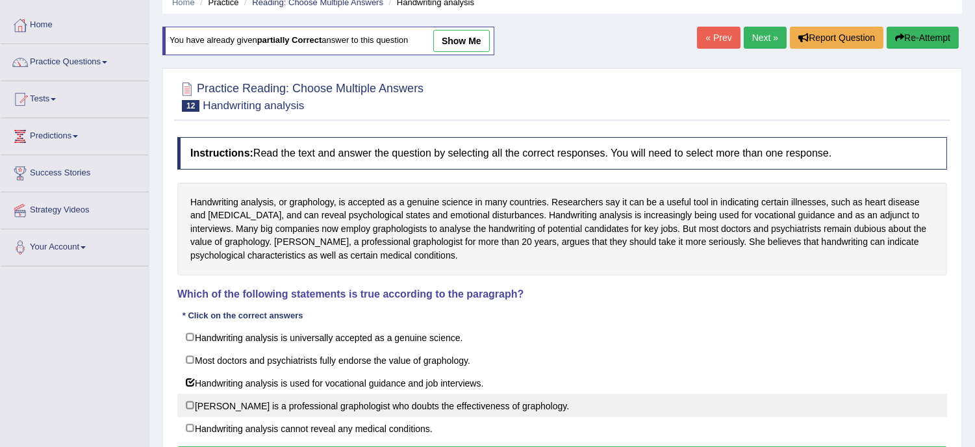
click at [500, 411] on label "[PERSON_NAME] is a professional graphologist who doubts the effectiveness of gr…" at bounding box center [561, 404] width 769 height 23
checkbox input "true"
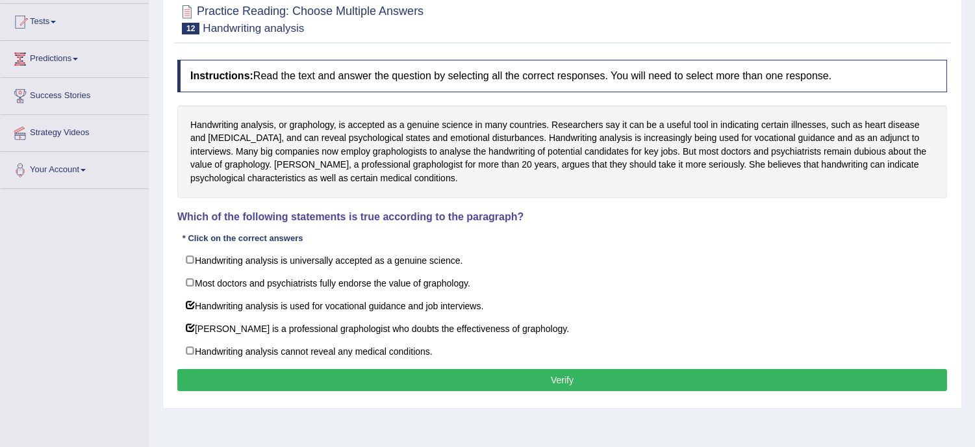
scroll to position [173, 0]
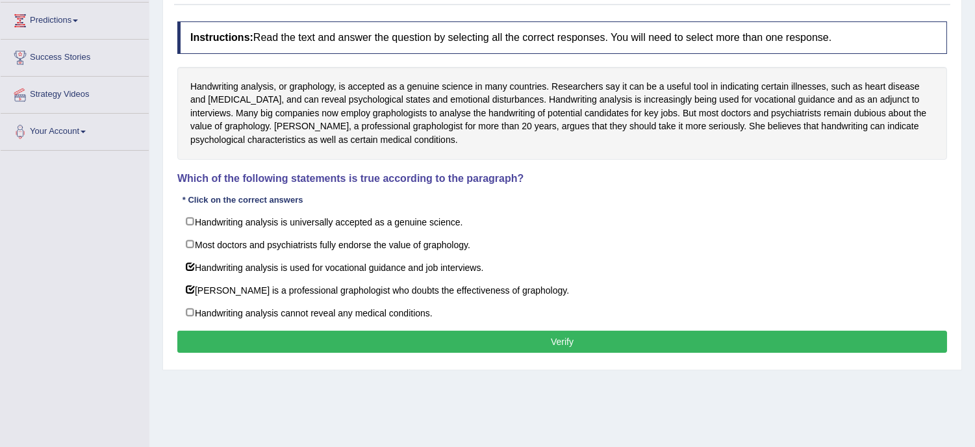
click at [578, 346] on button "Verify" at bounding box center [561, 341] width 769 height 22
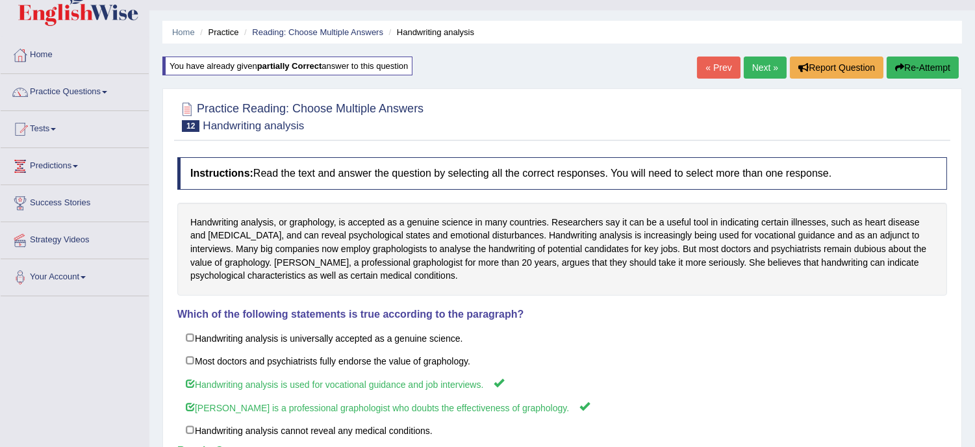
scroll to position [0, 0]
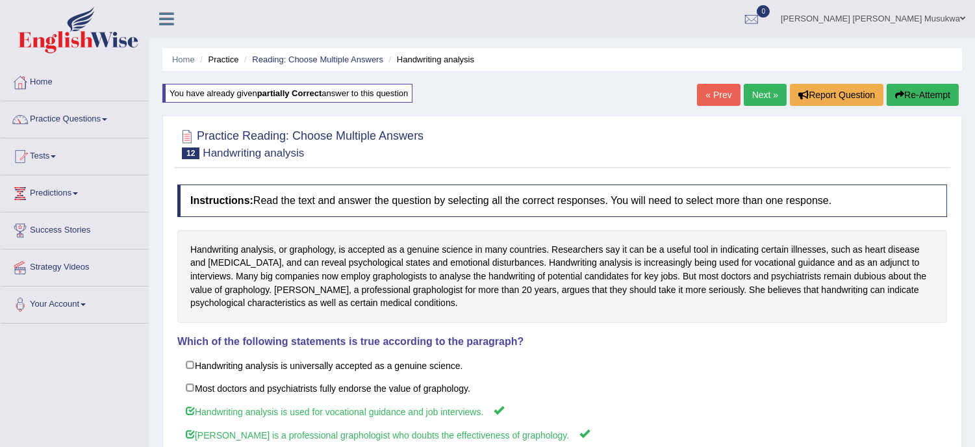
click at [764, 95] on link "Next »" at bounding box center [764, 95] width 43 height 22
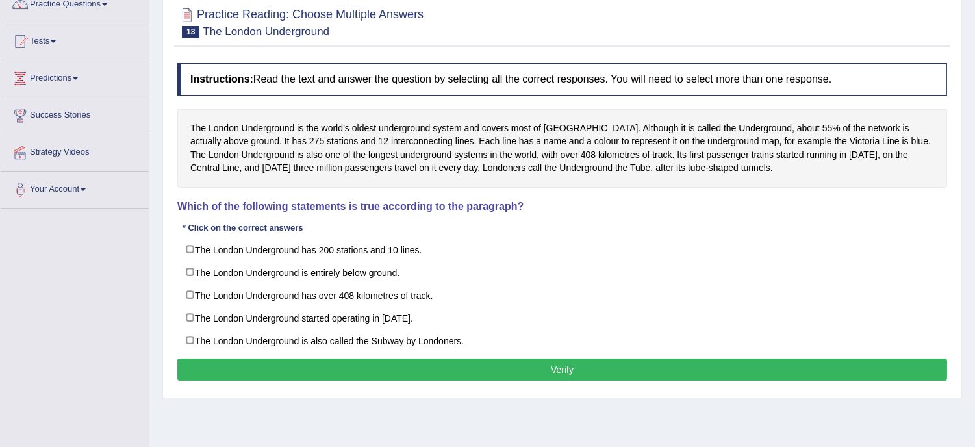
scroll to position [144, 0]
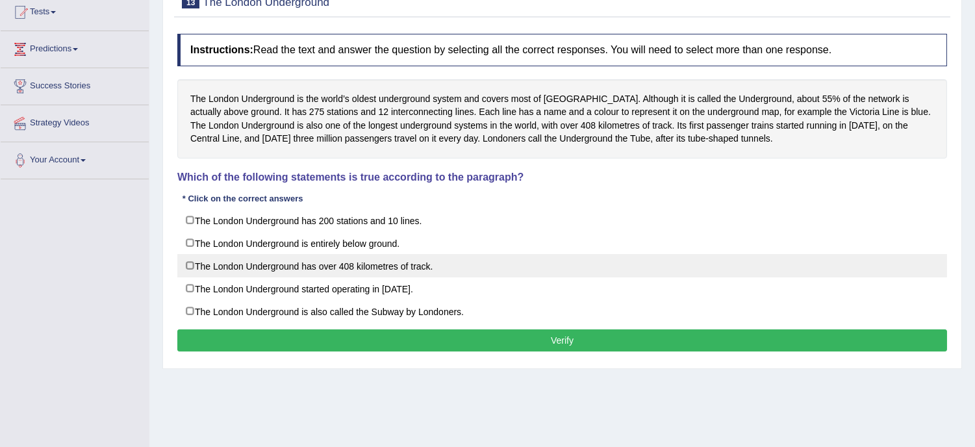
click at [623, 258] on label "The London Underground has over 408 kilometres of track." at bounding box center [561, 265] width 769 height 23
checkbox input "true"
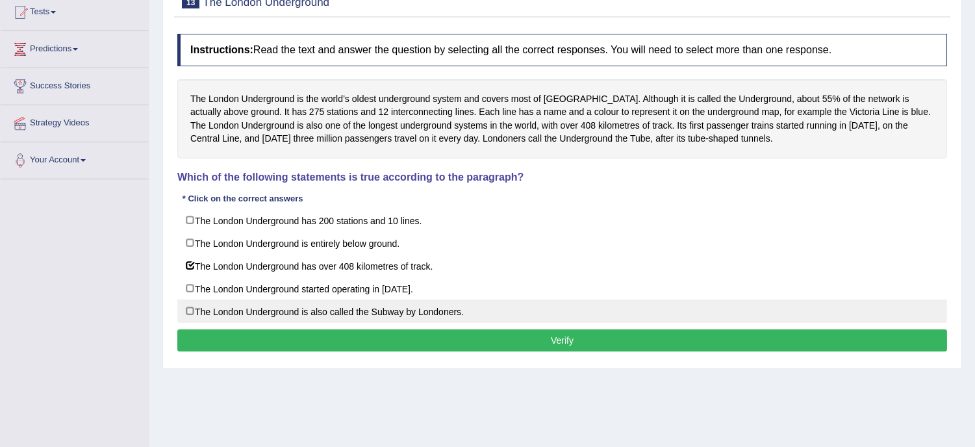
click at [471, 312] on label "The London Underground is also called the Subway by Londoners." at bounding box center [561, 310] width 769 height 23
checkbox input "true"
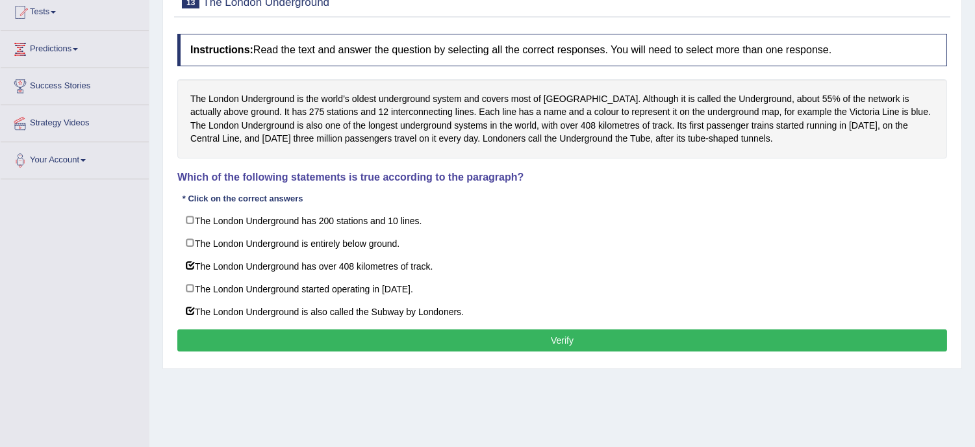
click at [560, 347] on button "Verify" at bounding box center [561, 340] width 769 height 22
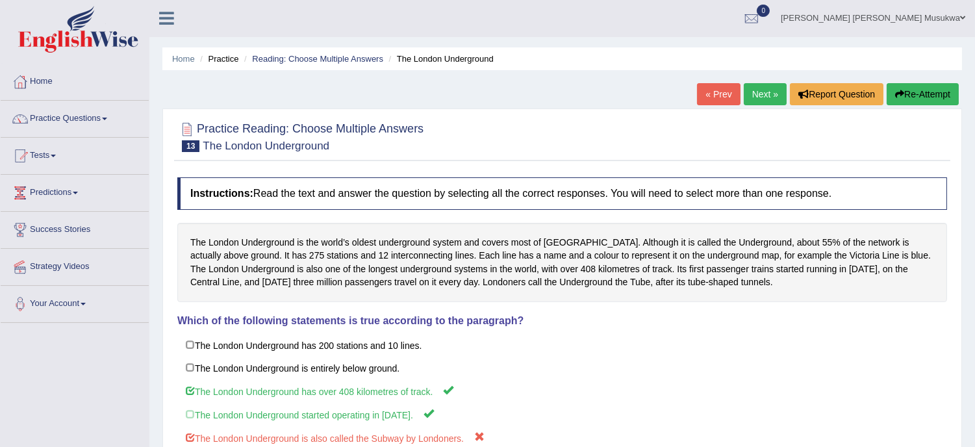
scroll to position [0, 0]
click at [930, 90] on button "Re-Attempt" at bounding box center [922, 95] width 72 height 22
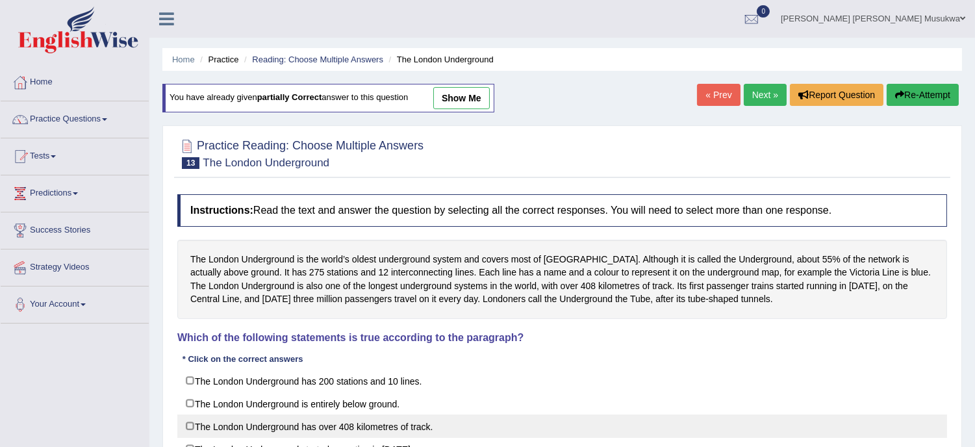
click at [449, 433] on label "The London Underground has over 408 kilometres of track." at bounding box center [561, 425] width 769 height 23
checkbox input "true"
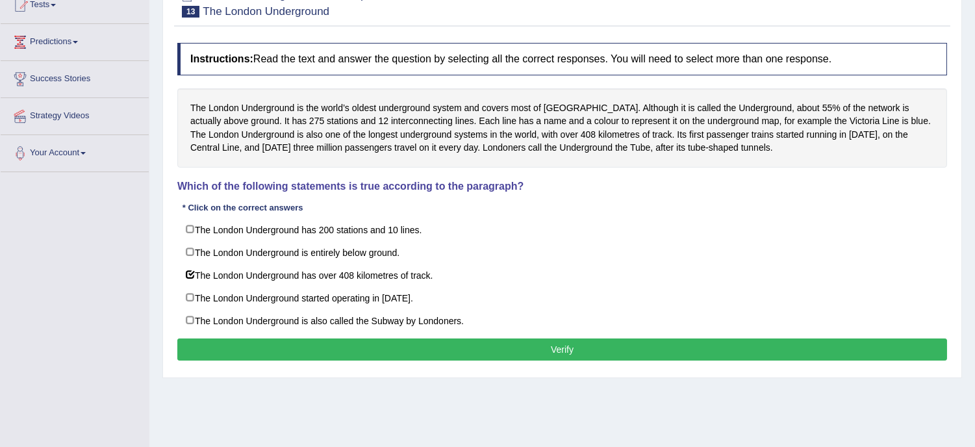
scroll to position [234, 0]
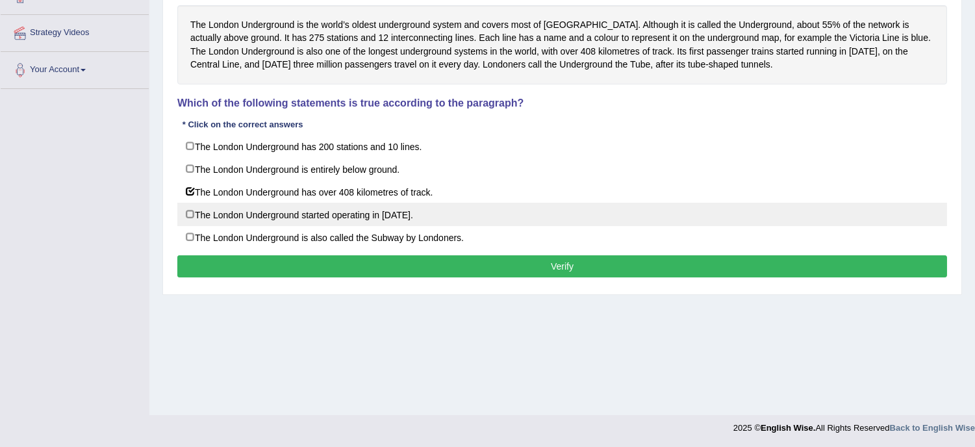
click at [469, 219] on label "The London Underground started operating in 1900." at bounding box center [561, 214] width 769 height 23
checkbox input "true"
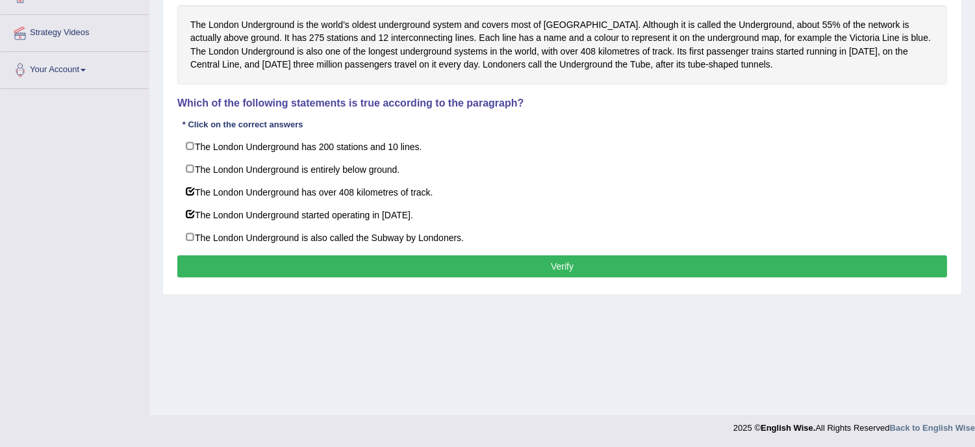
click at [529, 265] on button "Verify" at bounding box center [561, 266] width 769 height 22
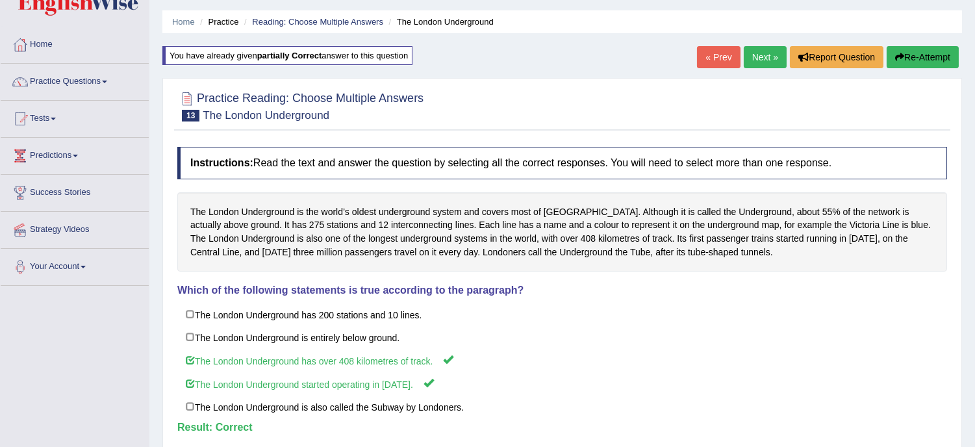
scroll to position [32, 0]
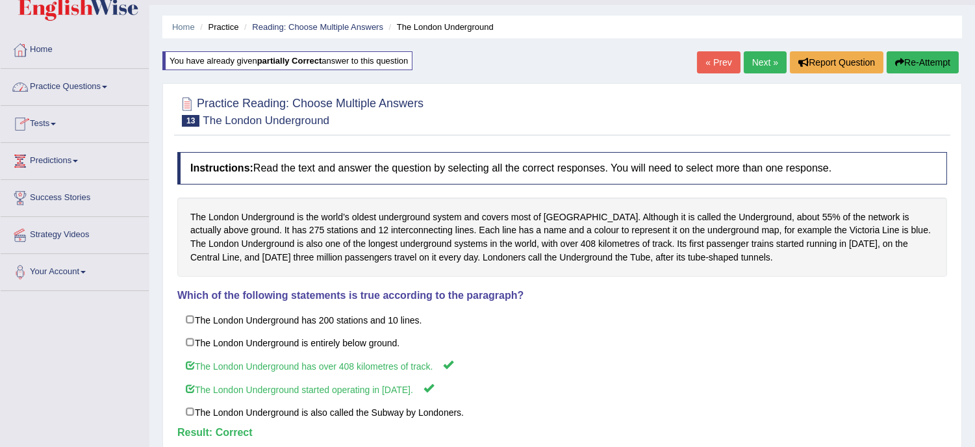
click at [86, 92] on link "Practice Questions" at bounding box center [75, 85] width 148 height 32
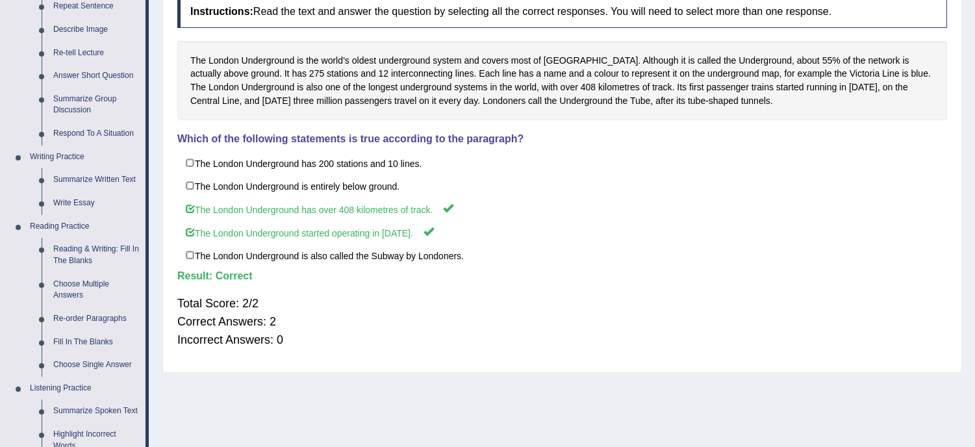
scroll to position [205, 0]
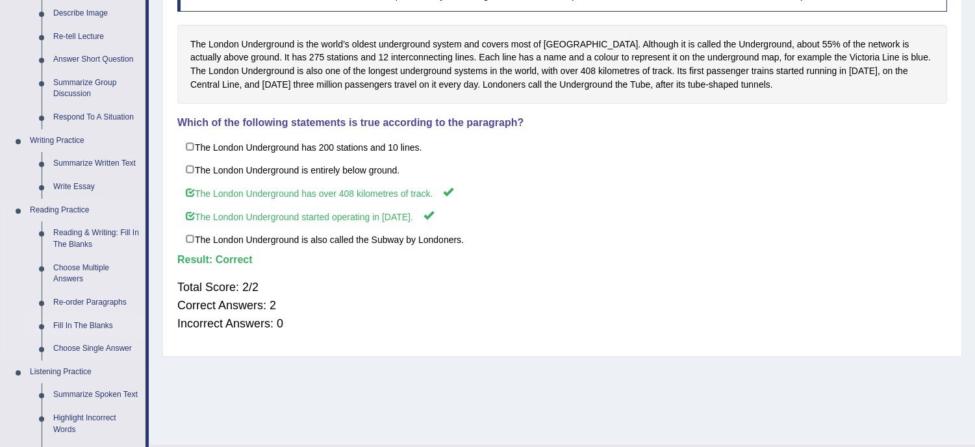
click at [115, 323] on link "Fill In The Blanks" at bounding box center [96, 325] width 98 height 23
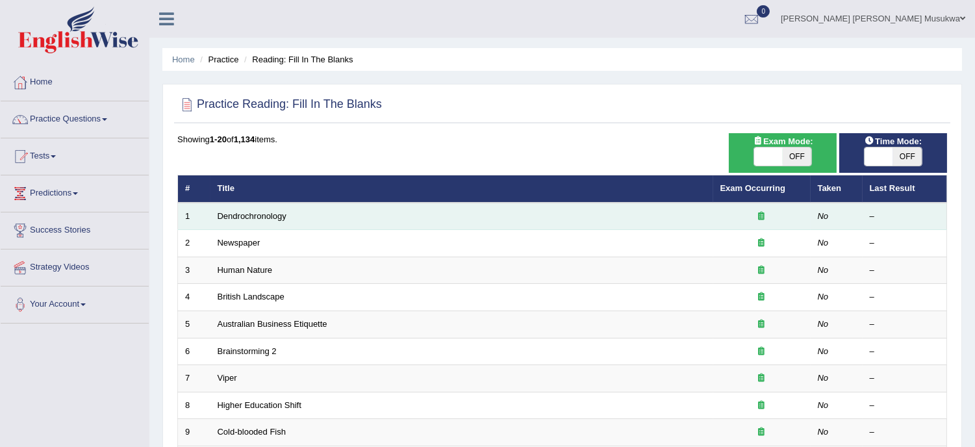
click at [282, 223] on td "Dendrochronology" at bounding box center [461, 216] width 503 height 27
click at [275, 217] on link "Dendrochronology" at bounding box center [252, 216] width 69 height 10
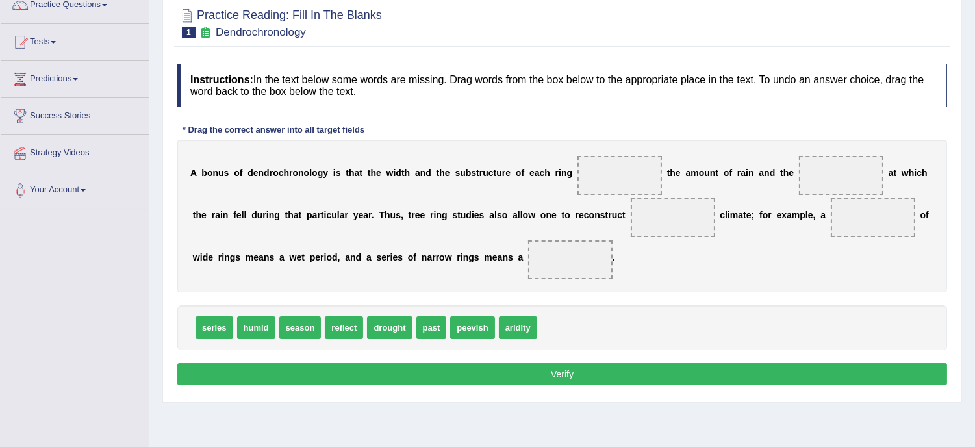
scroll to position [115, 0]
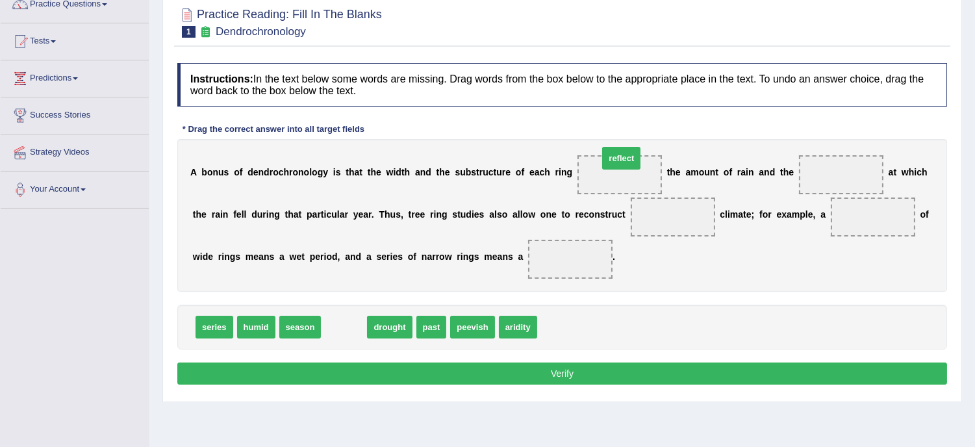
drag, startPoint x: 343, startPoint y: 321, endPoint x: 624, endPoint y: 155, distance: 326.6
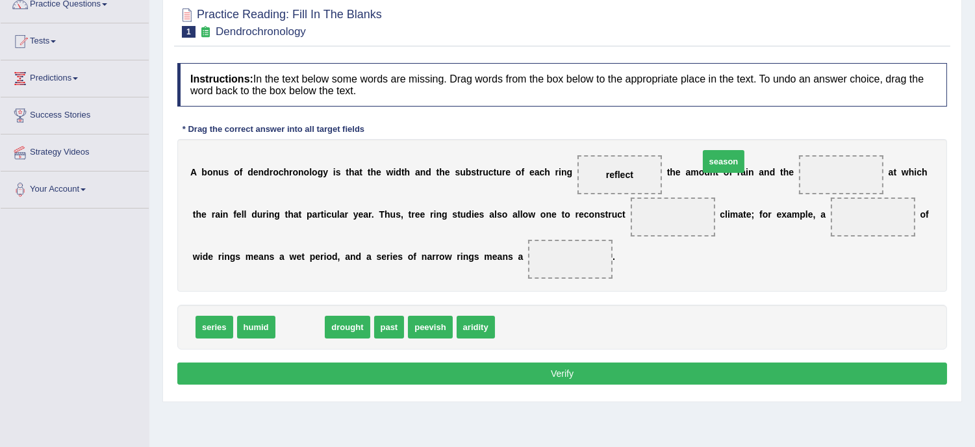
drag, startPoint x: 297, startPoint y: 321, endPoint x: 723, endPoint y: 154, distance: 456.8
click at [723, 154] on span "season" at bounding box center [724, 161] width 42 height 23
drag, startPoint x: 301, startPoint y: 327, endPoint x: 650, endPoint y: 197, distance: 372.7
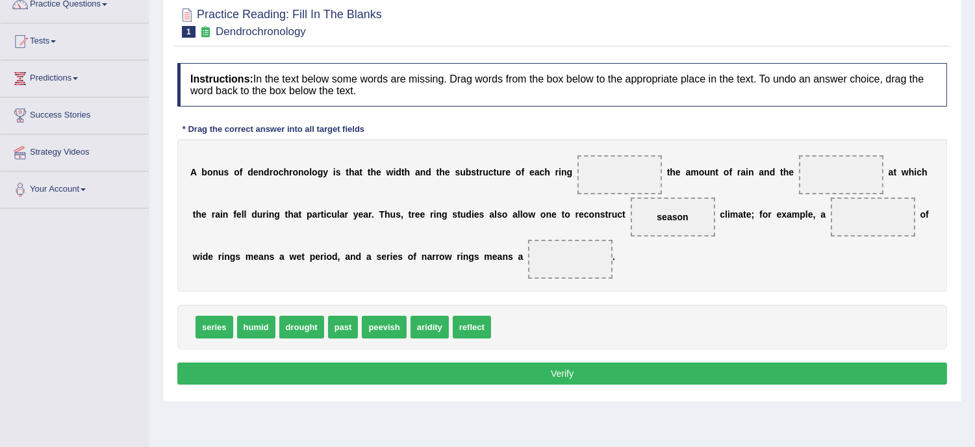
drag, startPoint x: 680, startPoint y: 208, endPoint x: 762, endPoint y: 202, distance: 82.0
click at [762, 202] on div "A b o n u s o f d e n d r o c h r o n o l o g y i s t h a t t h e w i d t h a n…" at bounding box center [561, 215] width 769 height 153
drag, startPoint x: 670, startPoint y: 211, endPoint x: 826, endPoint y: 161, distance: 163.7
drag, startPoint x: 467, startPoint y: 323, endPoint x: 516, endPoint y: 275, distance: 68.4
drag, startPoint x: 566, startPoint y: 255, endPoint x: 587, endPoint y: 219, distance: 41.6
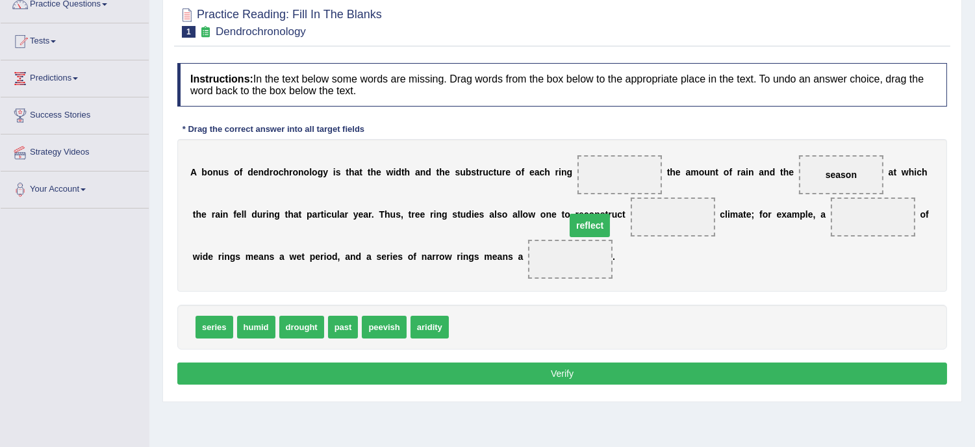
click at [587, 219] on span "reflect" at bounding box center [589, 225] width 40 height 23
drag, startPoint x: 566, startPoint y: 254, endPoint x: 625, endPoint y: 165, distance: 106.8
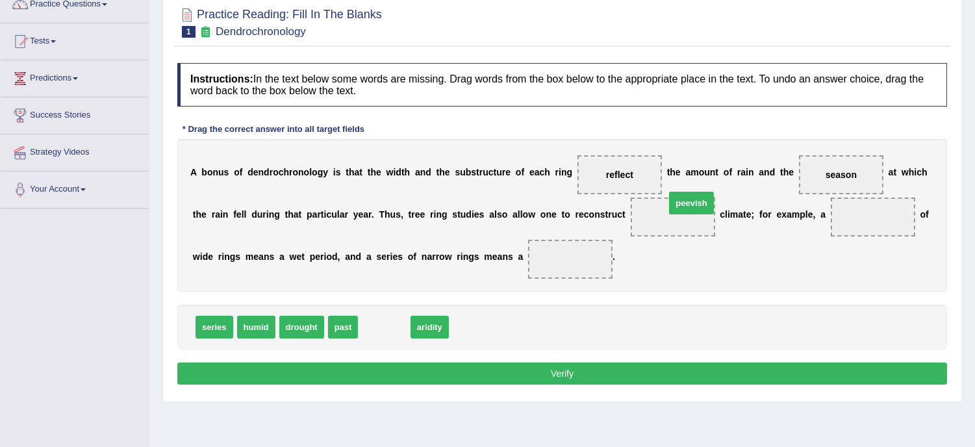
drag, startPoint x: 392, startPoint y: 325, endPoint x: 699, endPoint y: 200, distance: 331.4
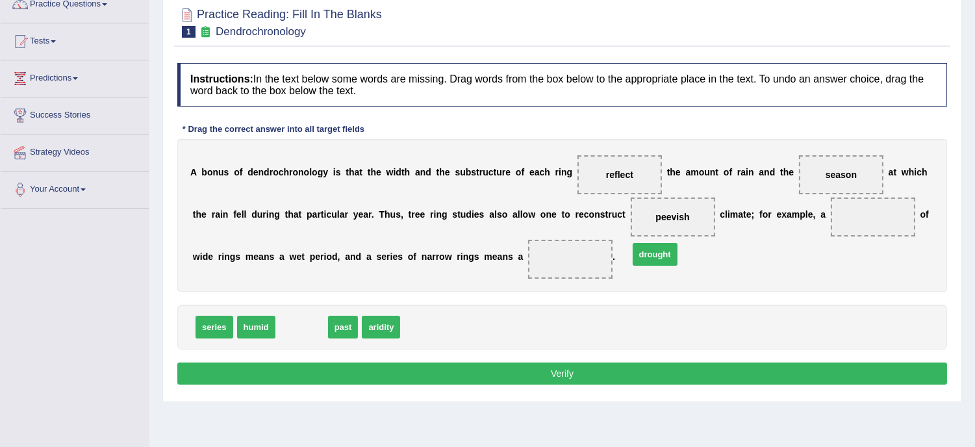
drag, startPoint x: 306, startPoint y: 329, endPoint x: 660, endPoint y: 256, distance: 360.6
click at [660, 256] on span "drought" at bounding box center [654, 254] width 45 height 23
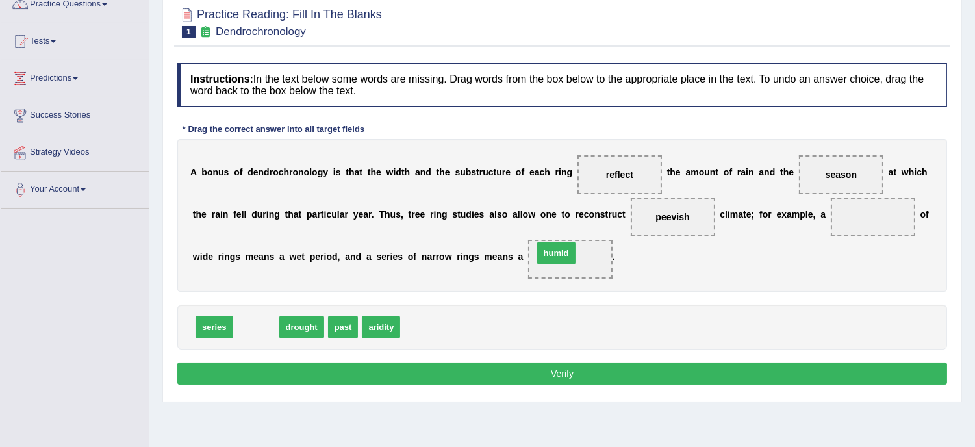
drag, startPoint x: 256, startPoint y: 329, endPoint x: 556, endPoint y: 254, distance: 308.6
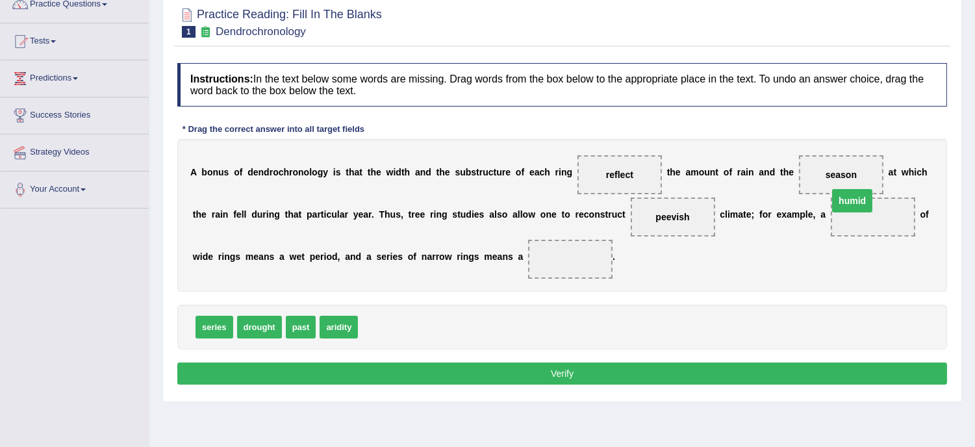
drag, startPoint x: 574, startPoint y: 253, endPoint x: 856, endPoint y: 195, distance: 287.8
drag, startPoint x: 388, startPoint y: 326, endPoint x: 827, endPoint y: 172, distance: 464.5
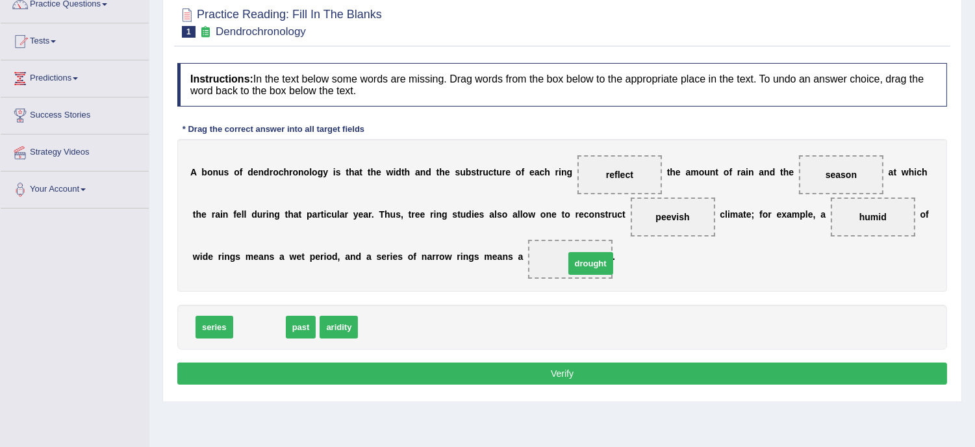
drag, startPoint x: 258, startPoint y: 321, endPoint x: 590, endPoint y: 258, distance: 337.2
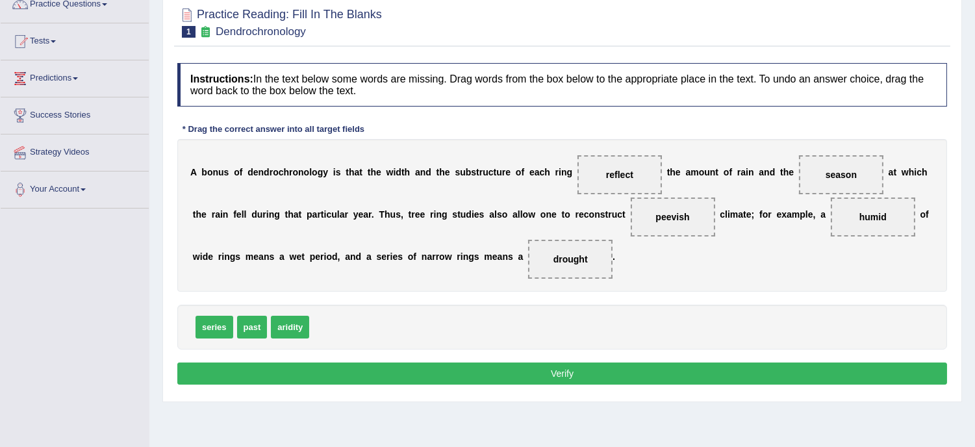
click at [562, 368] on button "Verify" at bounding box center [561, 373] width 769 height 22
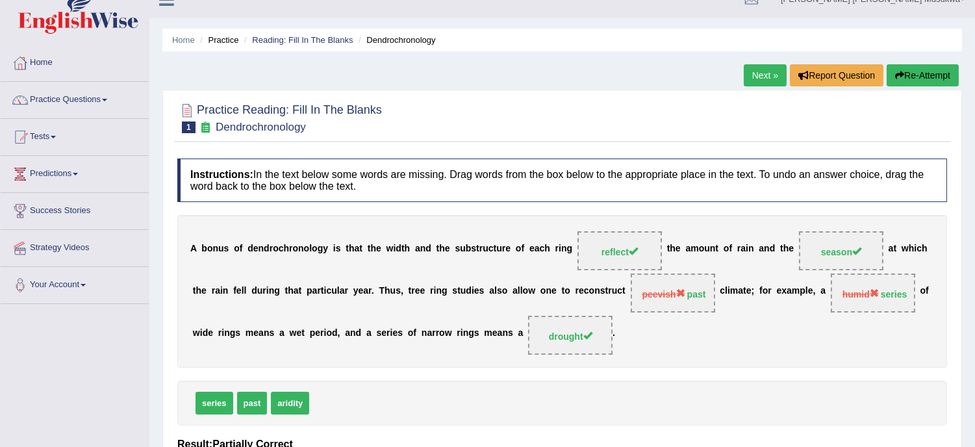
scroll to position [0, 0]
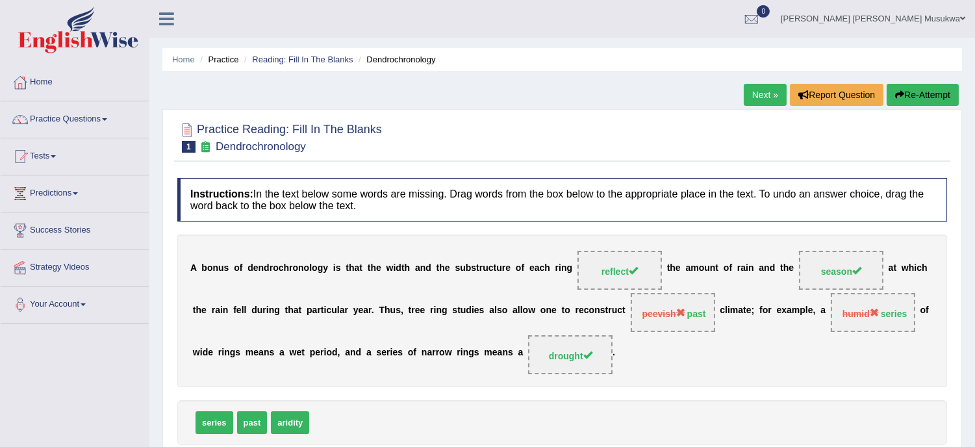
click at [921, 96] on button "Re-Attempt" at bounding box center [922, 95] width 72 height 22
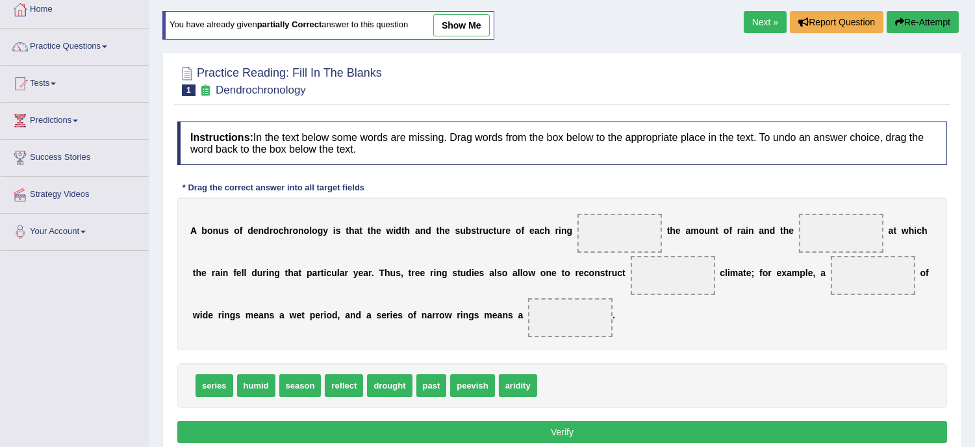
scroll to position [86, 0]
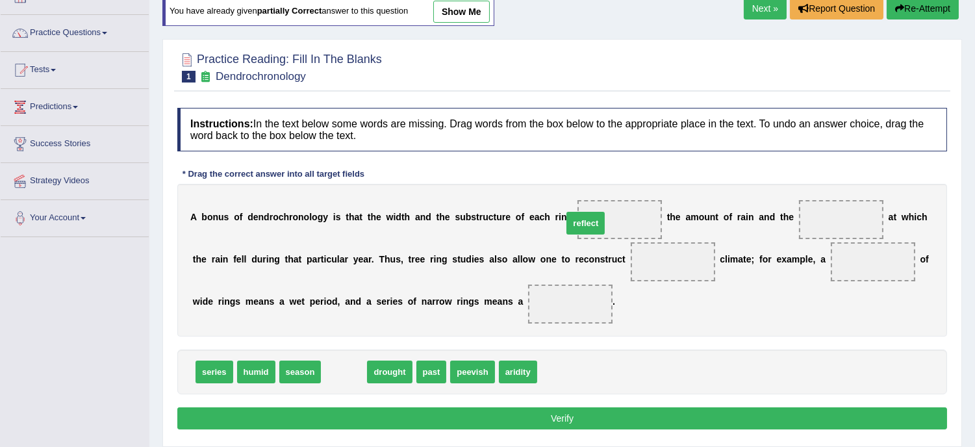
drag, startPoint x: 340, startPoint y: 373, endPoint x: 582, endPoint y: 223, distance: 285.1
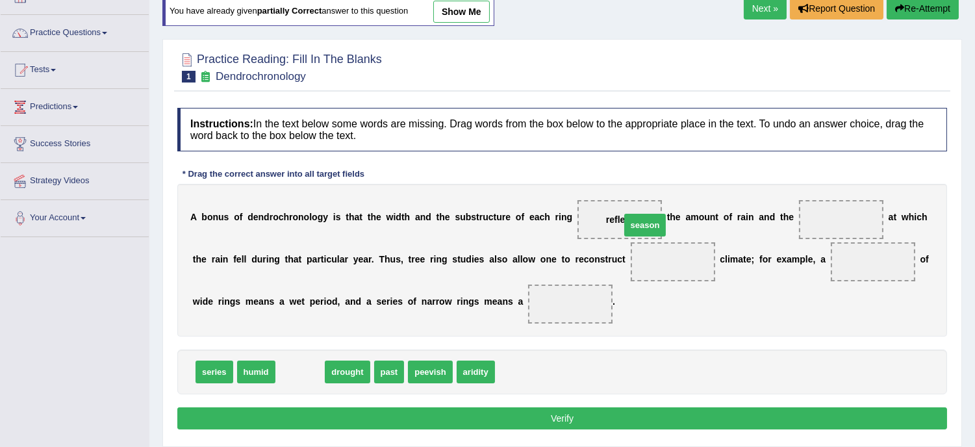
drag, startPoint x: 292, startPoint y: 366, endPoint x: 638, endPoint y: 218, distance: 376.1
click at [622, 218] on span "season" at bounding box center [619, 219] width 31 height 10
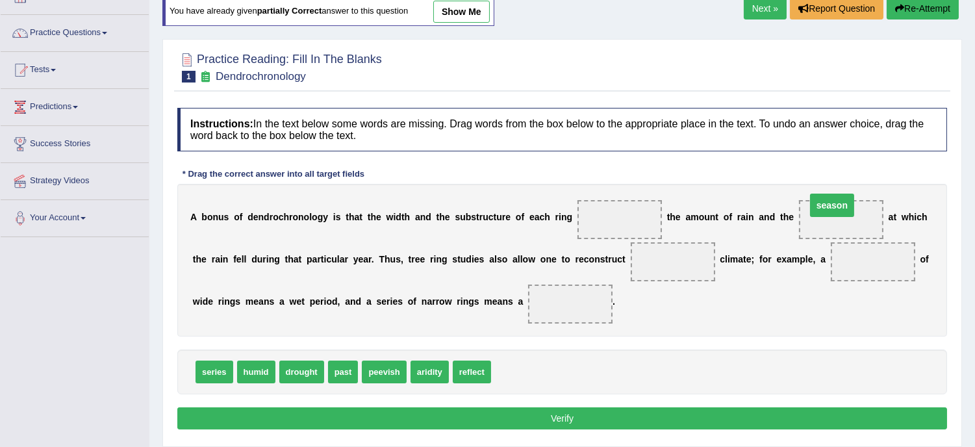
drag, startPoint x: 614, startPoint y: 213, endPoint x: 829, endPoint y: 202, distance: 215.8
drag, startPoint x: 468, startPoint y: 371, endPoint x: 595, endPoint y: 218, distance: 199.2
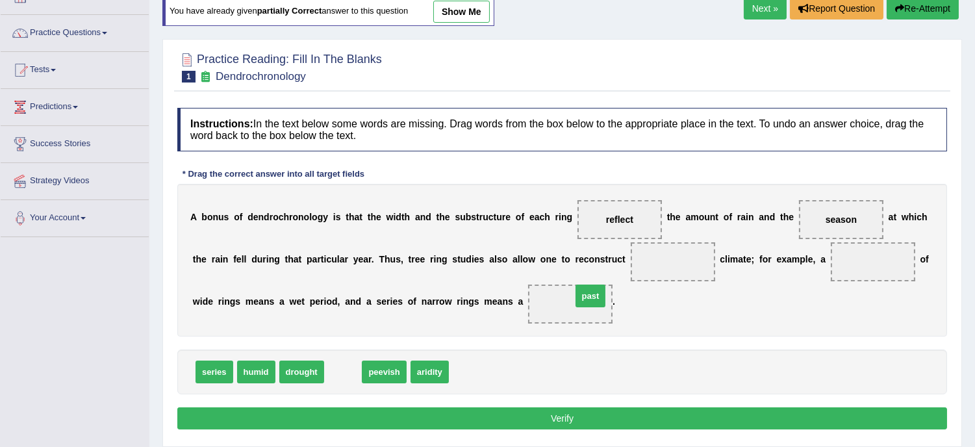
drag, startPoint x: 347, startPoint y: 371, endPoint x: 595, endPoint y: 295, distance: 258.8
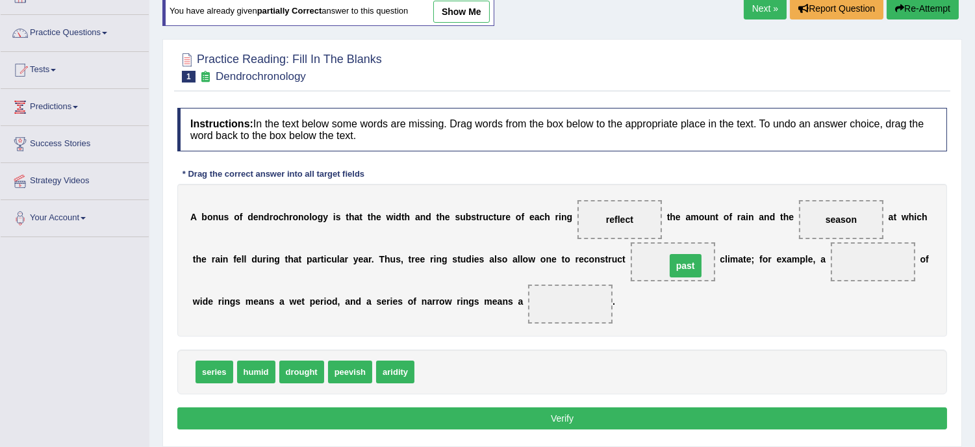
drag, startPoint x: 563, startPoint y: 303, endPoint x: 677, endPoint y: 265, distance: 120.5
drag, startPoint x: 211, startPoint y: 372, endPoint x: 562, endPoint y: 288, distance: 360.5
drag, startPoint x: 566, startPoint y: 301, endPoint x: 601, endPoint y: 299, distance: 34.5
drag, startPoint x: 575, startPoint y: 303, endPoint x: 907, endPoint y: 248, distance: 336.2
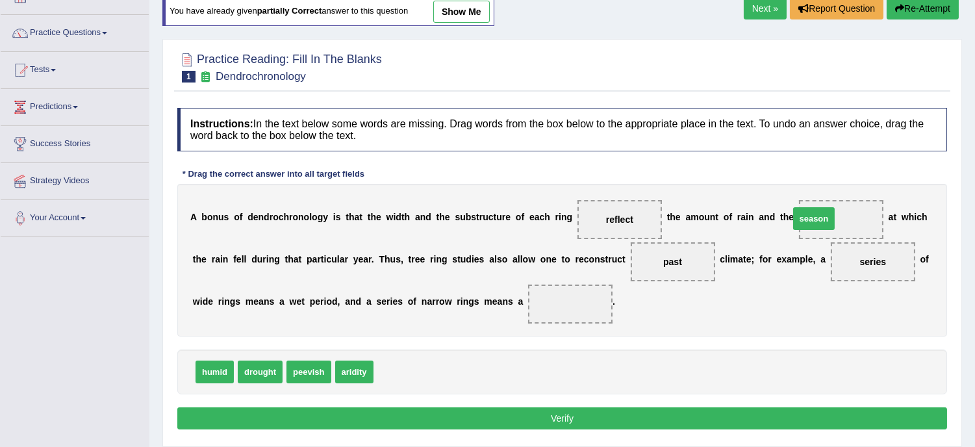
drag, startPoint x: 394, startPoint y: 369, endPoint x: 819, endPoint y: 216, distance: 451.8
drag, startPoint x: 261, startPoint y: 372, endPoint x: 316, endPoint y: 366, distance: 54.9
click at [347, 364] on span "drought" at bounding box center [350, 371] width 45 height 23
drag, startPoint x: 348, startPoint y: 372, endPoint x: 386, endPoint y: 370, distance: 37.7
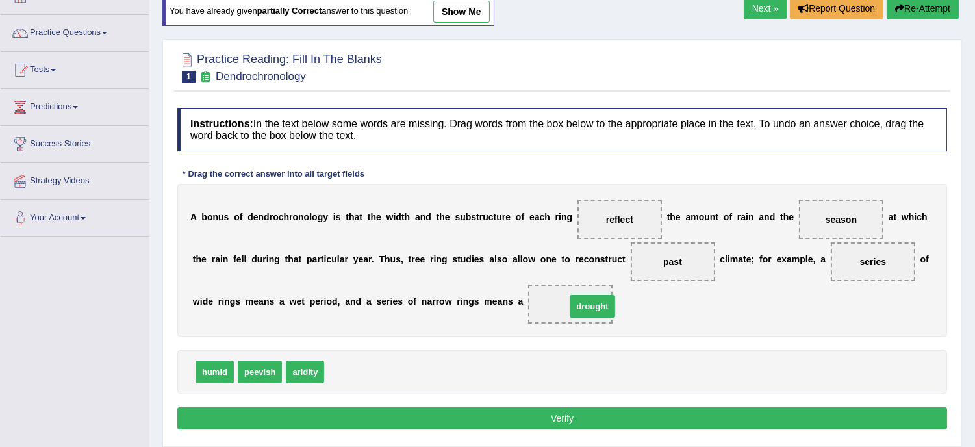
drag, startPoint x: 344, startPoint y: 369, endPoint x: 586, endPoint y: 303, distance: 250.3
click at [566, 417] on button "Verify" at bounding box center [561, 418] width 769 height 22
